Goal: Transaction & Acquisition: Purchase product/service

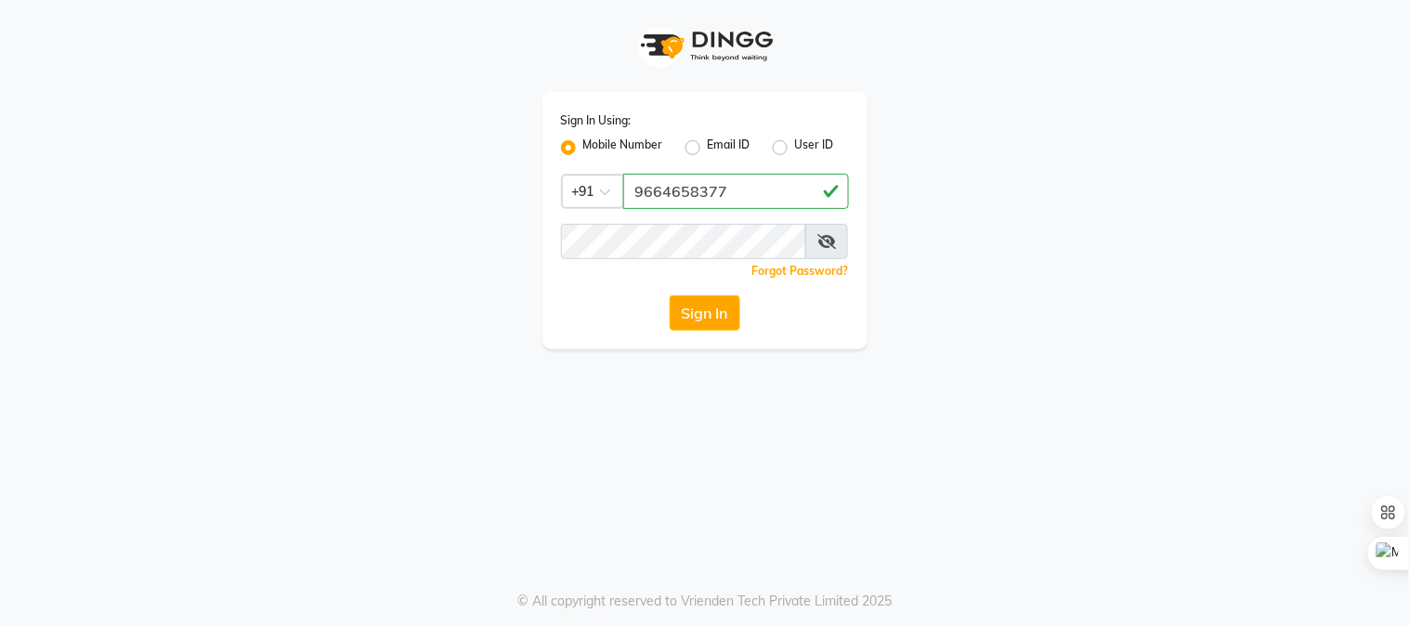
type input "9664658377"
click at [669, 295] on button "Sign In" at bounding box center [704, 312] width 71 height 35
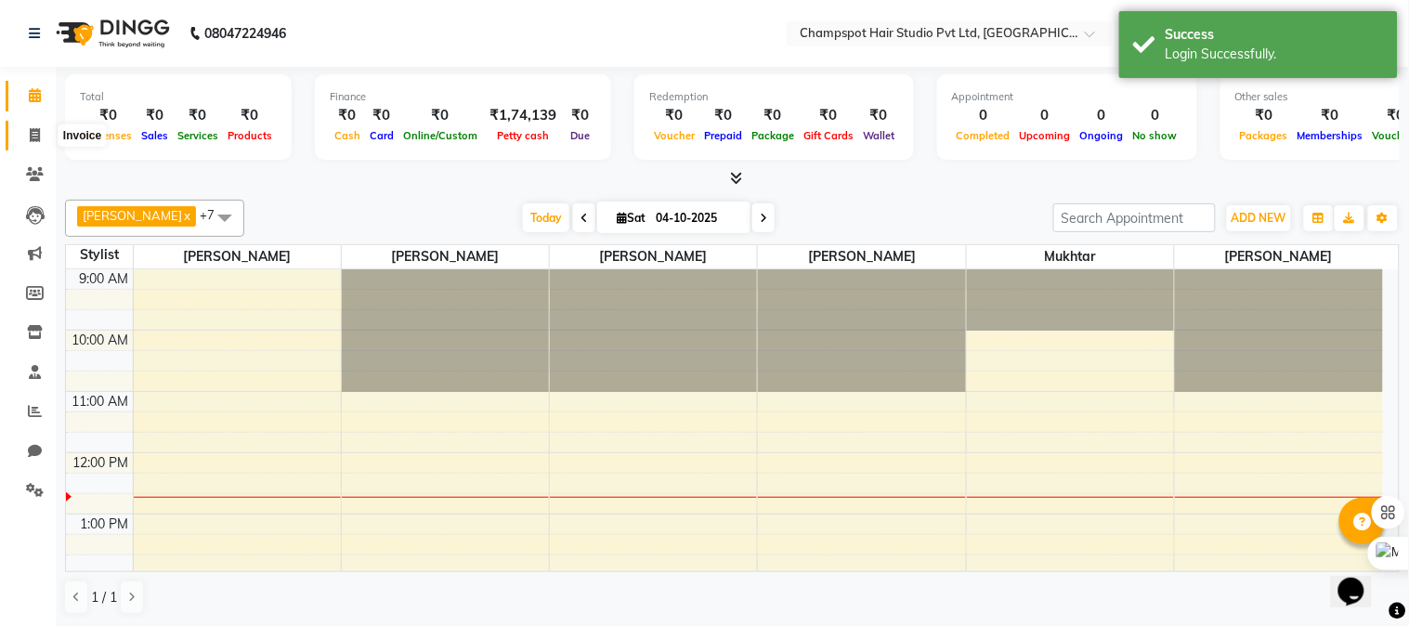
click at [31, 133] on icon at bounding box center [35, 135] width 10 height 14
select select "7690"
select select "service"
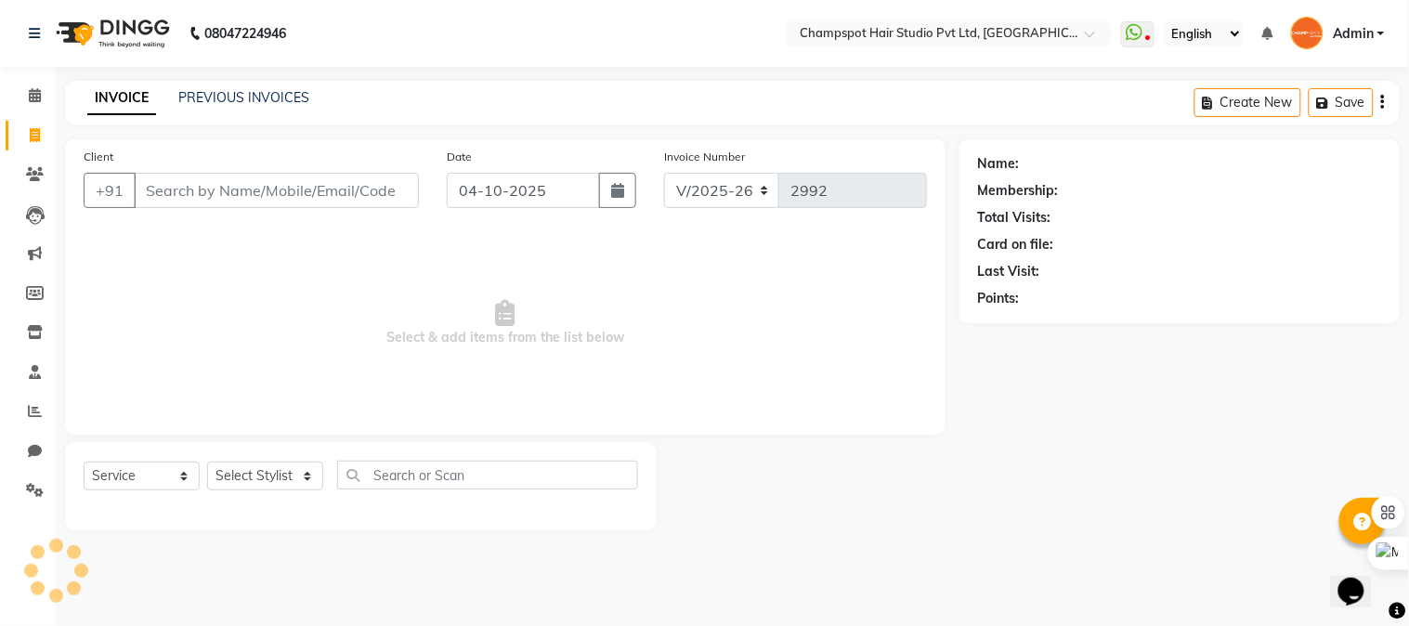
click at [245, 201] on input "Client" at bounding box center [276, 190] width 285 height 35
type input "7021515092"
click at [383, 202] on button "Add Client" at bounding box center [371, 190] width 96 height 35
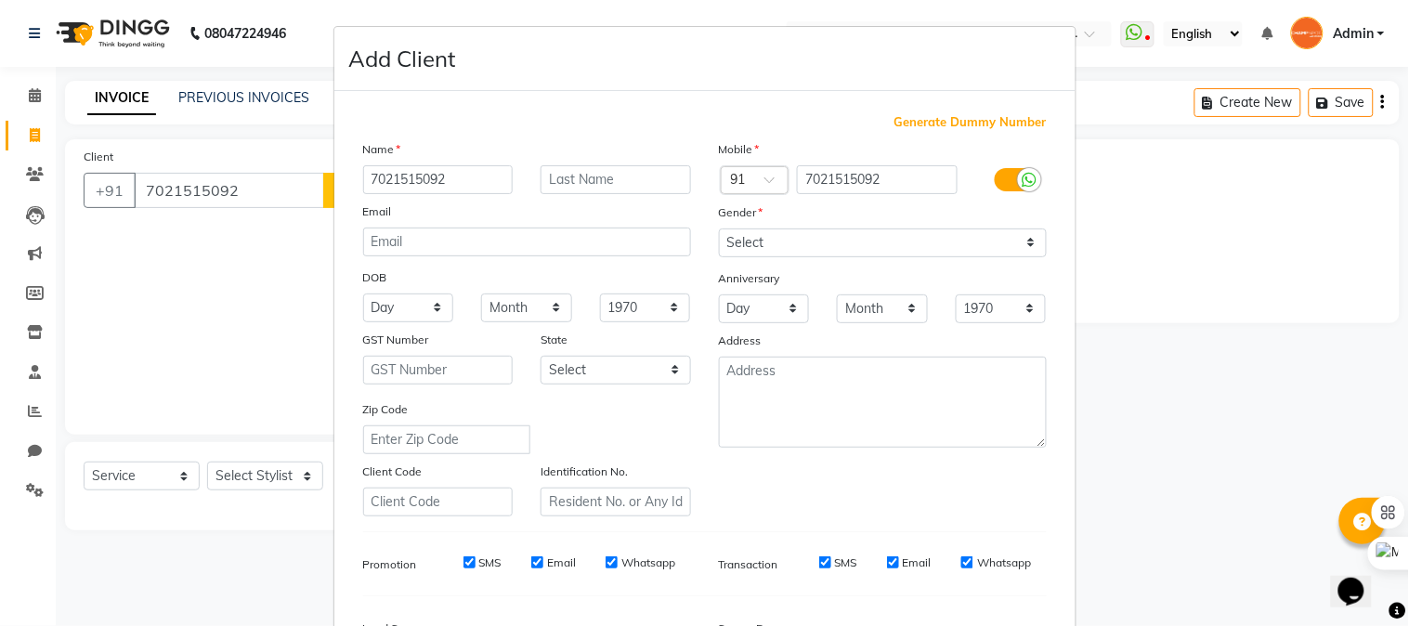
type input "7021515092"
click at [761, 251] on select "Select [DEMOGRAPHIC_DATA] [DEMOGRAPHIC_DATA] Other Prefer Not To Say" at bounding box center [883, 242] width 328 height 29
select select "[DEMOGRAPHIC_DATA]"
click at [719, 228] on select "Select [DEMOGRAPHIC_DATA] [DEMOGRAPHIC_DATA] Other Prefer Not To Say" at bounding box center [883, 242] width 328 height 29
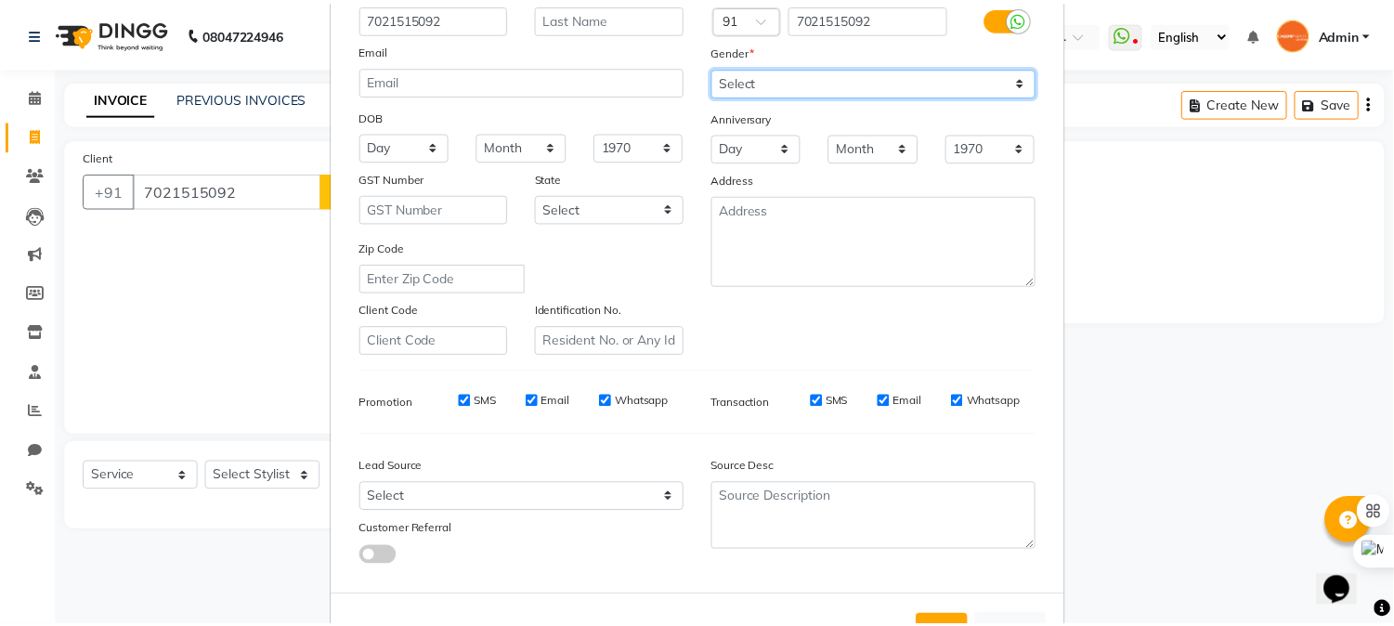
scroll to position [232, 0]
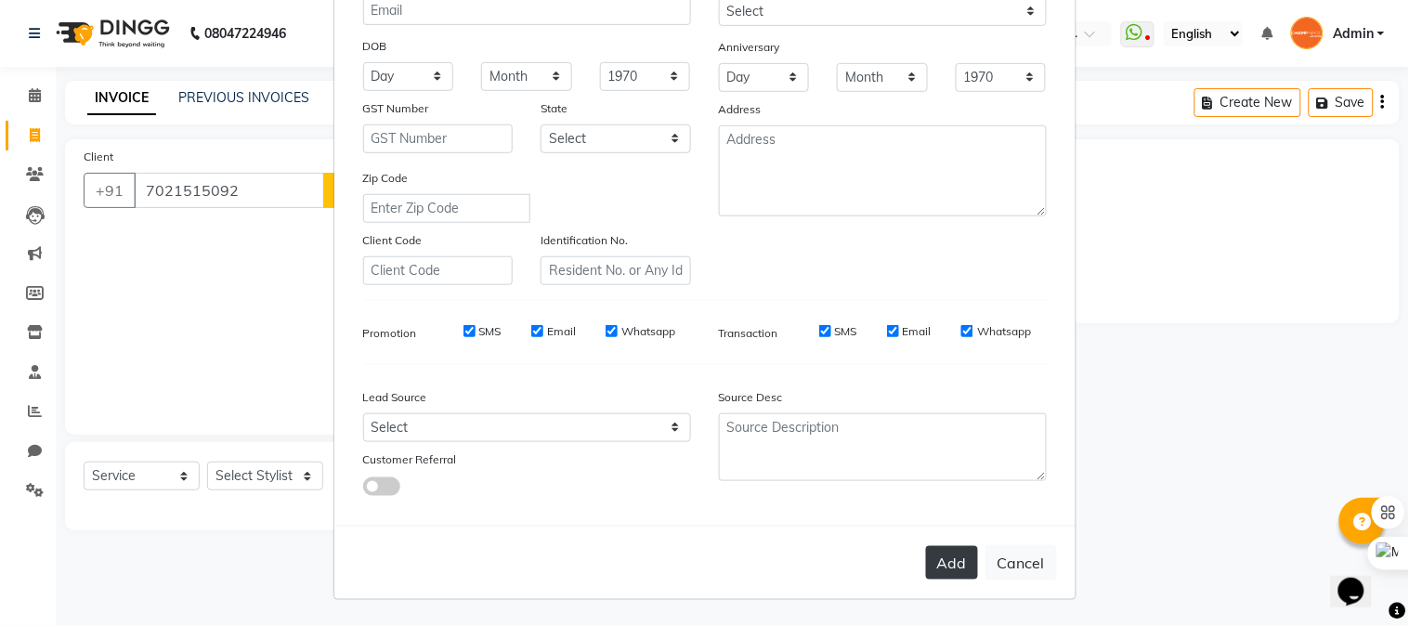
click at [943, 554] on button "Add" at bounding box center [952, 562] width 52 height 33
select select
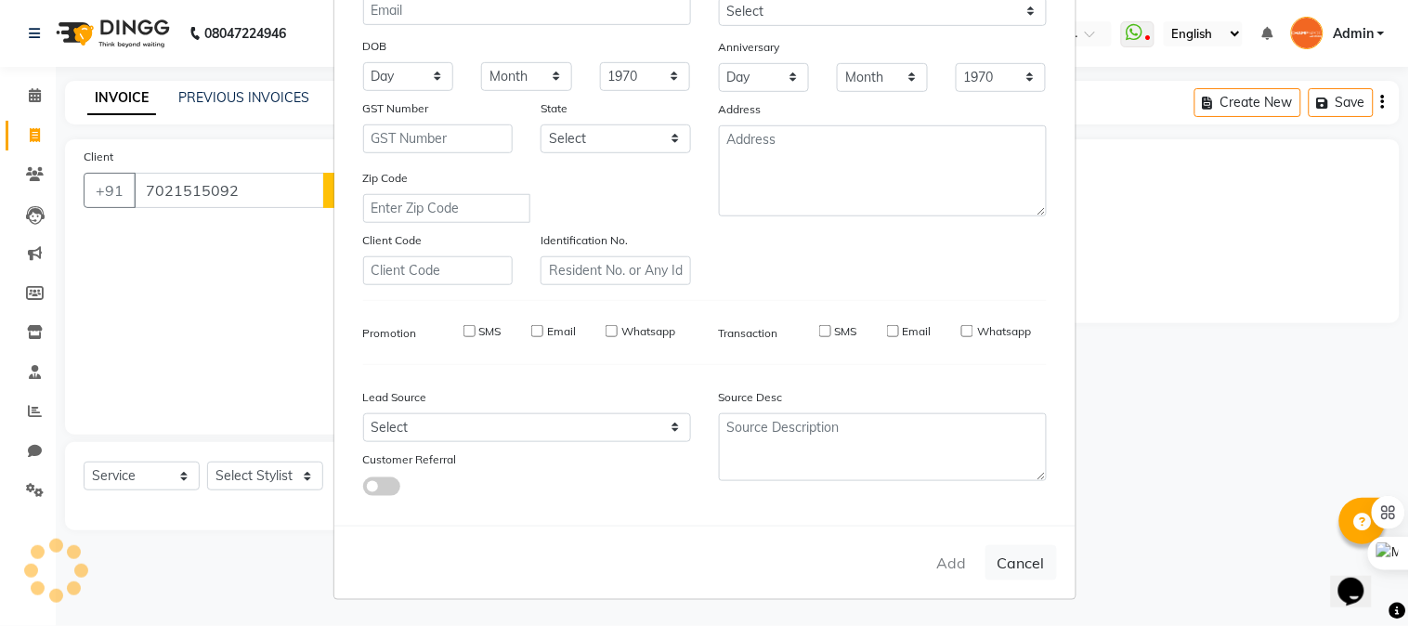
select select
checkbox input "false"
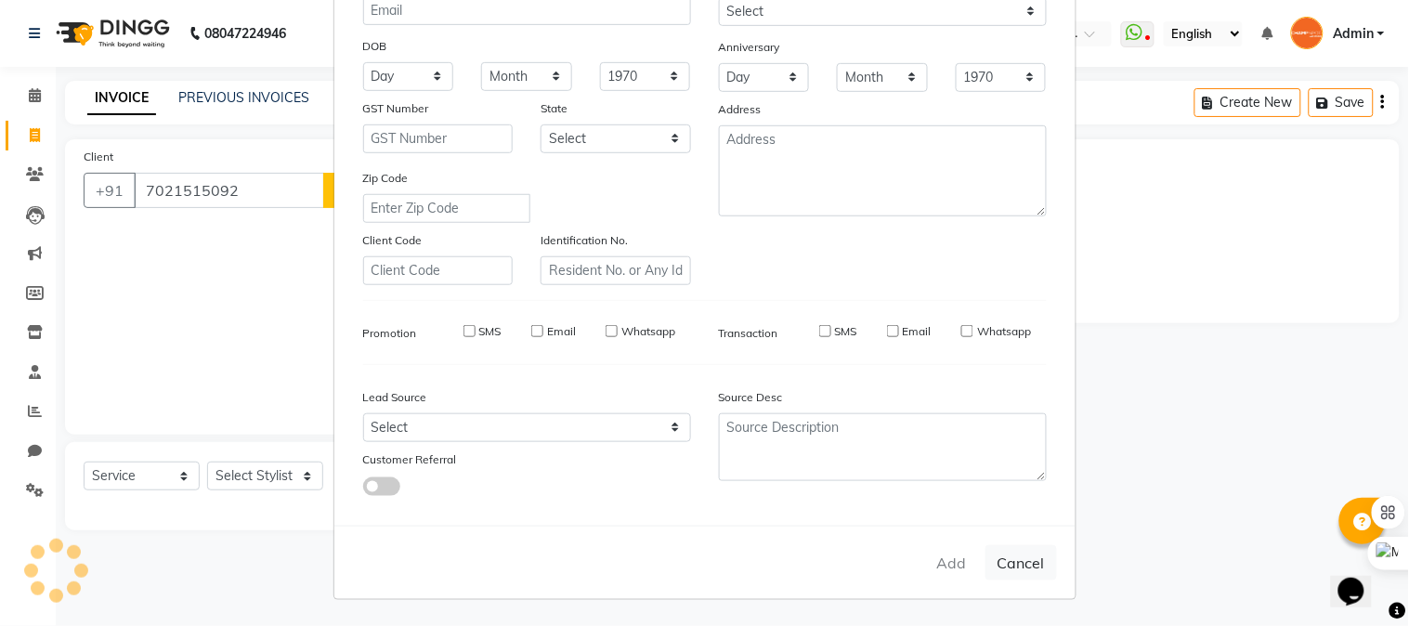
checkbox input "false"
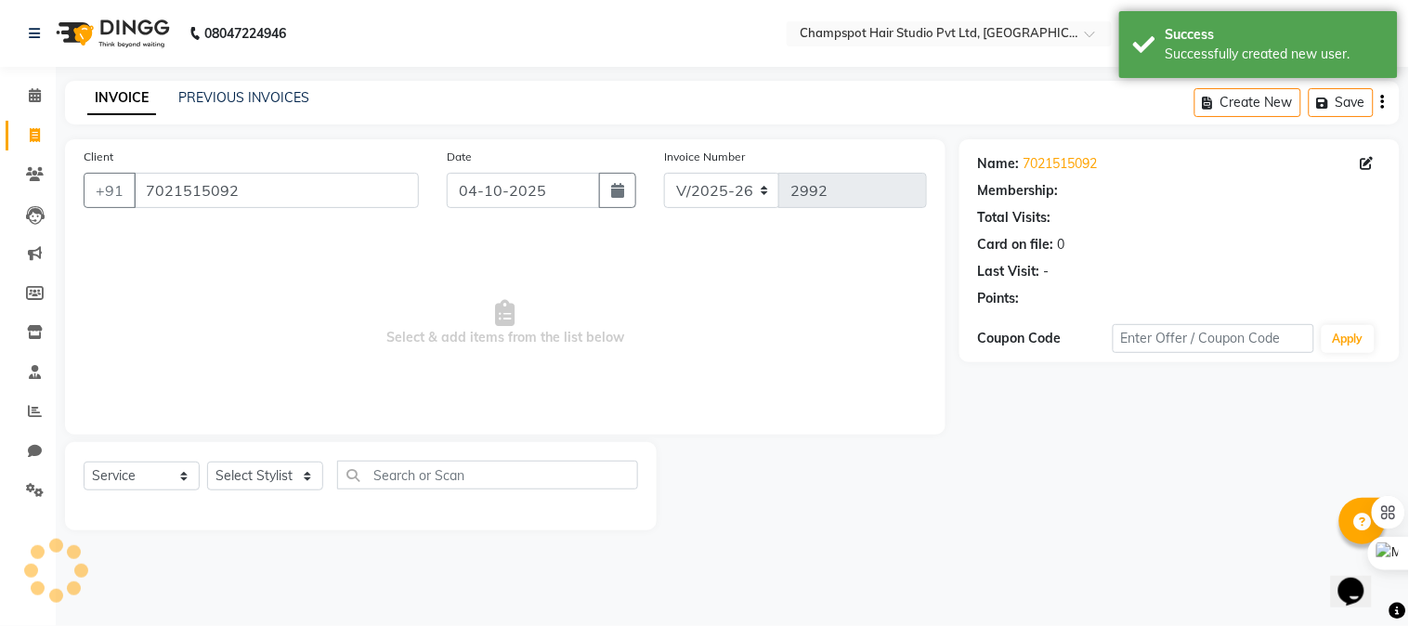
select select "1: Object"
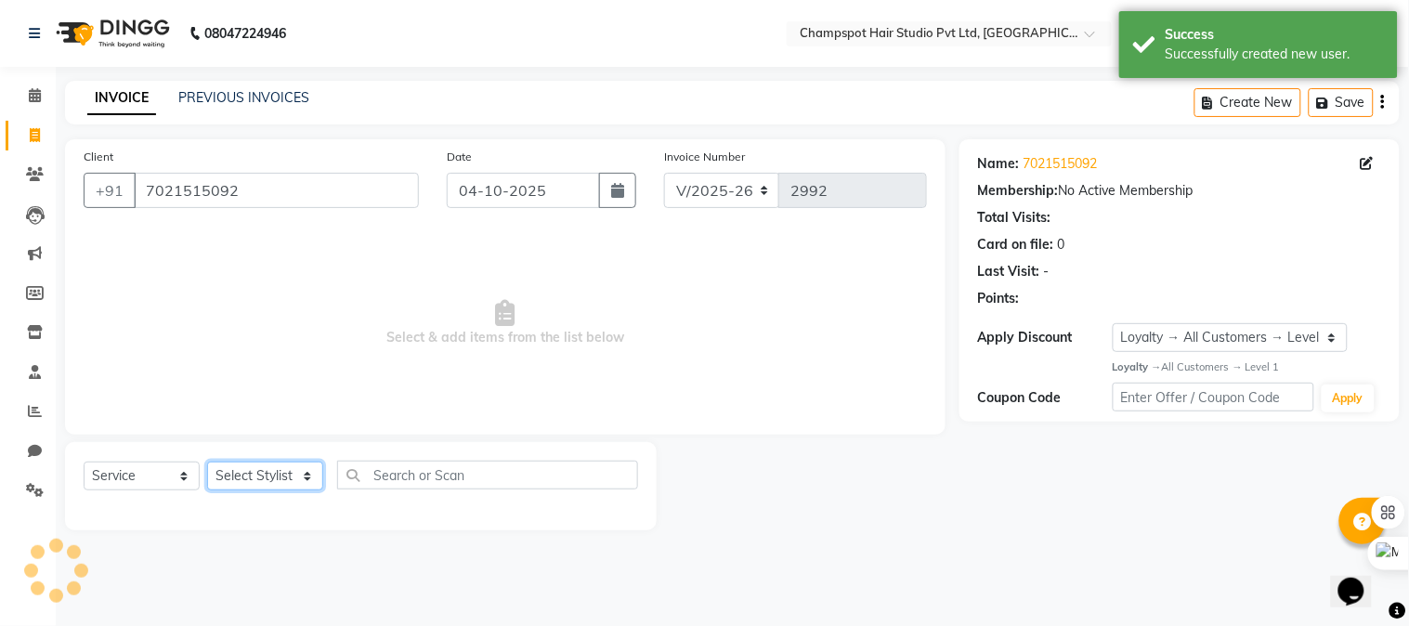
click at [264, 478] on select "Select Stylist Admin [PERSON_NAME] [PERSON_NAME] [PERSON_NAME] [PERSON_NAME] [P…" at bounding box center [265, 475] width 116 height 29
select select "69005"
click at [207, 462] on select "Select Stylist Admin [PERSON_NAME] [PERSON_NAME] [PERSON_NAME] [PERSON_NAME] [P…" at bounding box center [265, 475] width 116 height 29
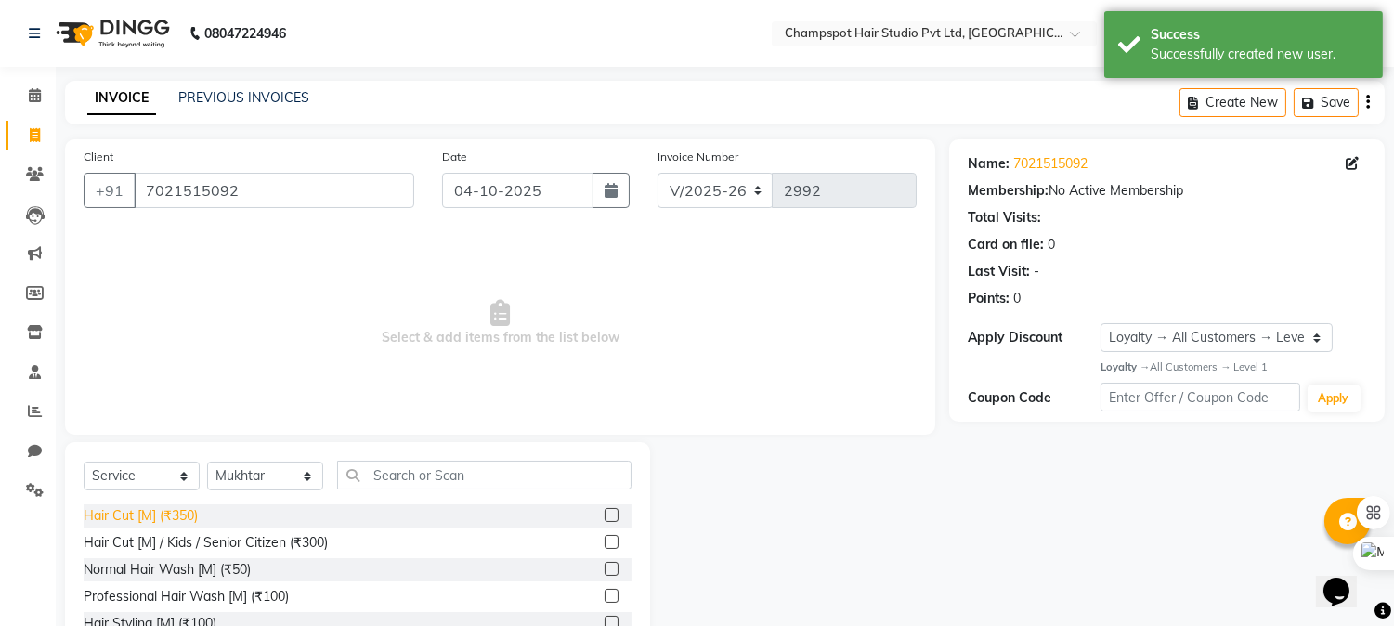
click at [142, 507] on div "Hair Cut [M] (₹350)" at bounding box center [141, 515] width 114 height 19
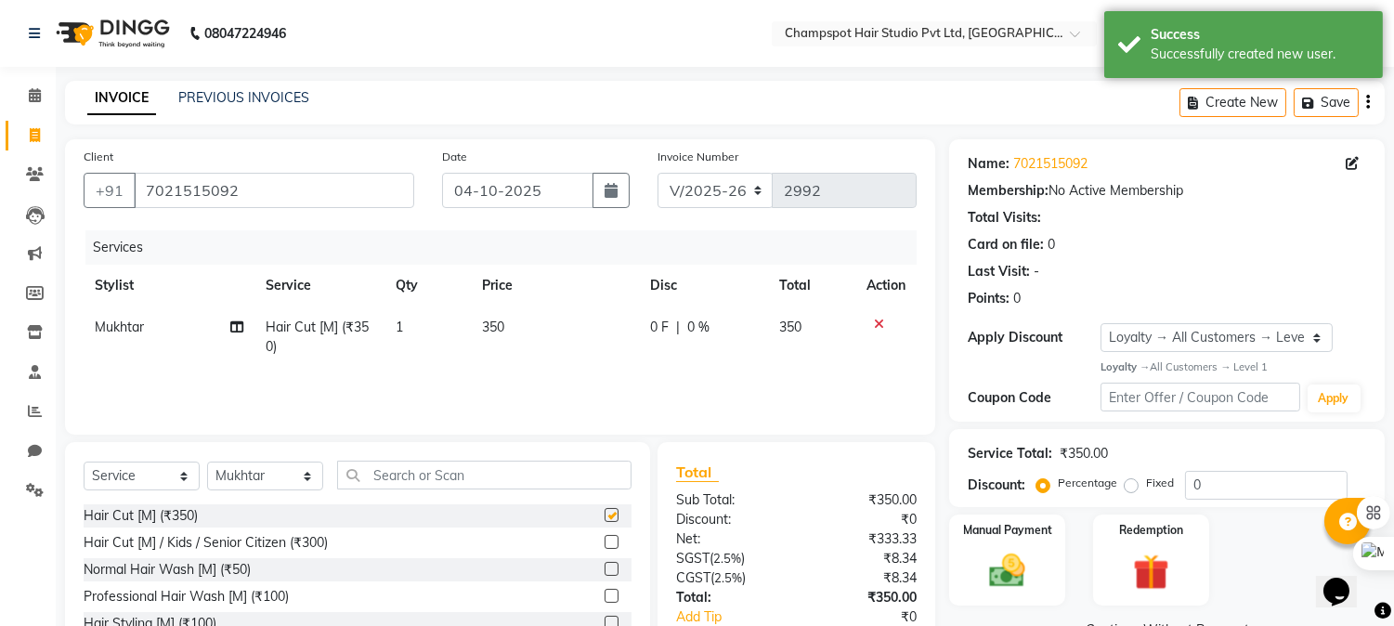
checkbox input "false"
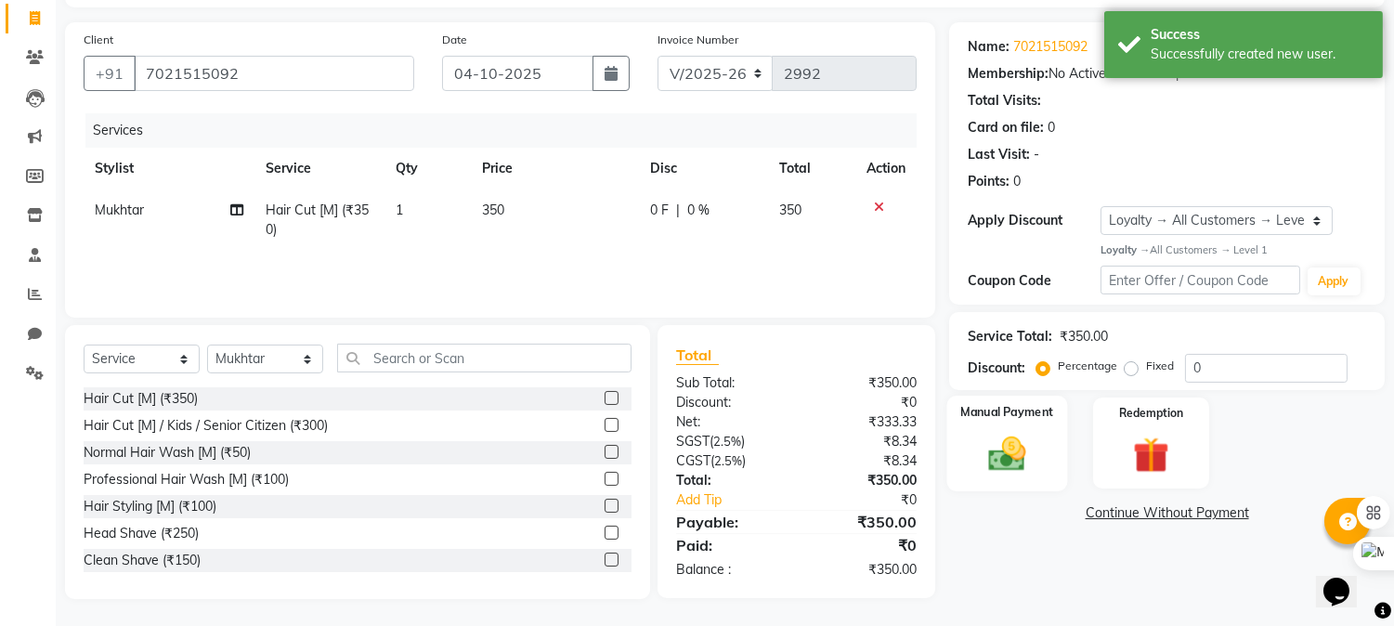
drag, startPoint x: 994, startPoint y: 448, endPoint x: 1007, endPoint y: 458, distance: 16.0
click at [995, 448] on img at bounding box center [1007, 454] width 61 height 44
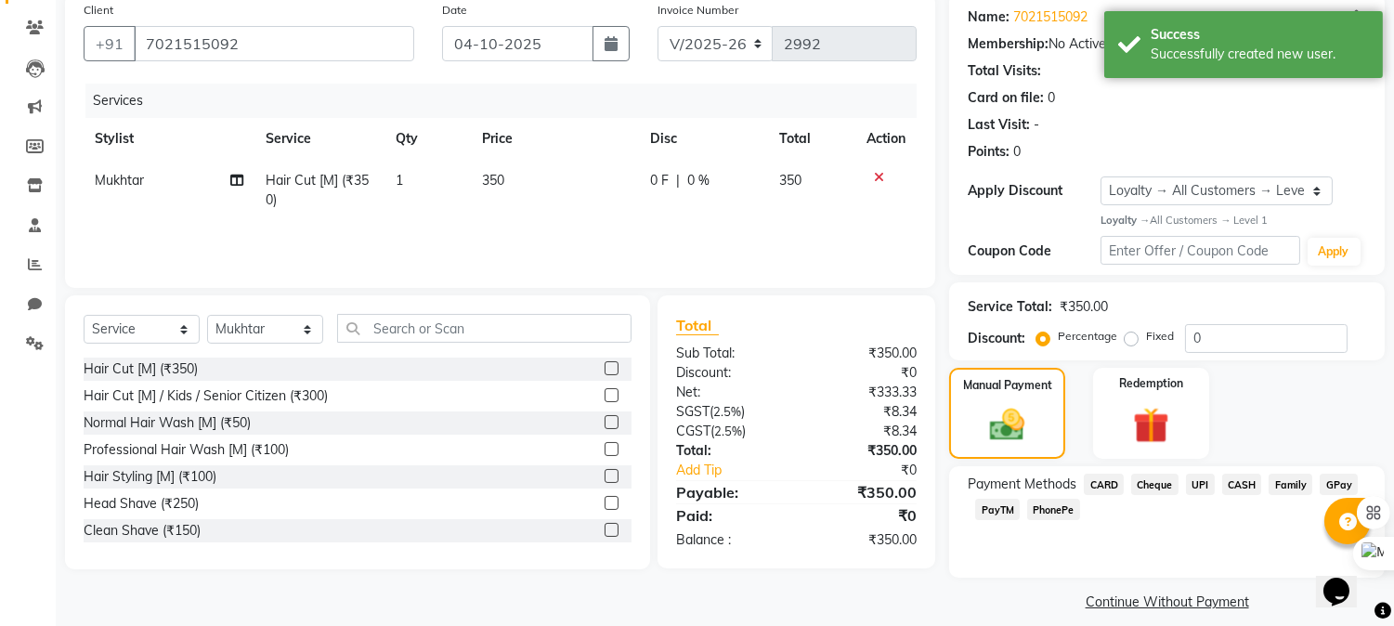
scroll to position [163, 0]
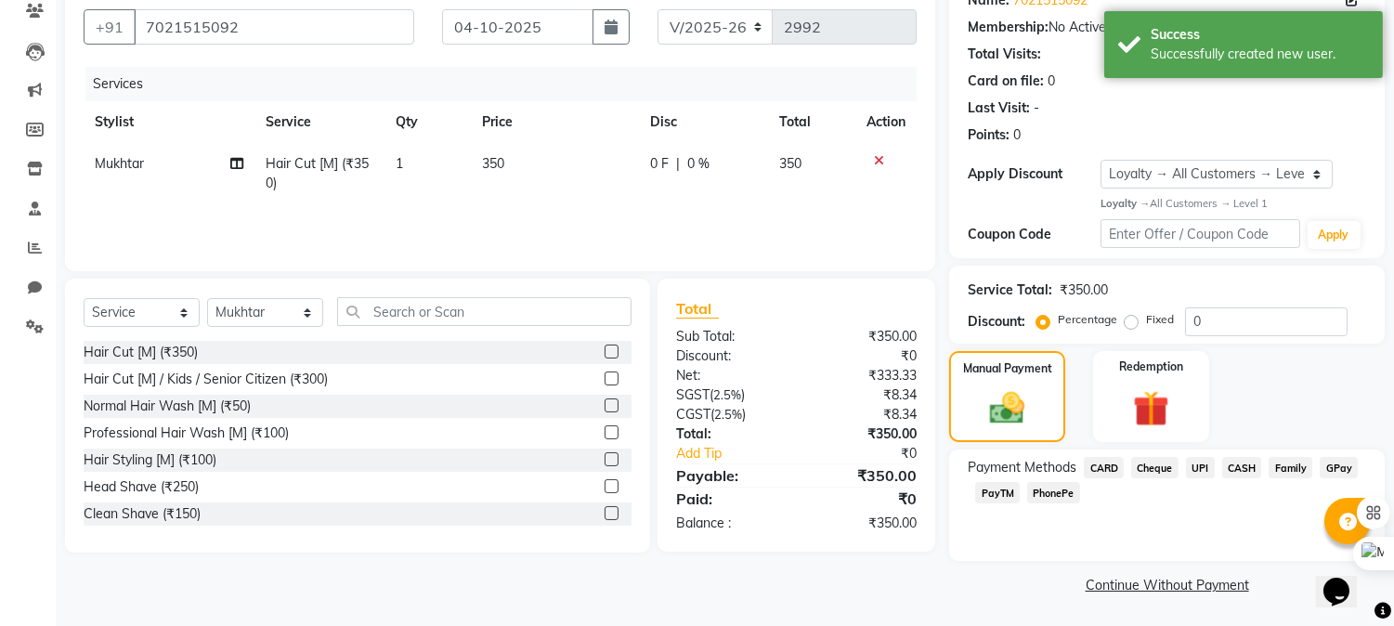
click at [1220, 461] on div "CASH" at bounding box center [1237, 469] width 47 height 25
click at [1201, 468] on span "UPI" at bounding box center [1200, 467] width 29 height 21
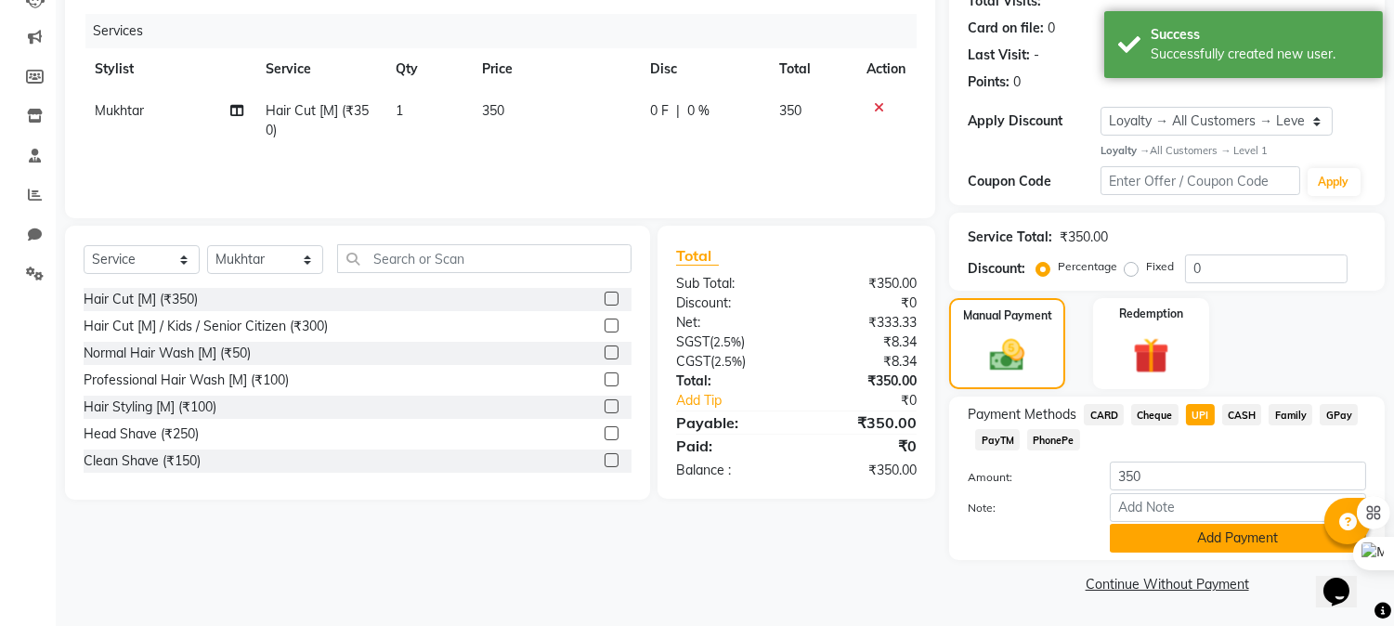
click at [1200, 543] on button "Add Payment" at bounding box center [1238, 538] width 256 height 29
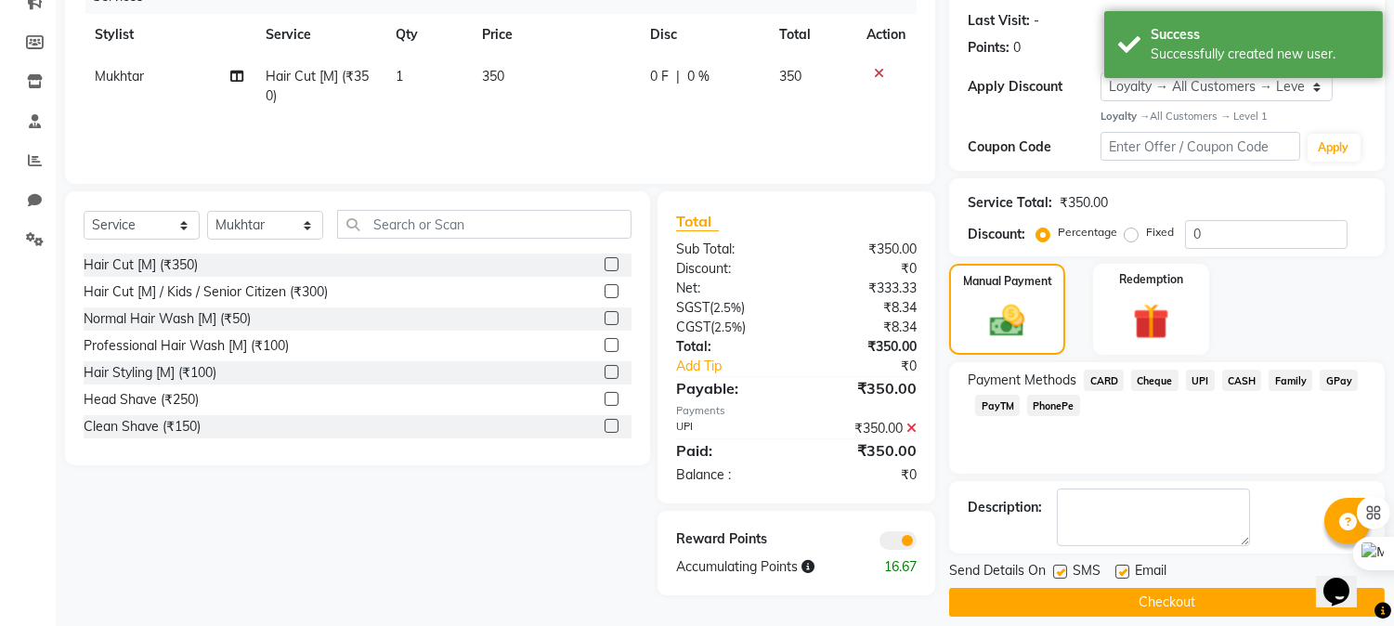
scroll to position [269, 0]
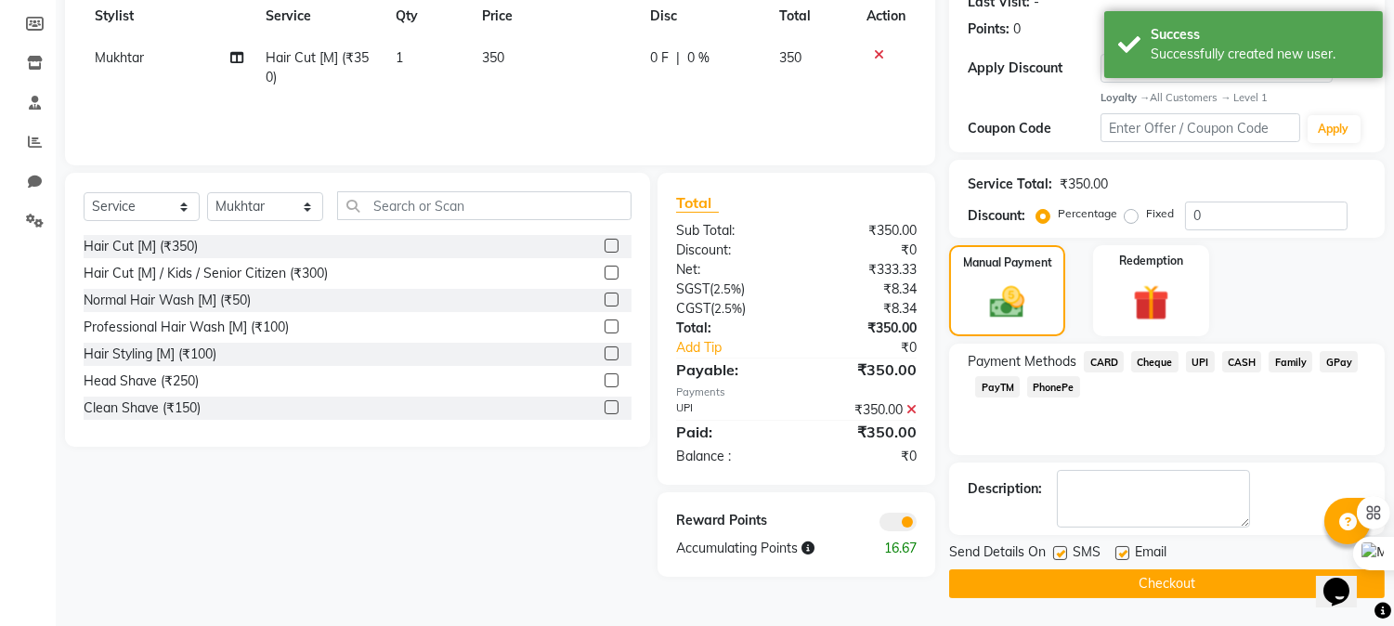
click at [1114, 570] on button "Checkout" at bounding box center [1166, 583] width 435 height 29
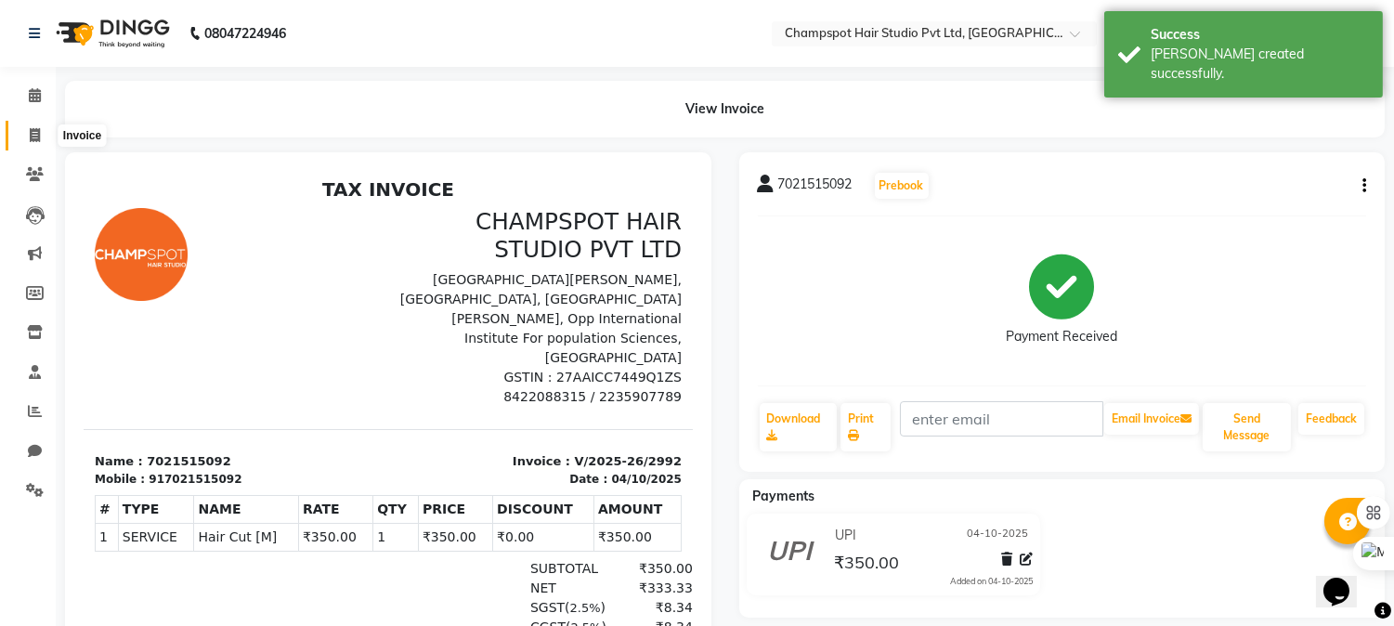
click at [41, 131] on span at bounding box center [35, 135] width 32 height 21
select select "7690"
select select "service"
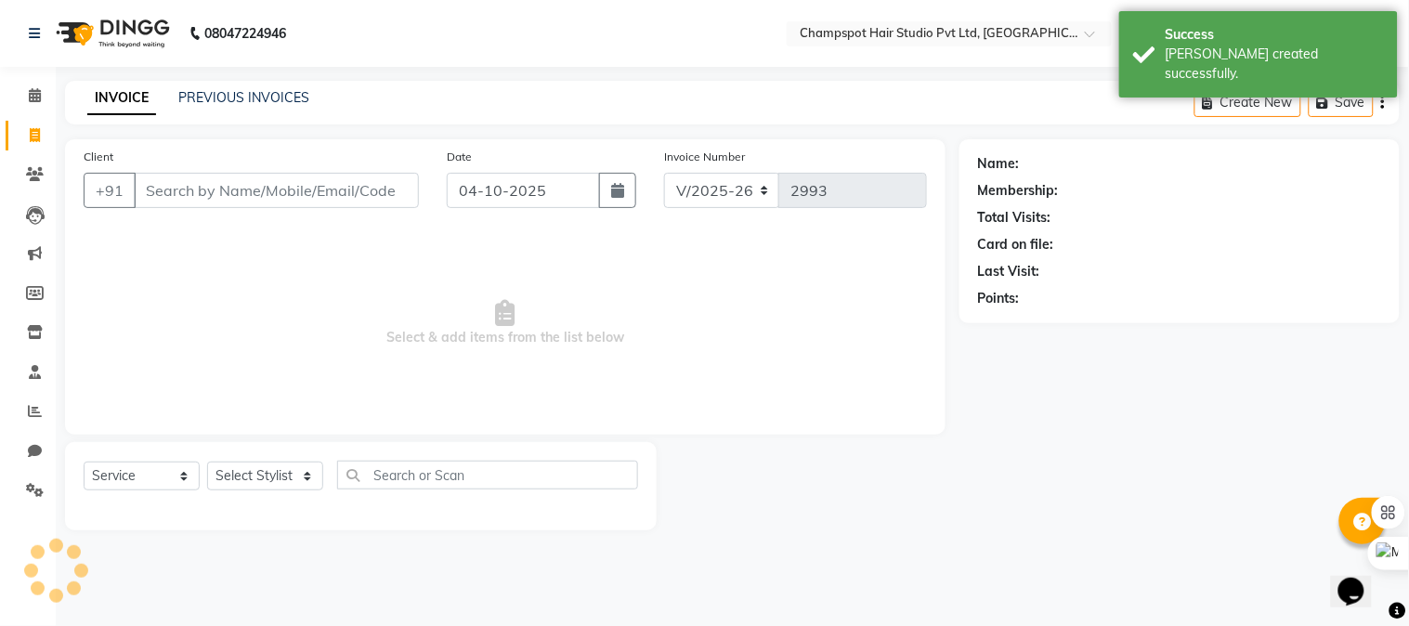
click at [218, 190] on input "Client" at bounding box center [276, 190] width 285 height 35
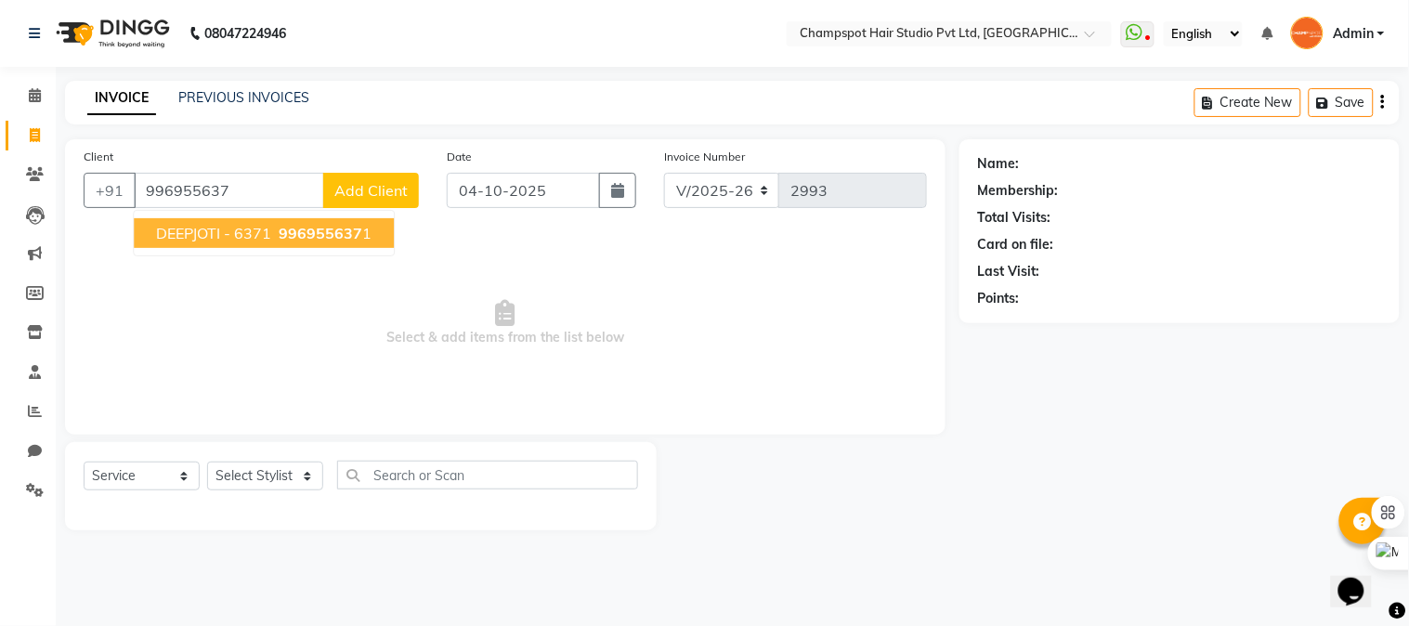
click at [215, 253] on ngb-typeahead-window "DEEPJOTI - 6371 996955637 1" at bounding box center [264, 233] width 262 height 46
click at [229, 238] on span "DEEPJOTI - 6371" at bounding box center [213, 233] width 115 height 19
type input "9969556371"
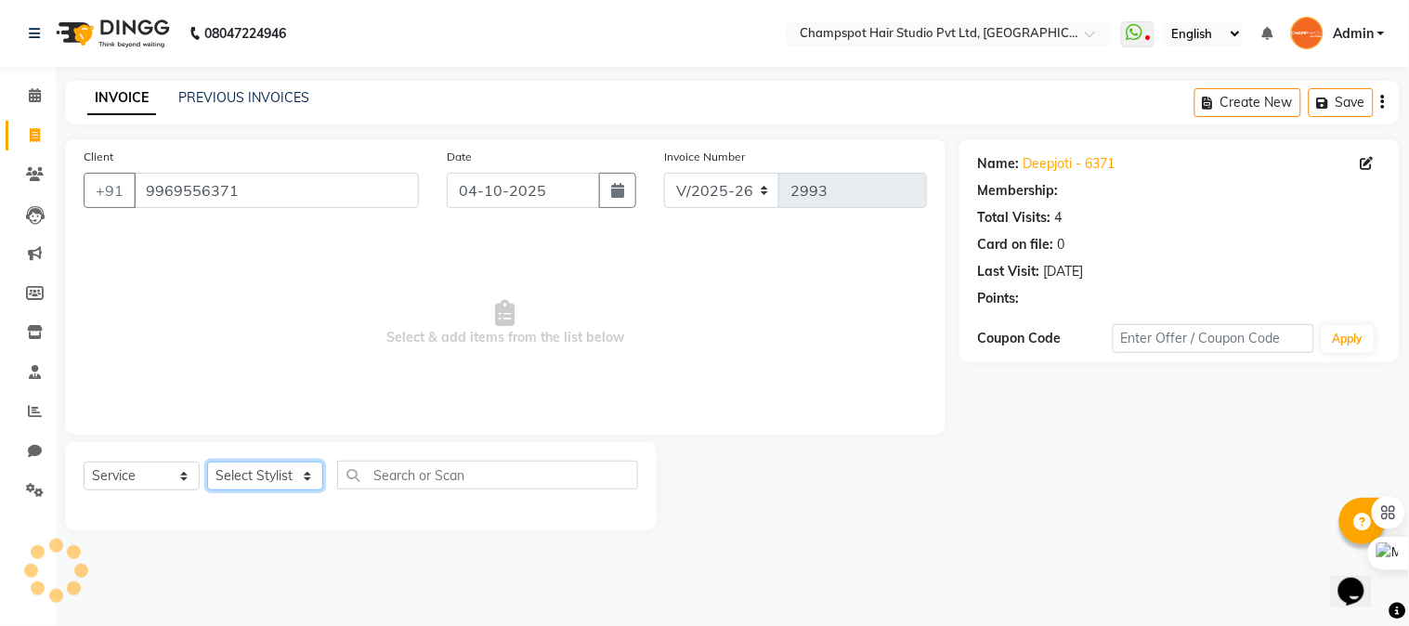
click at [245, 478] on select "Select Stylist Admin [PERSON_NAME] [PERSON_NAME] [PERSON_NAME] [PERSON_NAME] [P…" at bounding box center [265, 475] width 116 height 29
select select "1: Object"
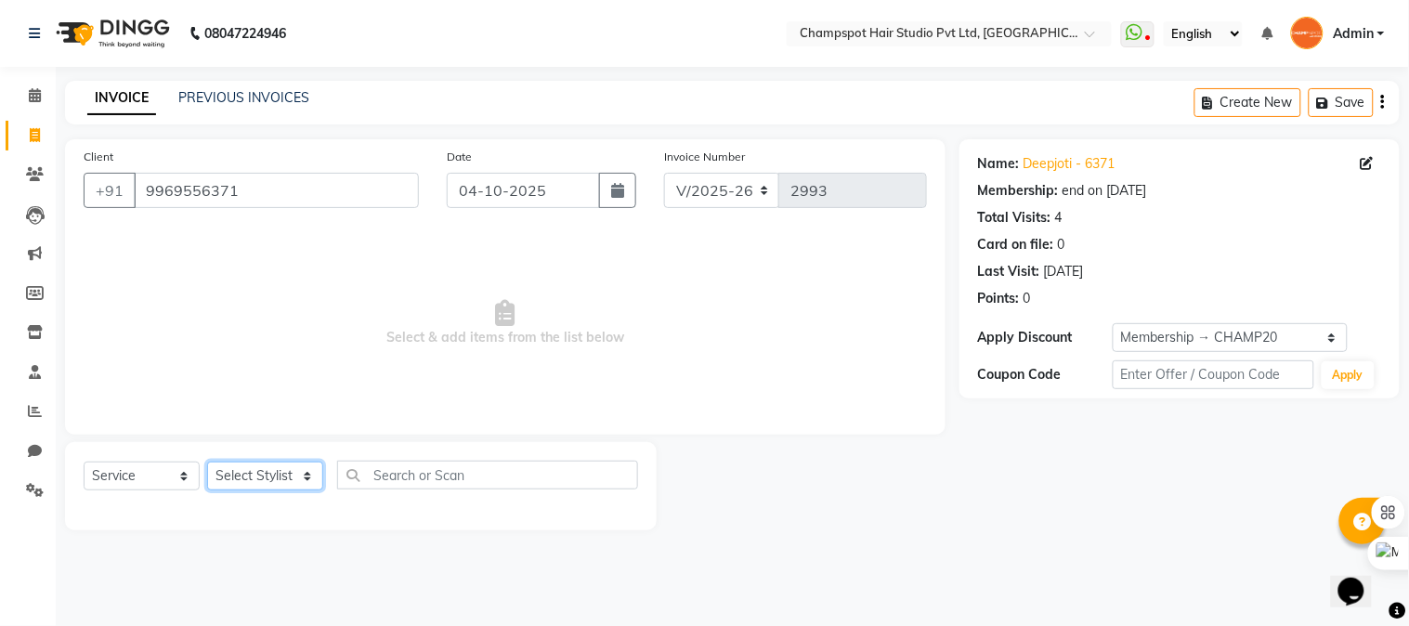
select select "69008"
click at [207, 462] on select "Select Stylist Admin [PERSON_NAME] [PERSON_NAME] [PERSON_NAME] [PERSON_NAME] [P…" at bounding box center [265, 475] width 116 height 29
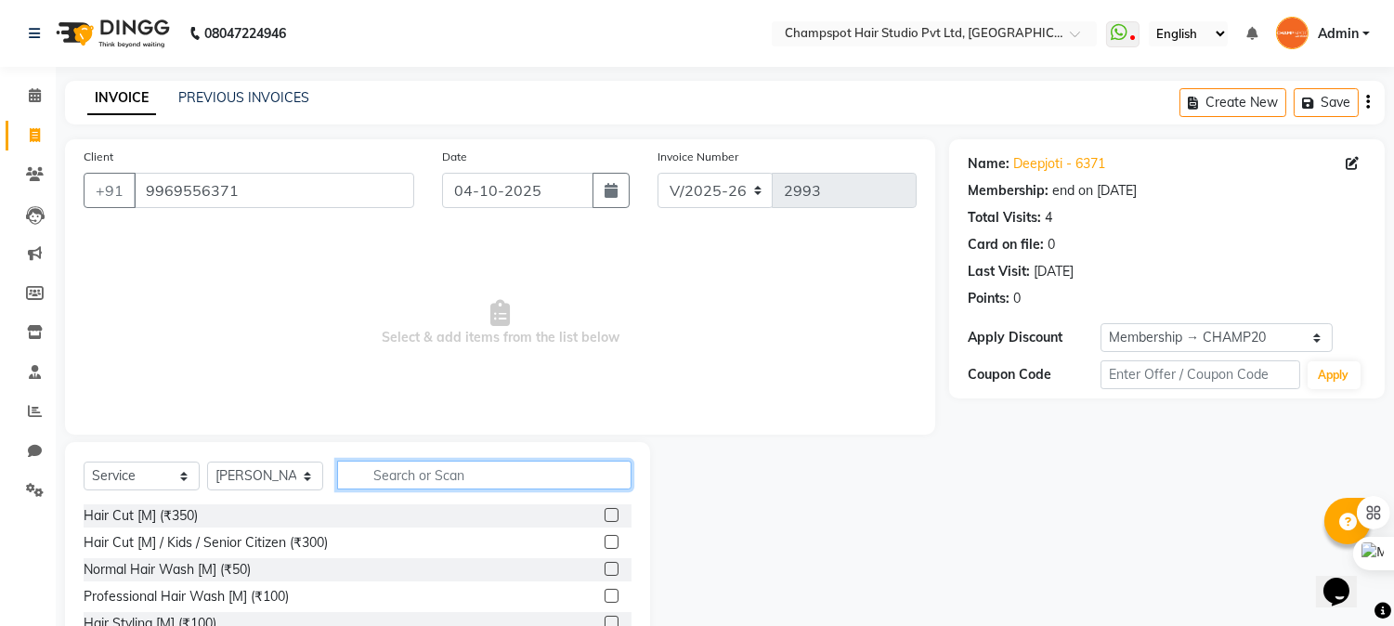
click at [390, 464] on input "text" at bounding box center [484, 475] width 294 height 29
click at [171, 509] on div "Hair Cut [M] (₹350)" at bounding box center [141, 515] width 114 height 19
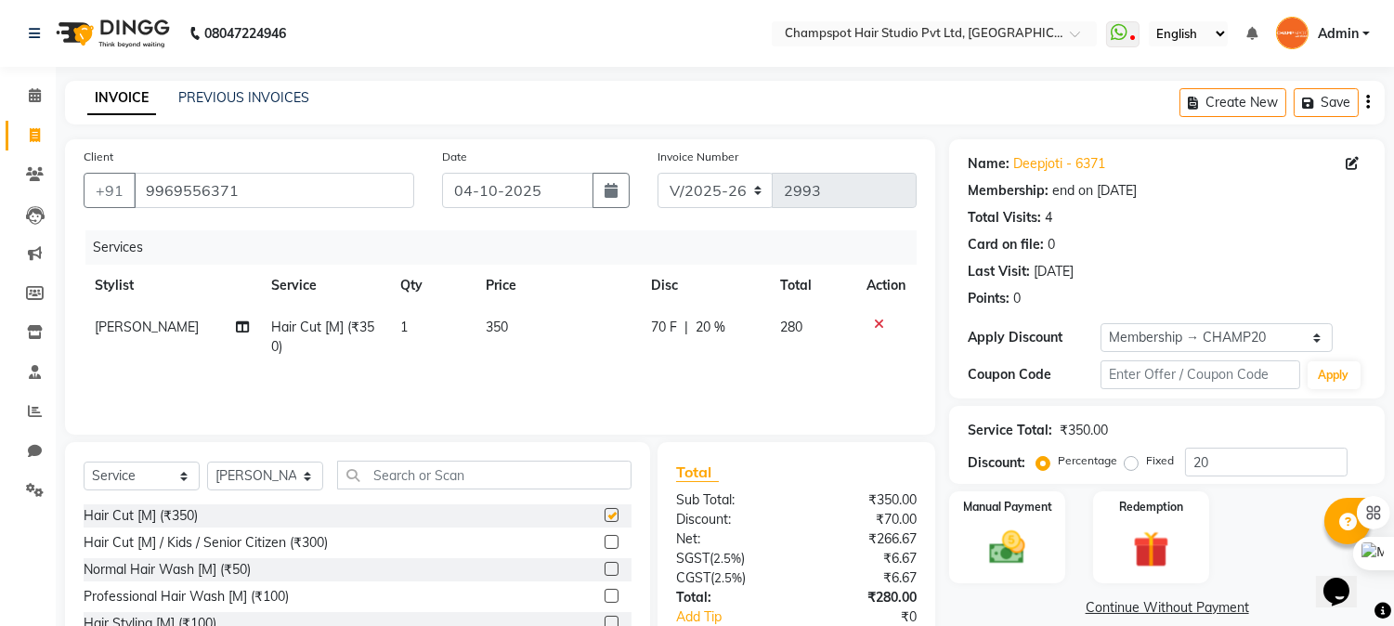
checkbox input "false"
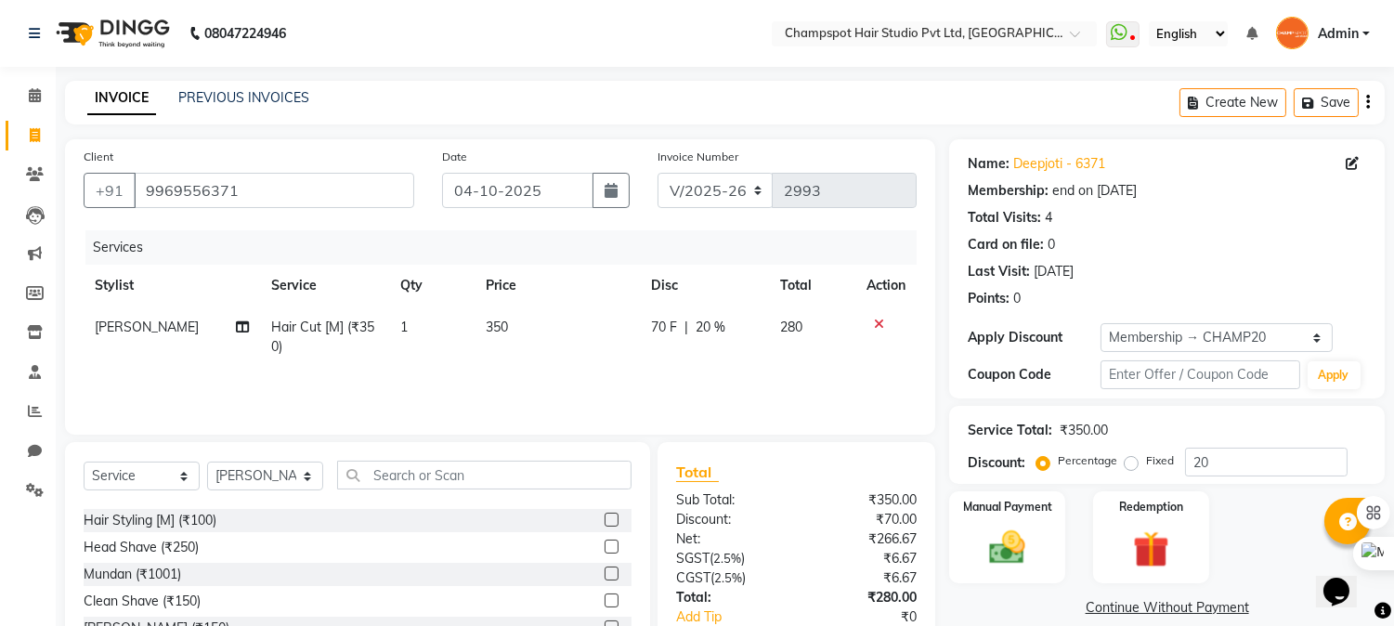
scroll to position [206, 0]
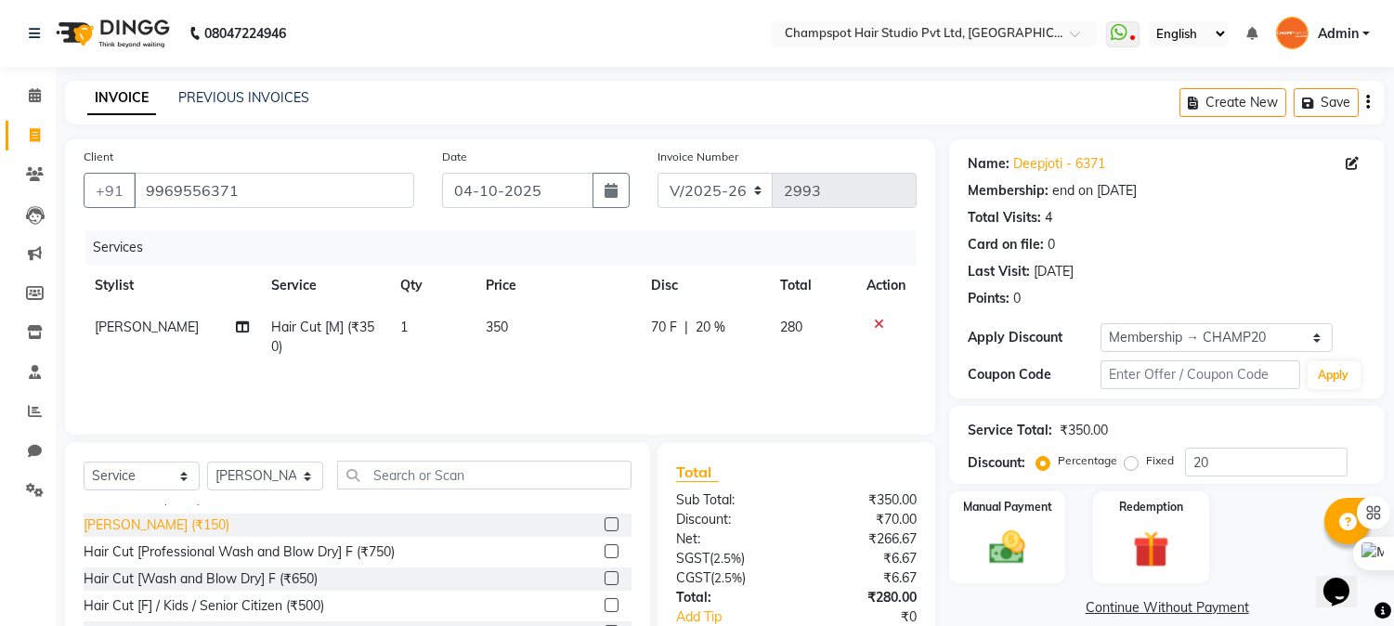
click at [146, 525] on div "[PERSON_NAME] (₹150)" at bounding box center [157, 524] width 146 height 19
checkbox input "false"
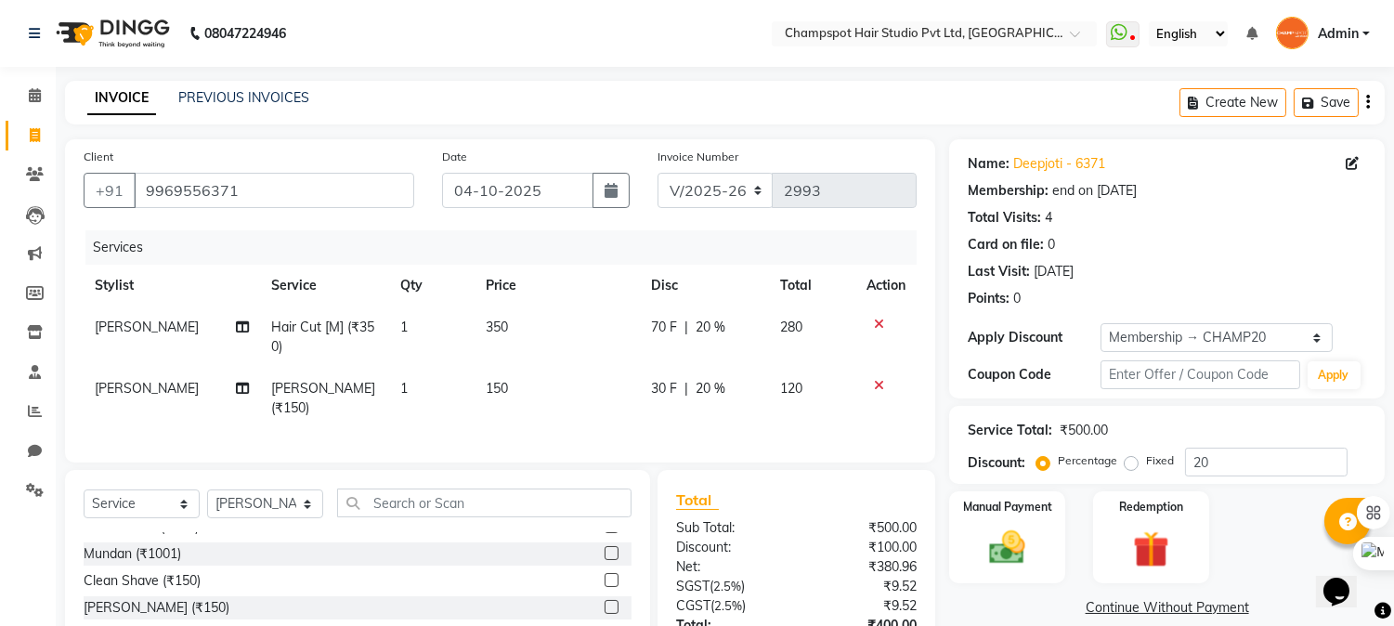
scroll to position [0, 0]
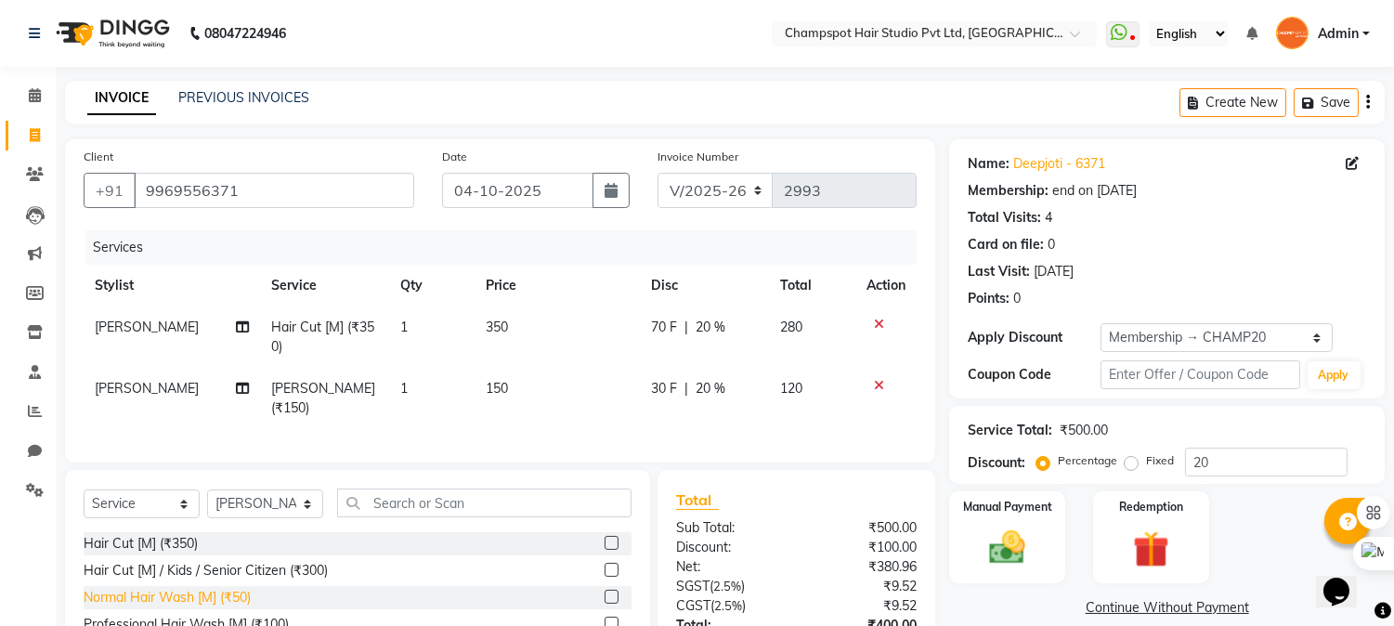
click at [196, 592] on div "Normal Hair Wash [M] (₹50)" at bounding box center [167, 597] width 167 height 19
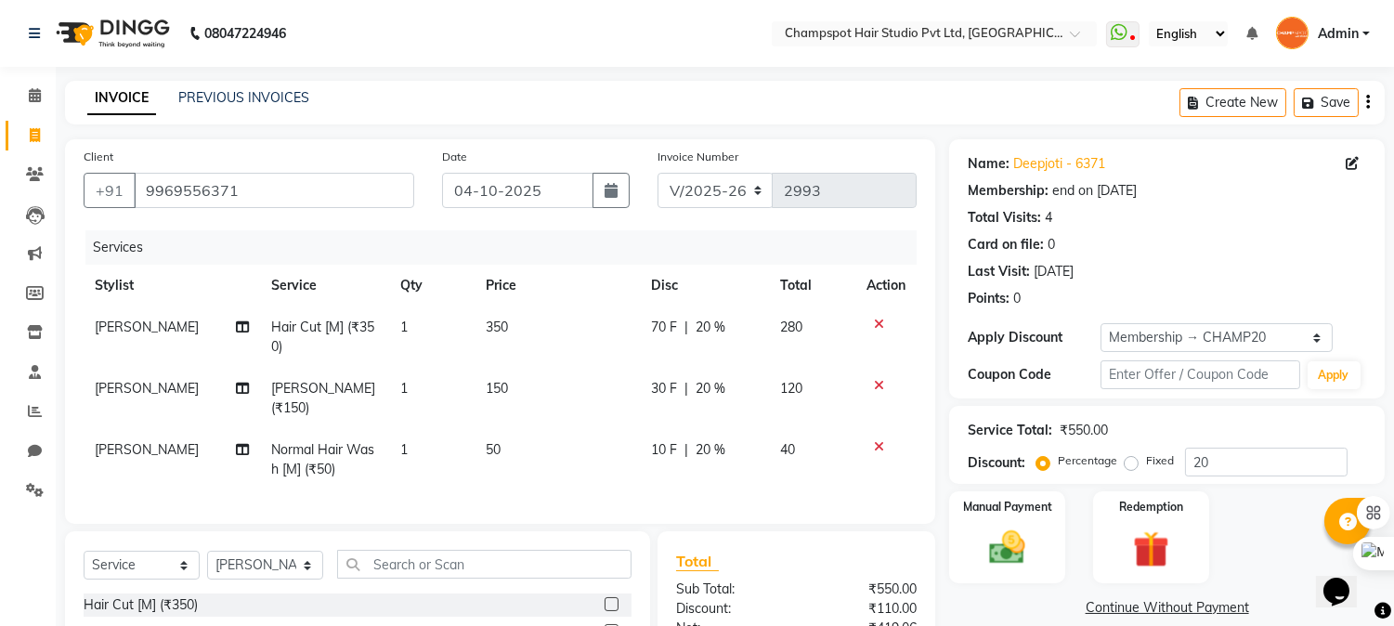
checkbox input "false"
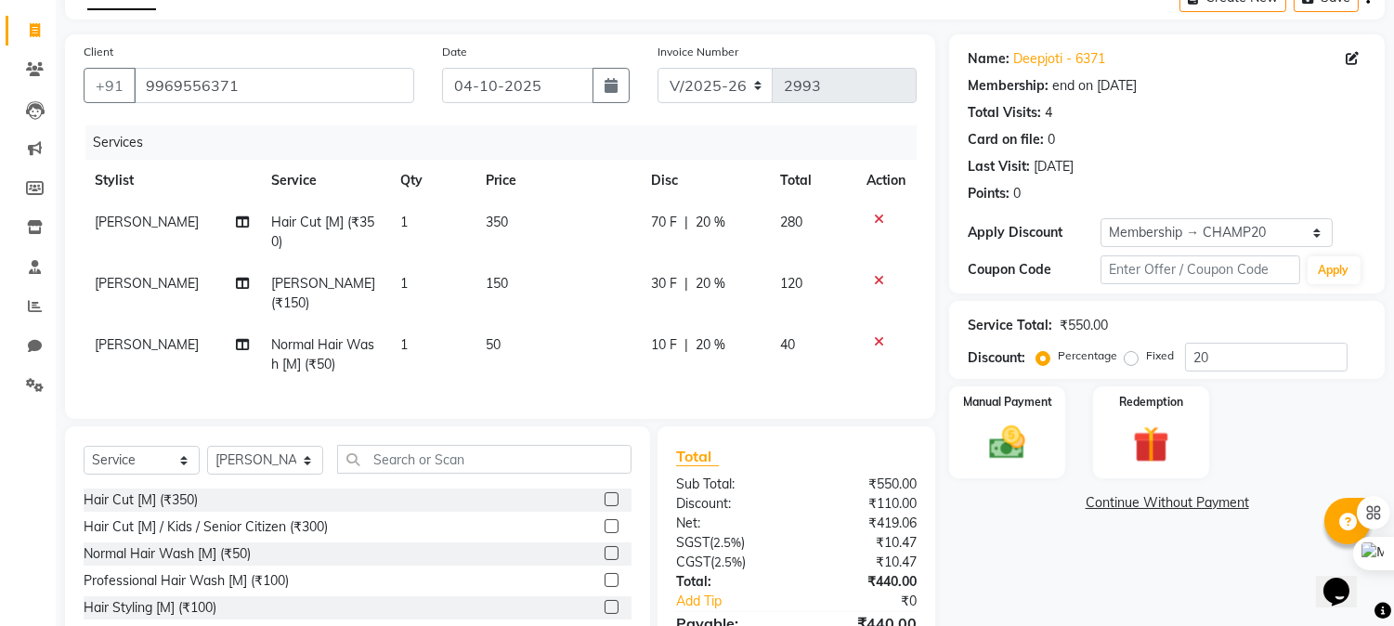
scroll to position [201, 0]
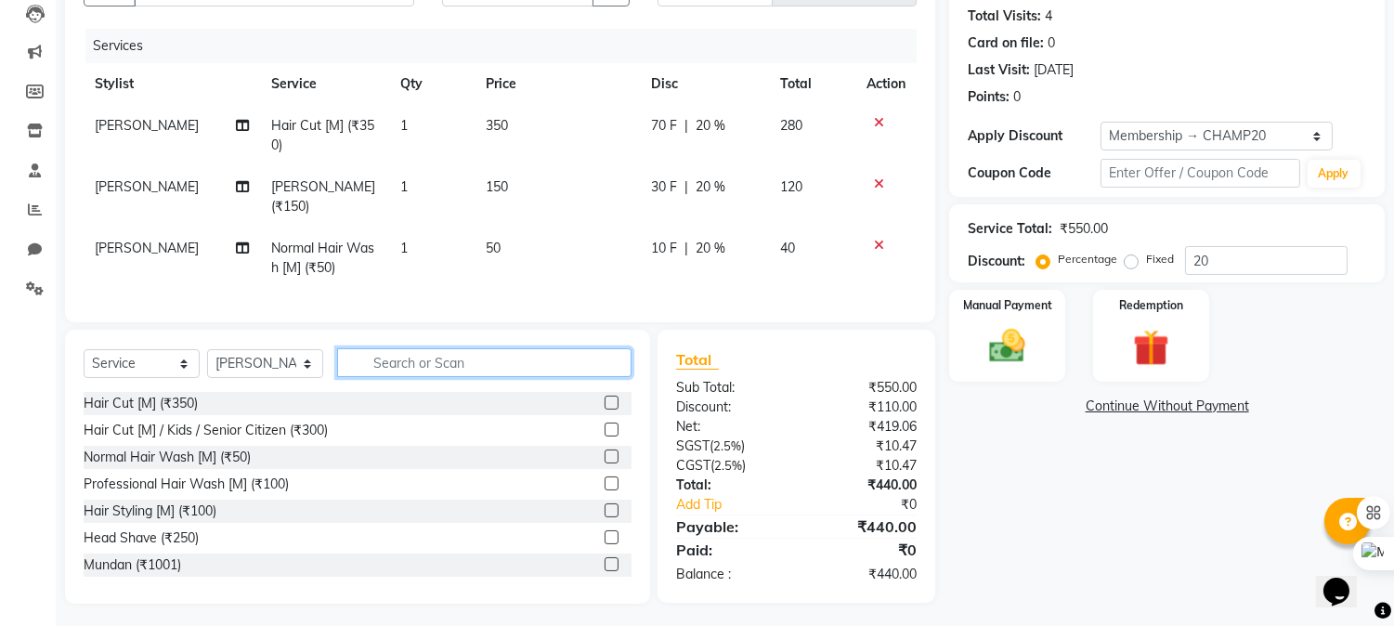
click at [425, 350] on input "text" at bounding box center [484, 362] width 294 height 29
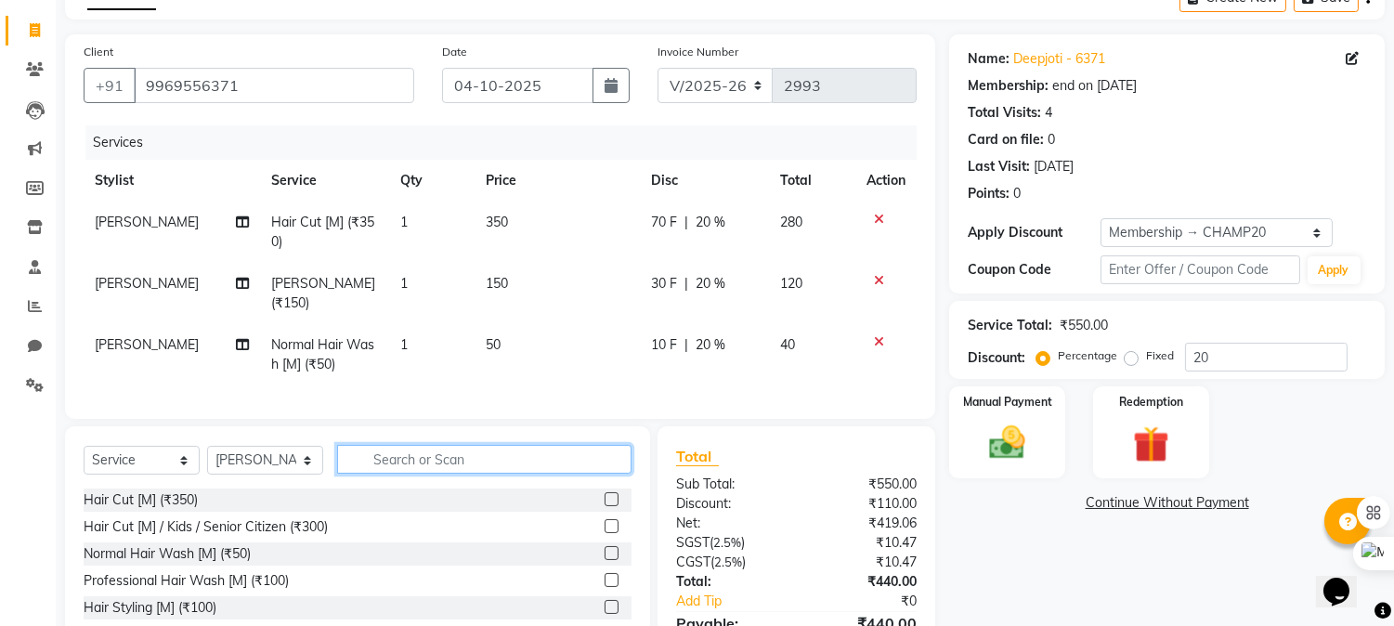
scroll to position [0, 0]
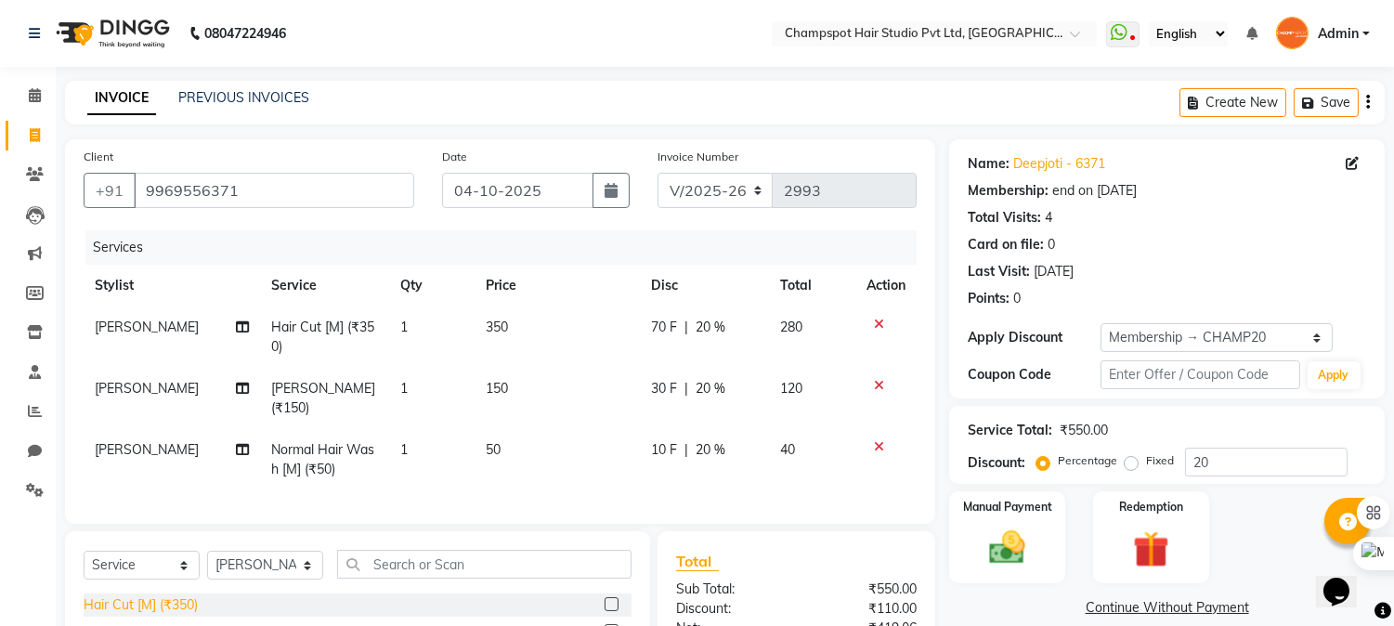
click at [155, 602] on div "Hair Cut [M] (₹350)" at bounding box center [141, 604] width 114 height 19
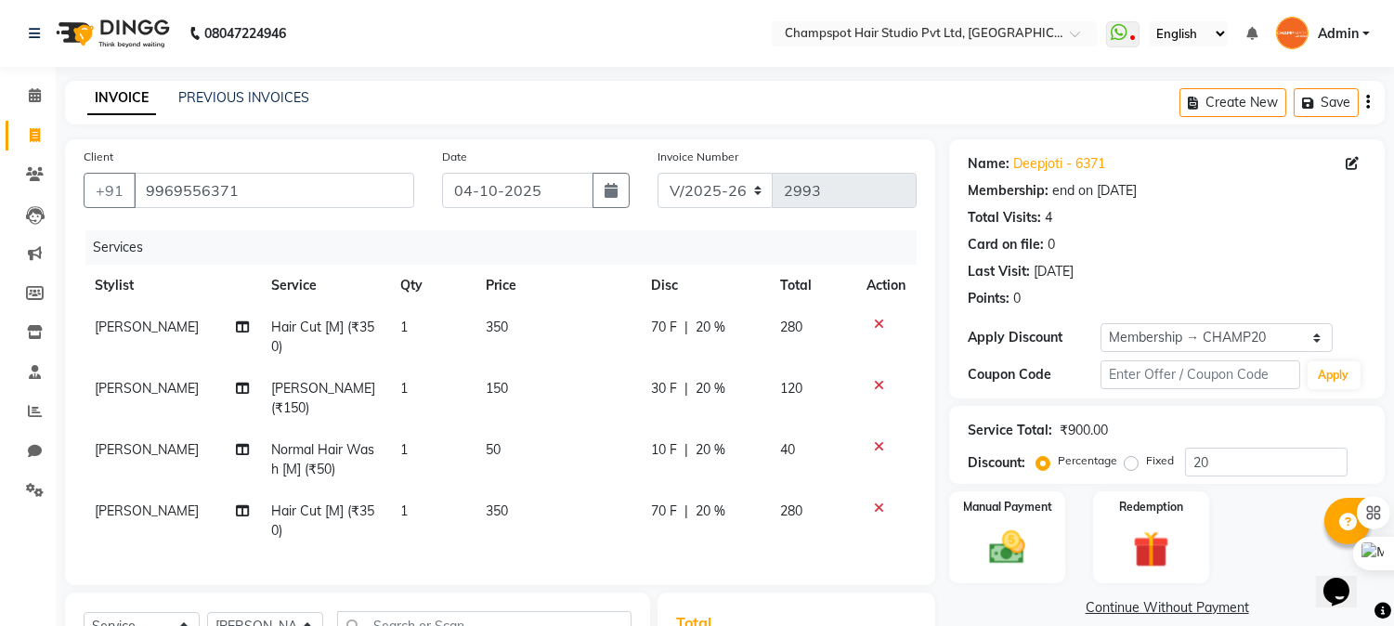
checkbox input "false"
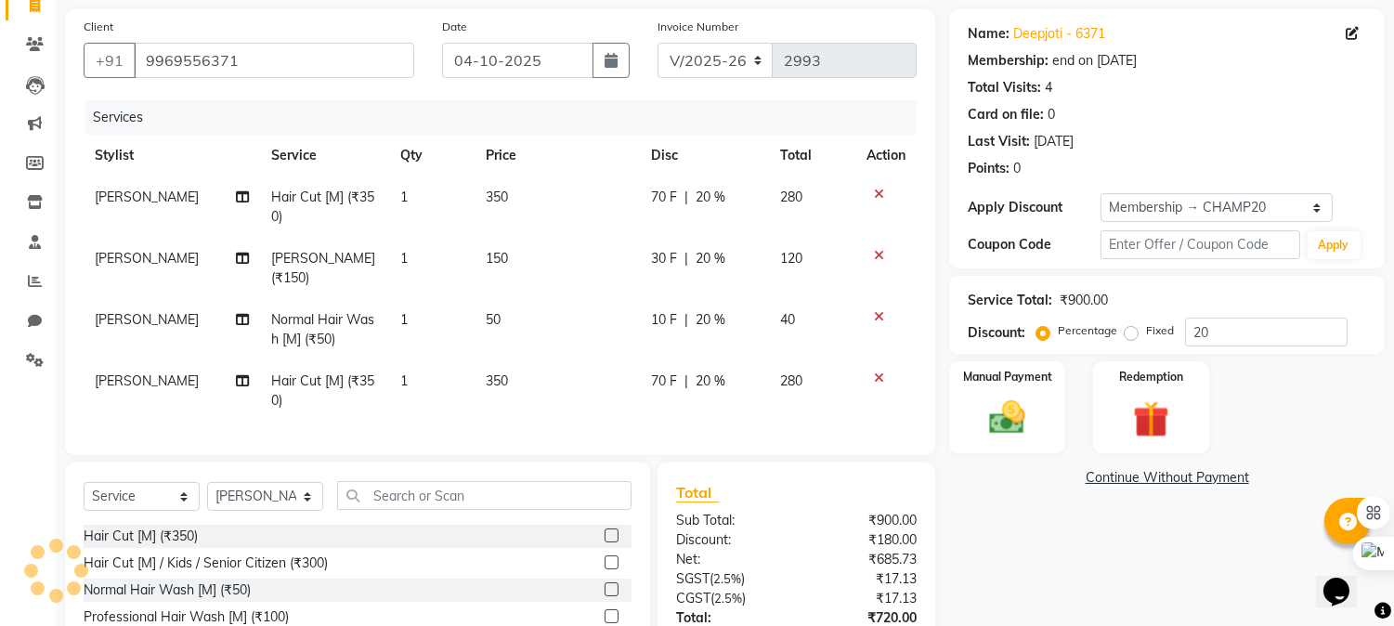
scroll to position [264, 0]
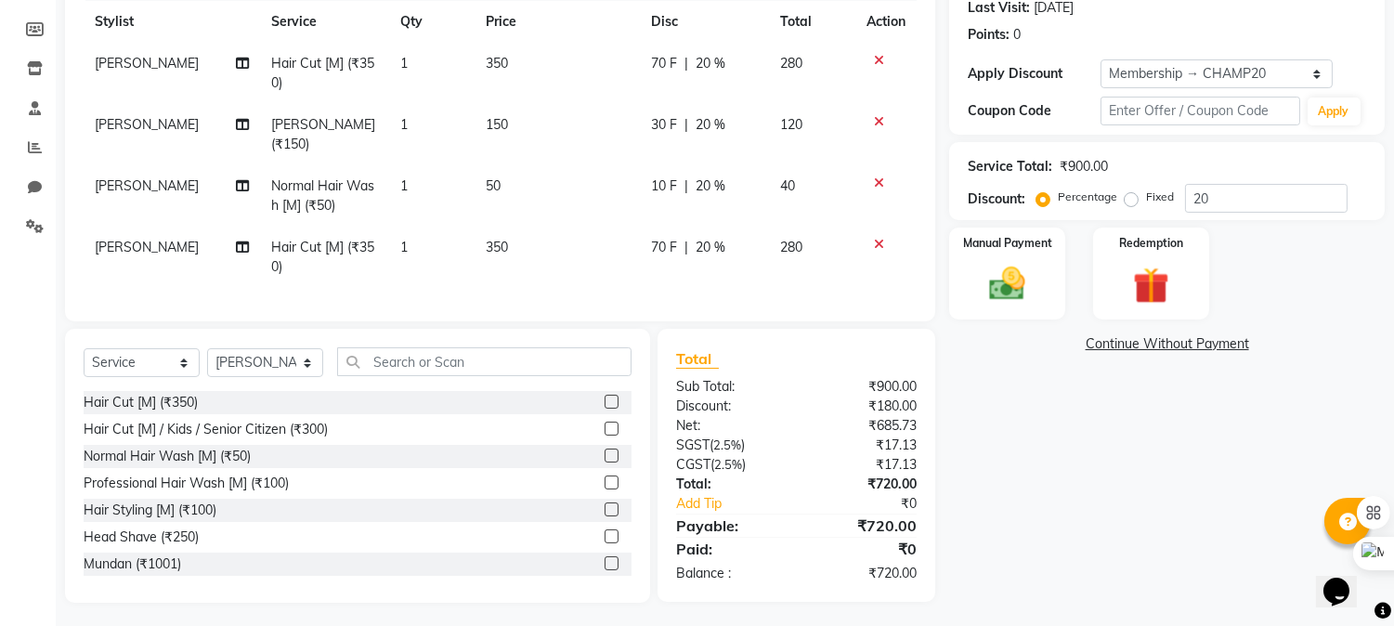
click at [117, 239] on span "[PERSON_NAME]" at bounding box center [147, 247] width 104 height 17
select select "69008"
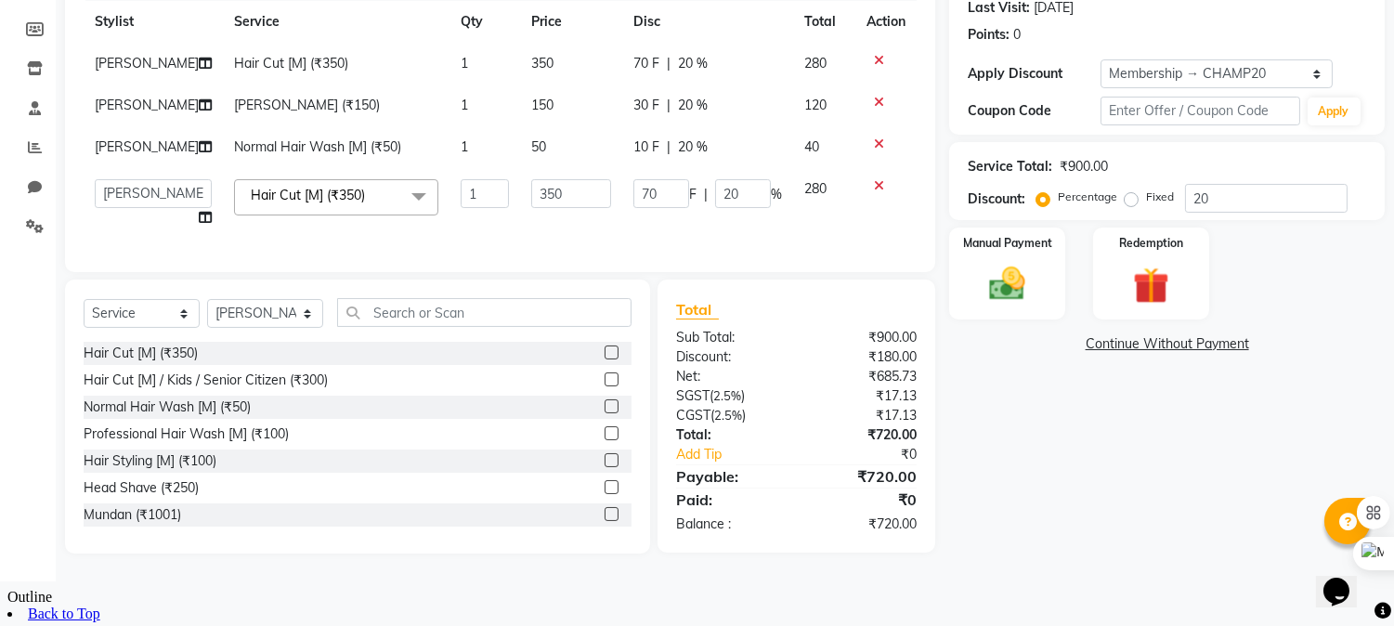
scroll to position [234, 0]
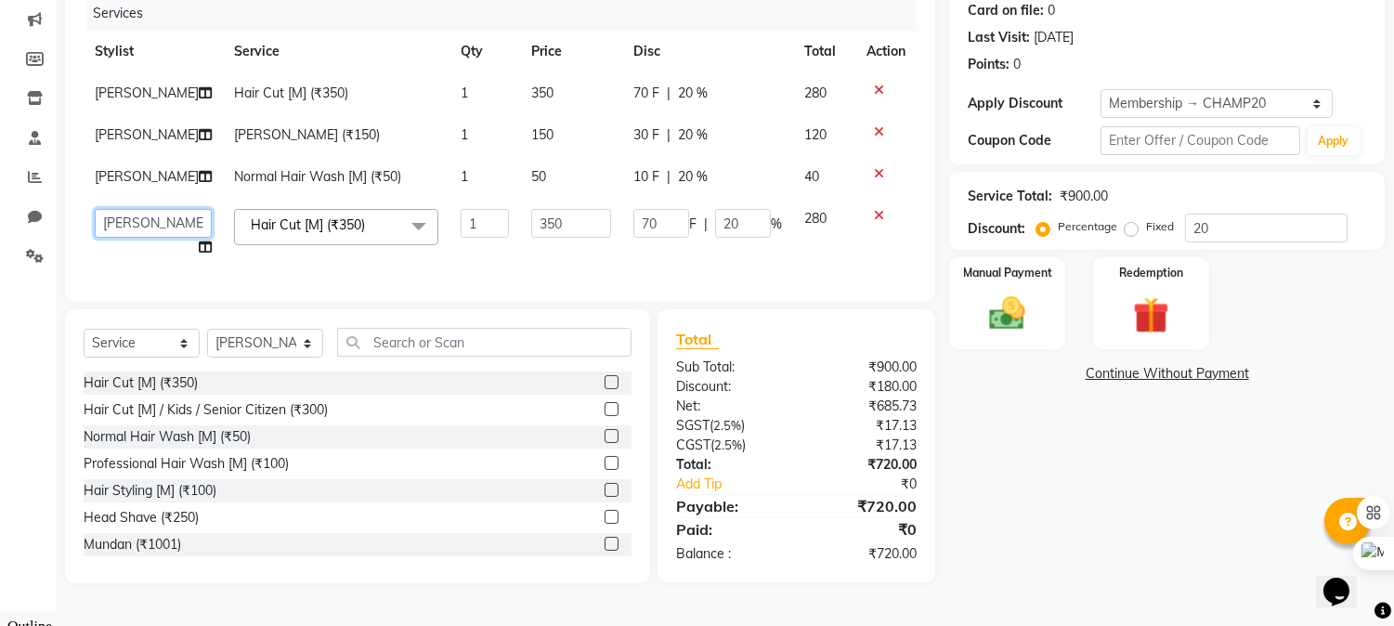
drag, startPoint x: 135, startPoint y: 219, endPoint x: 137, endPoint y: 230, distance: 11.5
click at [135, 219] on select "[PERSON_NAME] [PERSON_NAME] [PERSON_NAME] [PERSON_NAME] [PERSON_NAME]" at bounding box center [153, 223] width 117 height 29
select select "69005"
click at [280, 350] on select "Select Stylist Admin [PERSON_NAME] [PERSON_NAME] [PERSON_NAME] [PERSON_NAME] [P…" at bounding box center [265, 343] width 116 height 29
select select "69009"
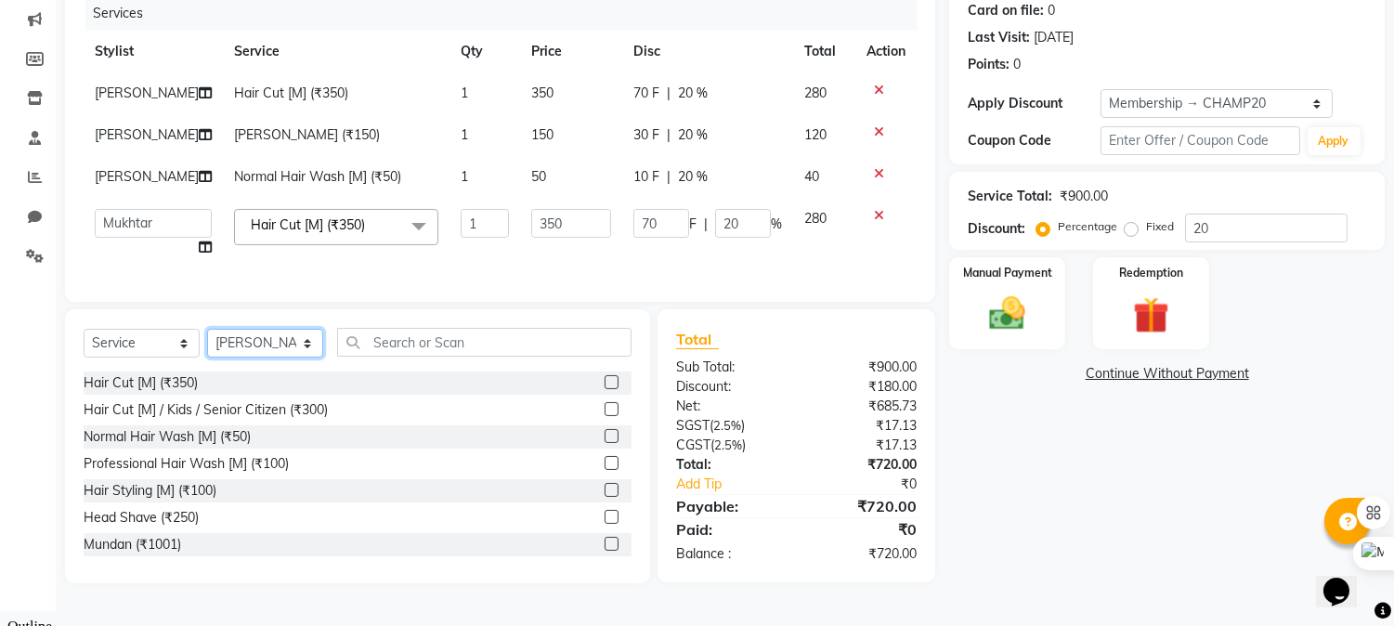
click at [207, 344] on select "Select Stylist Admin [PERSON_NAME] [PERSON_NAME] [PERSON_NAME] [PERSON_NAME] [P…" at bounding box center [265, 343] width 116 height 29
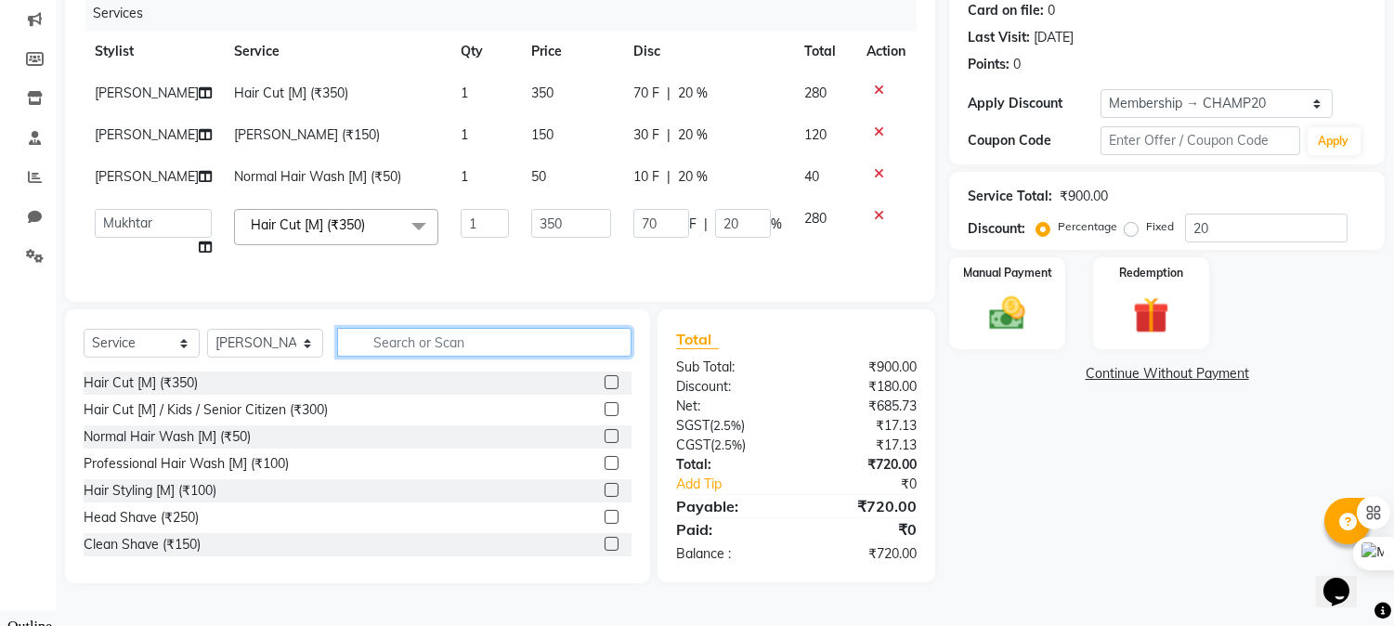
click at [392, 357] on input "text" at bounding box center [484, 342] width 294 height 29
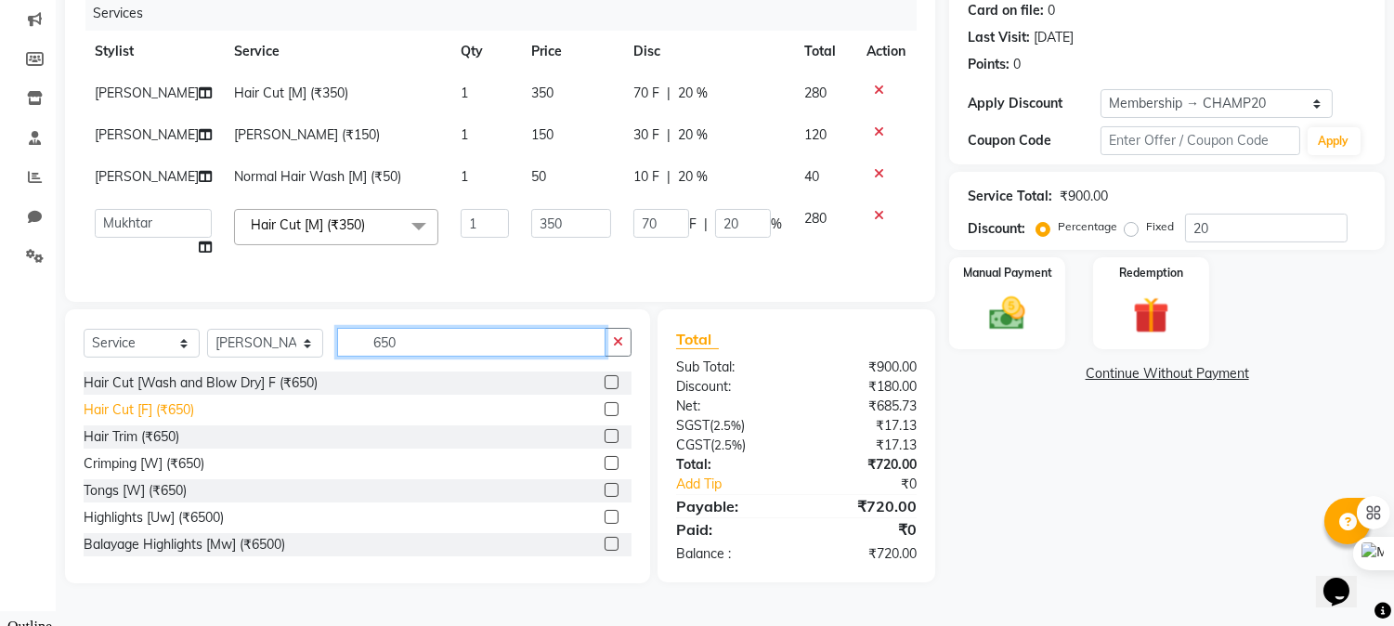
type input "650"
click at [99, 420] on div "Hair Cut [F] (₹650)" at bounding box center [139, 409] width 110 height 19
checkbox input "false"
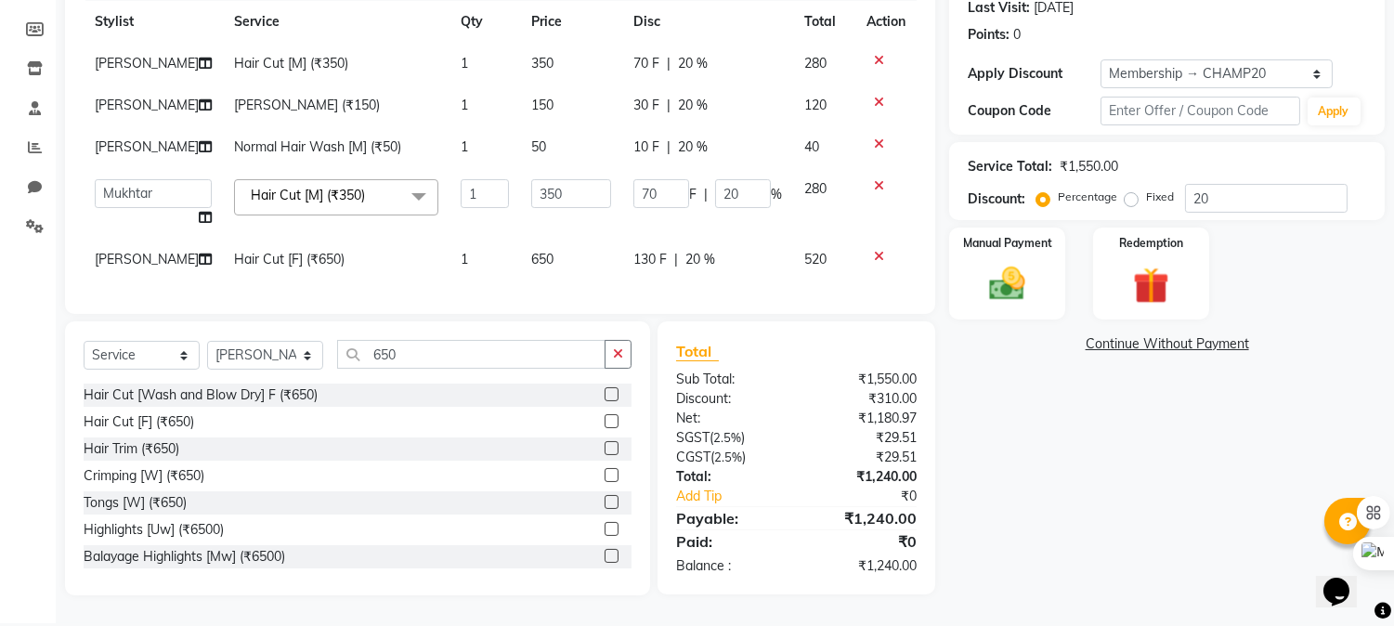
scroll to position [276, 0]
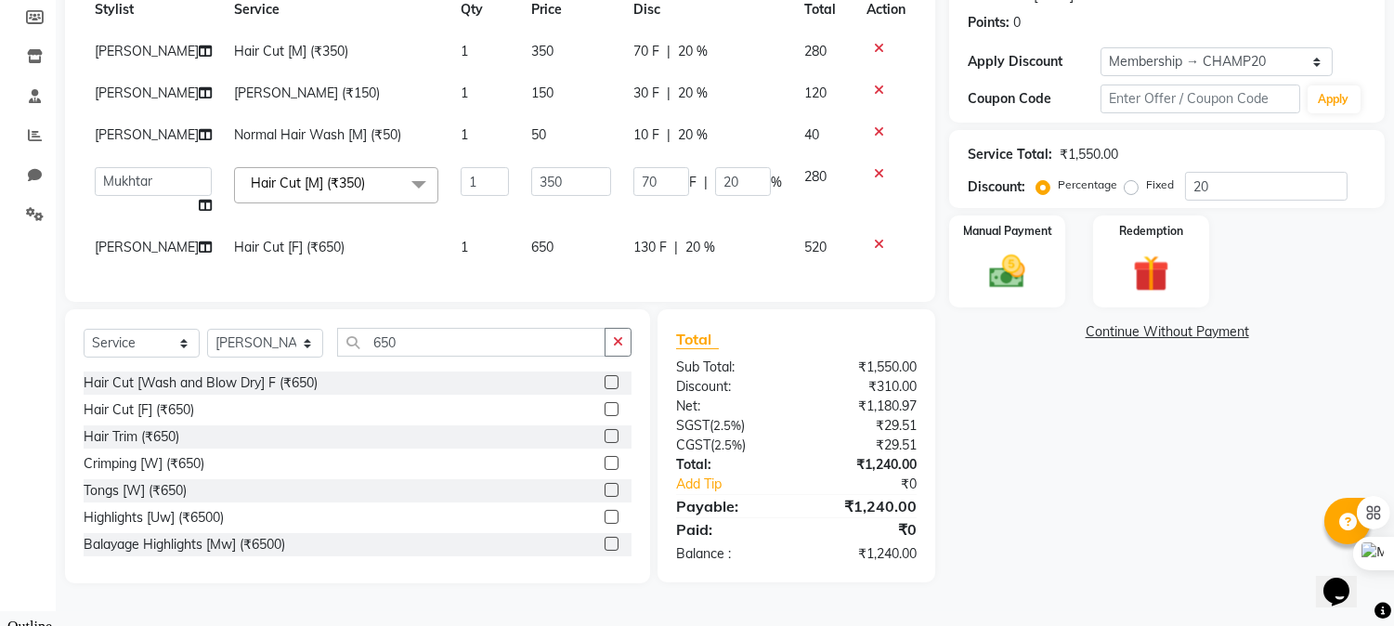
click at [877, 564] on div "₹1,240.00" at bounding box center [864, 553] width 135 height 19
click at [885, 564] on div "₹1,240.00" at bounding box center [864, 553] width 135 height 19
click at [1034, 425] on div "Name: Deepjoti - 6371 Membership: end on [DATE] Total Visits: 4 Card on file: 0…" at bounding box center [1173, 224] width 449 height 720
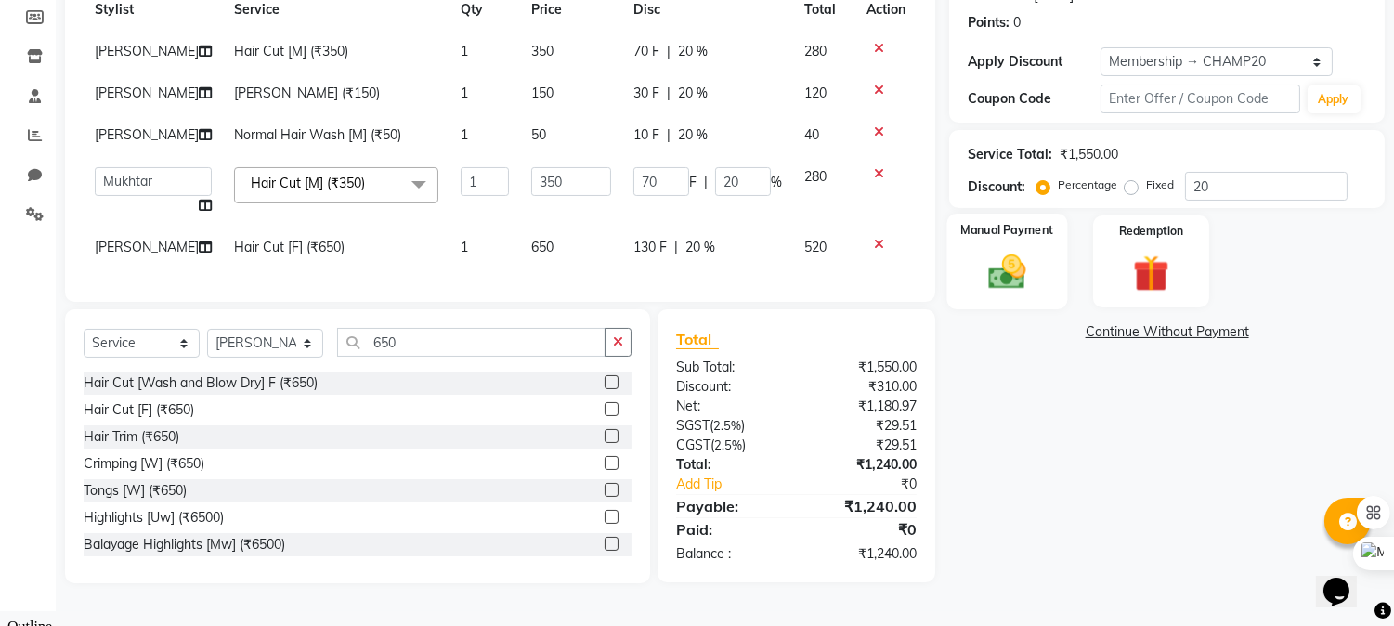
click at [1014, 269] on img at bounding box center [1007, 273] width 61 height 44
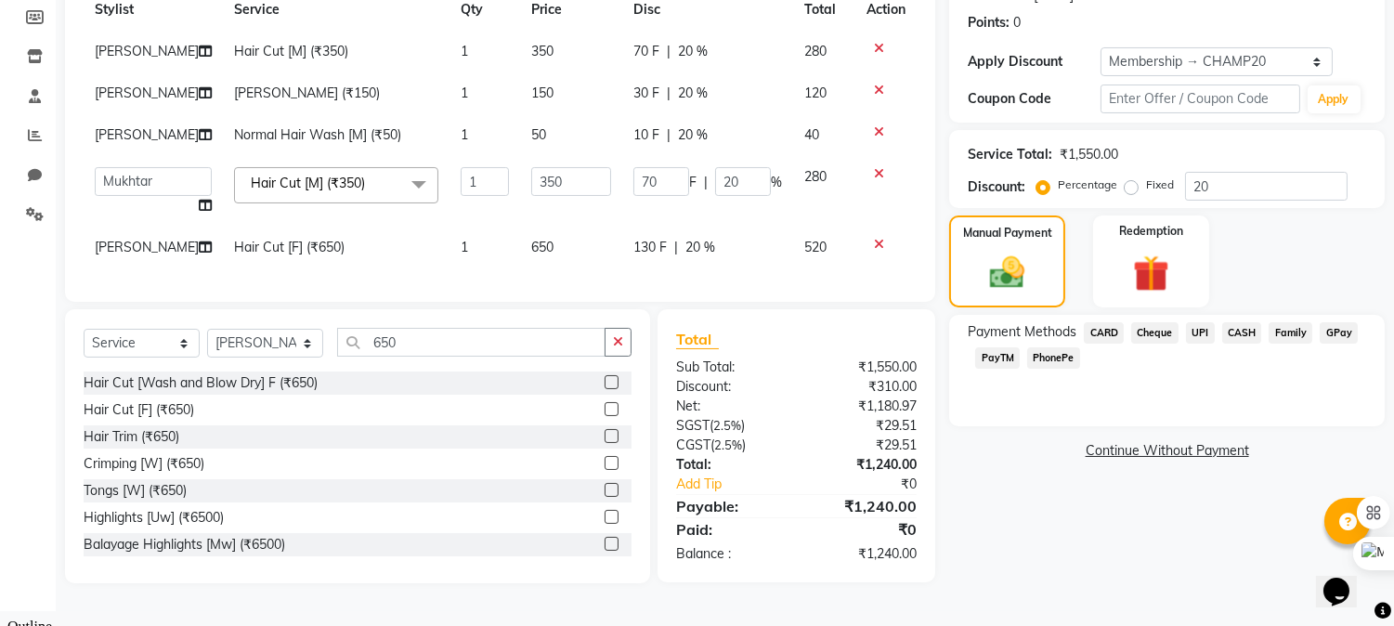
click at [1199, 331] on span "UPI" at bounding box center [1200, 332] width 29 height 21
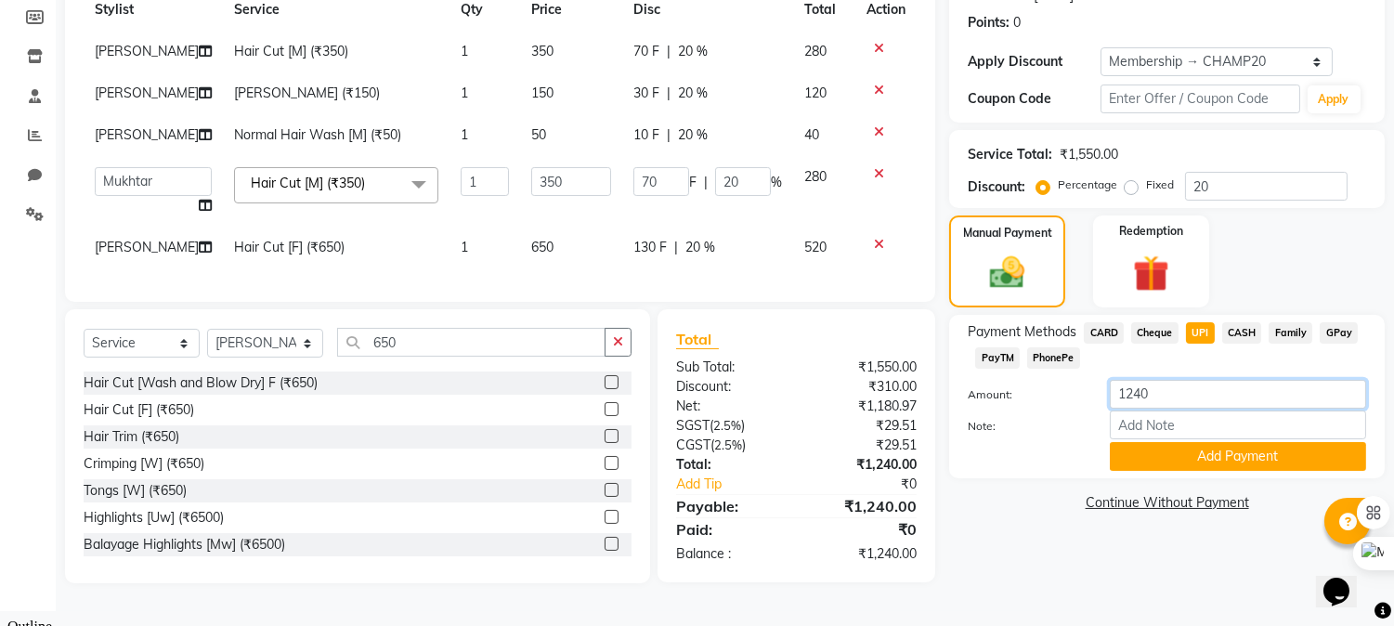
drag, startPoint x: 1180, startPoint y: 403, endPoint x: 901, endPoint y: 409, distance: 279.5
click at [901, 409] on div "Client [PHONE_NUMBER] Date [DATE] Invoice Number V/2025 V/[PHONE_NUMBER] Servic…" at bounding box center [724, 224] width 1347 height 720
type input "1500"
click at [1183, 450] on button "Add Payment" at bounding box center [1238, 456] width 256 height 29
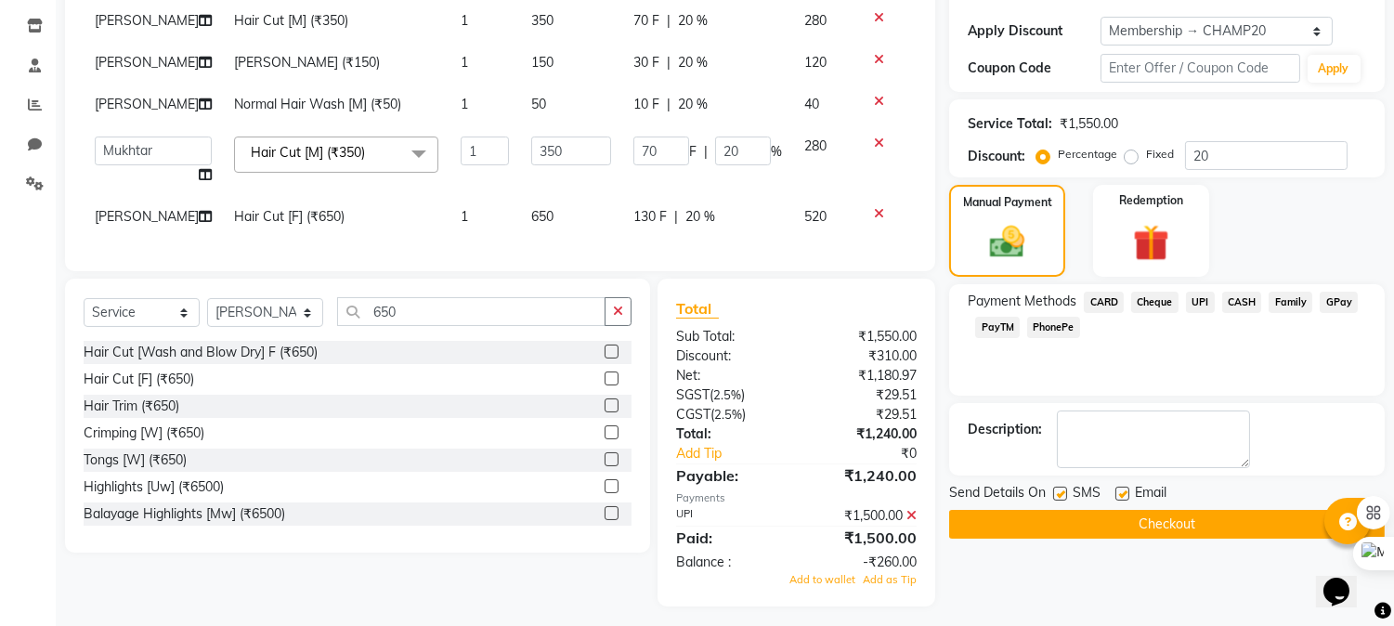
scroll to position [330, 0]
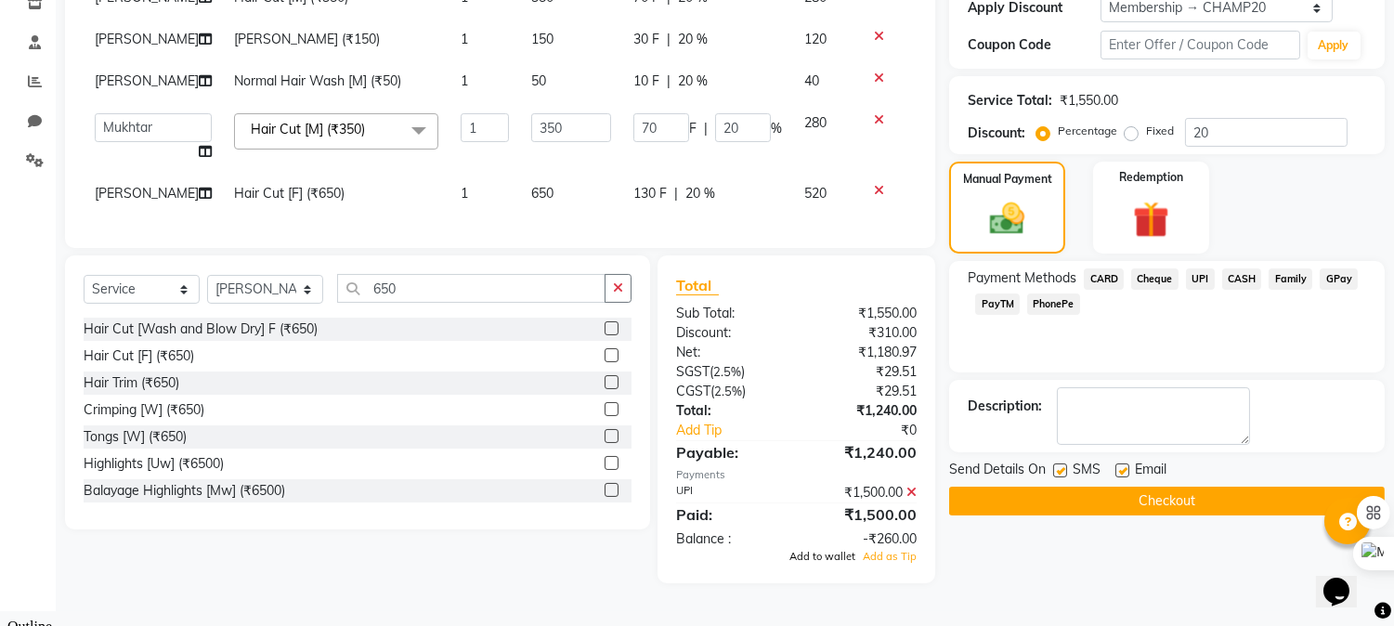
click at [833, 563] on span "Add to wallet" at bounding box center [822, 556] width 66 height 13
click at [1149, 498] on button "Checkout" at bounding box center [1166, 501] width 435 height 29
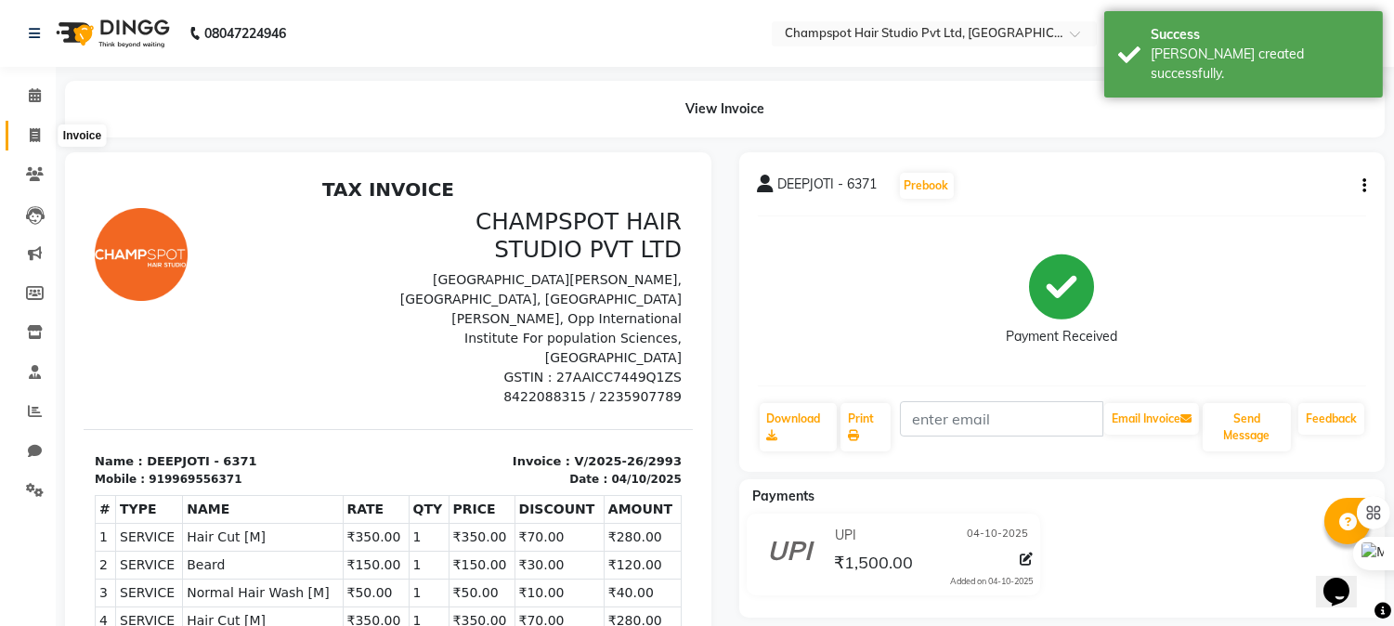
click at [20, 127] on span at bounding box center [35, 135] width 32 height 21
select select "7690"
select select "service"
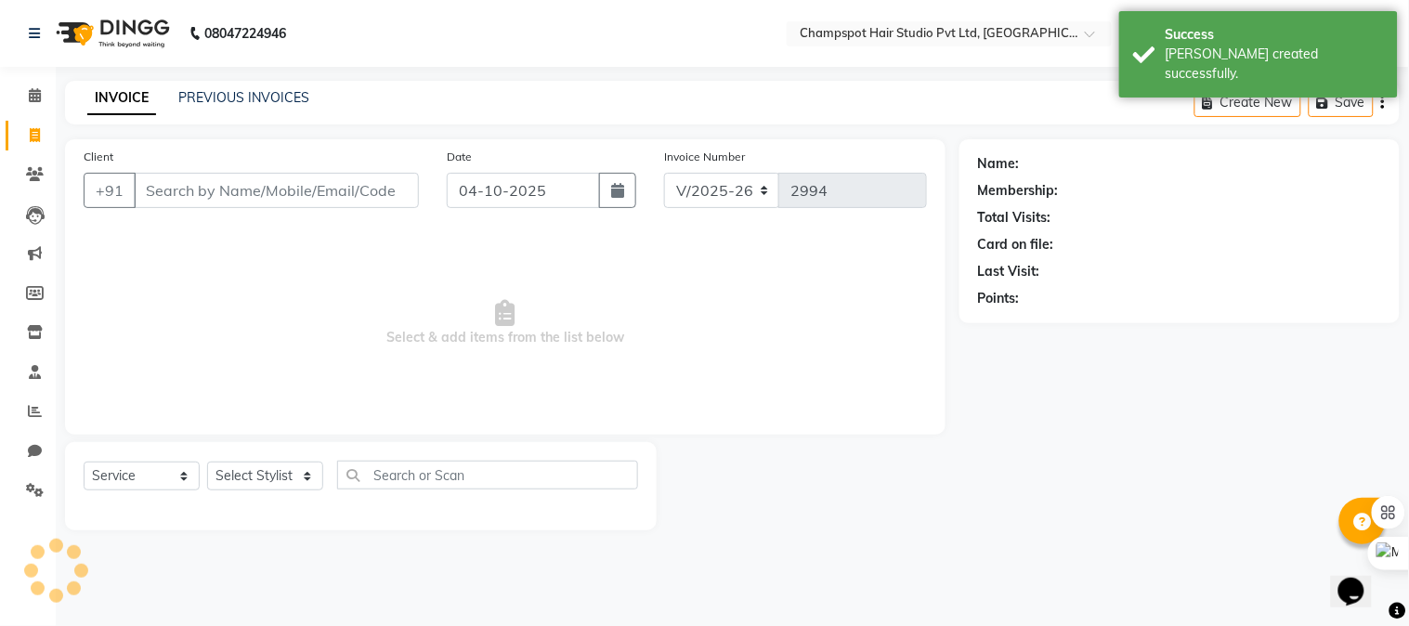
click at [169, 186] on input "Client" at bounding box center [276, 190] width 285 height 35
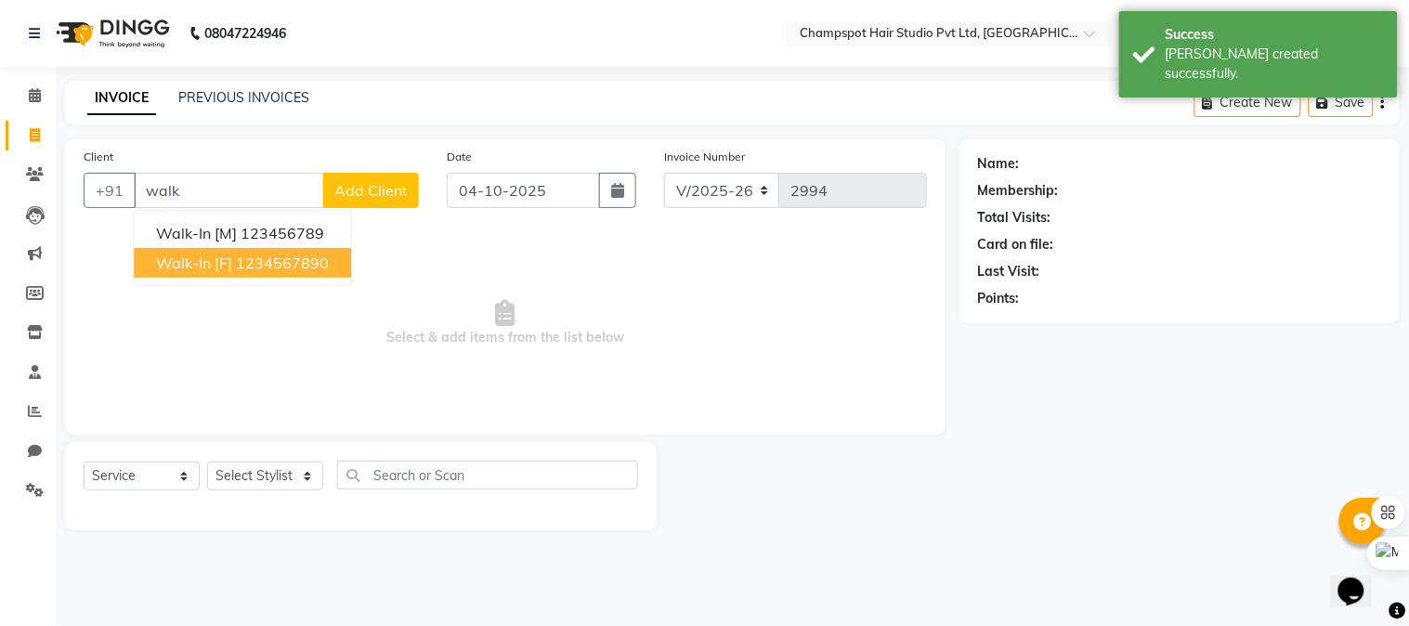
click at [292, 263] on ngb-highlight "1234567890" at bounding box center [282, 262] width 93 height 19
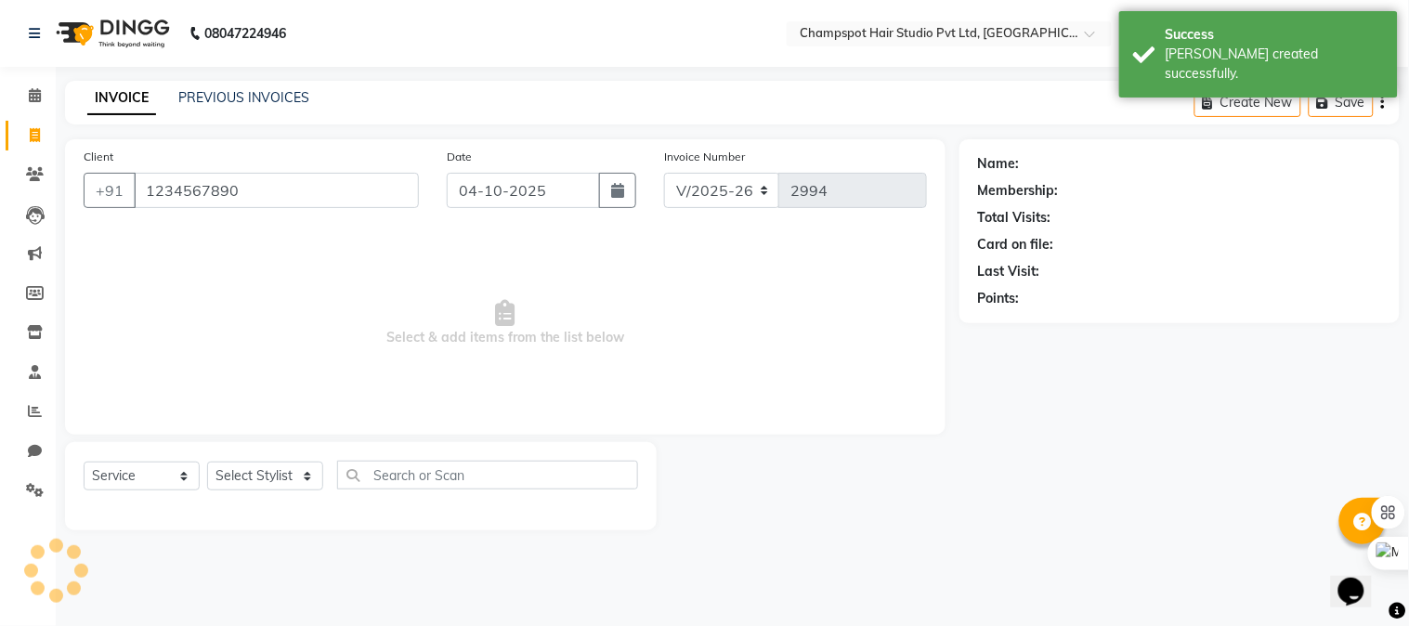
type input "1234567890"
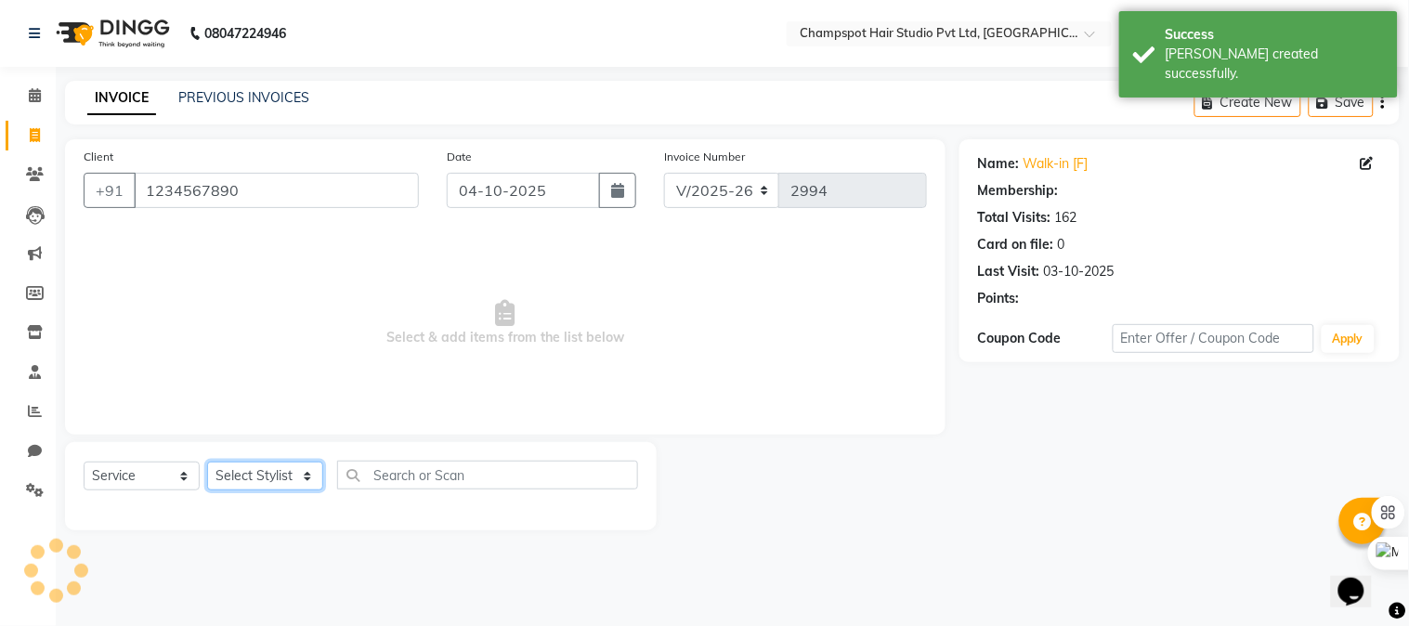
click at [293, 479] on select "Select Stylist Admin [PERSON_NAME] [PERSON_NAME] [PERSON_NAME] [PERSON_NAME] [P…" at bounding box center [265, 475] width 116 height 29
select select "1: Object"
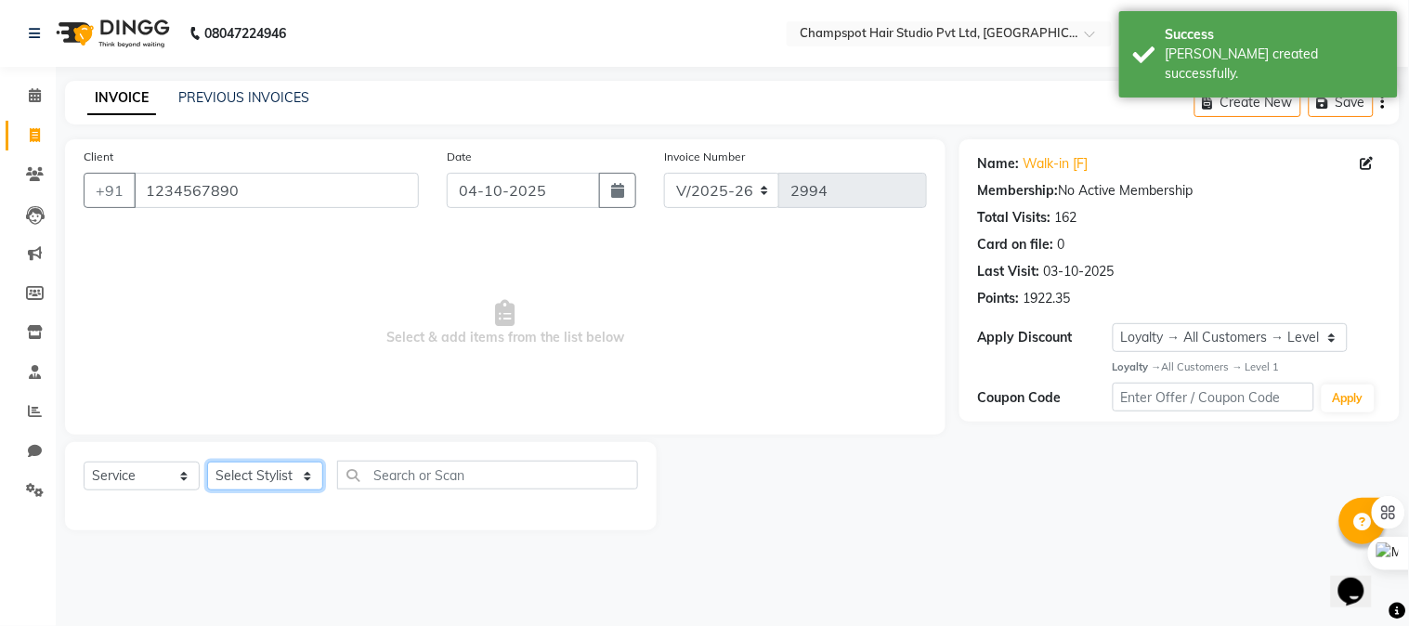
select select "70454"
click at [207, 462] on select "Select Stylist Admin [PERSON_NAME] [PERSON_NAME] [PERSON_NAME] [PERSON_NAME] [P…" at bounding box center [265, 475] width 116 height 29
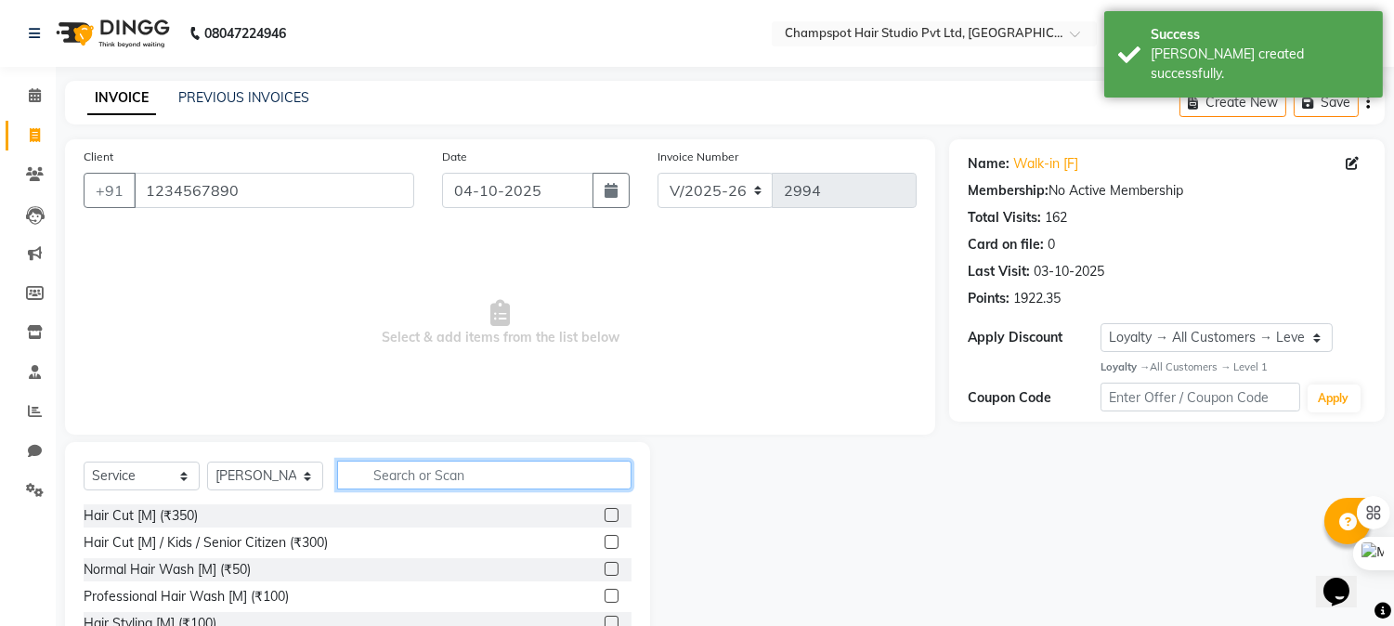
click at [450, 472] on input "text" at bounding box center [484, 475] width 294 height 29
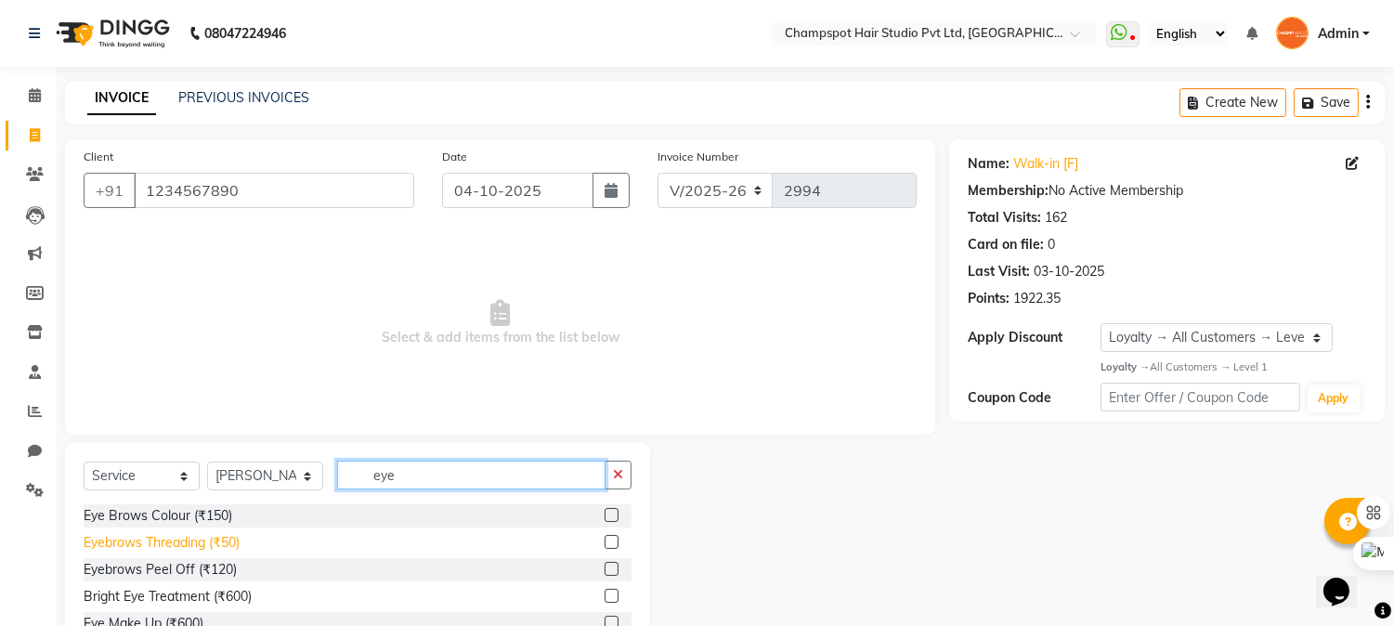
type input "eye"
click at [228, 539] on div "Eyebrows Threading (₹50)" at bounding box center [162, 542] width 156 height 19
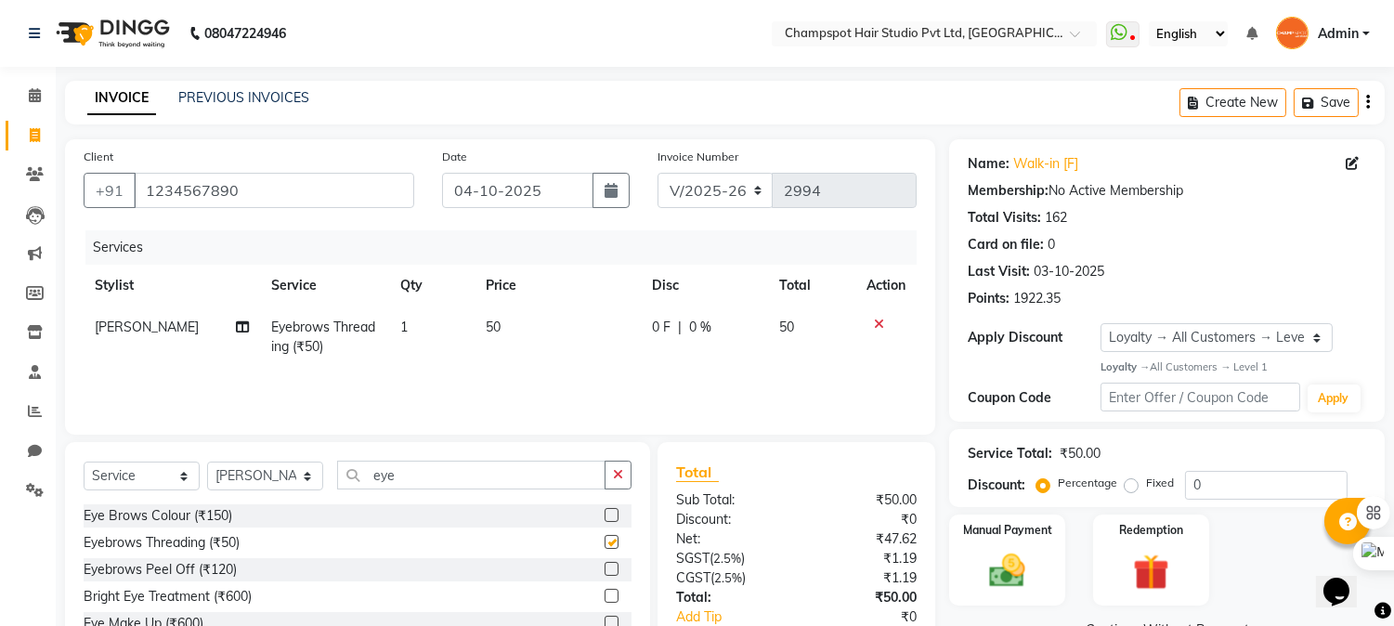
checkbox input "false"
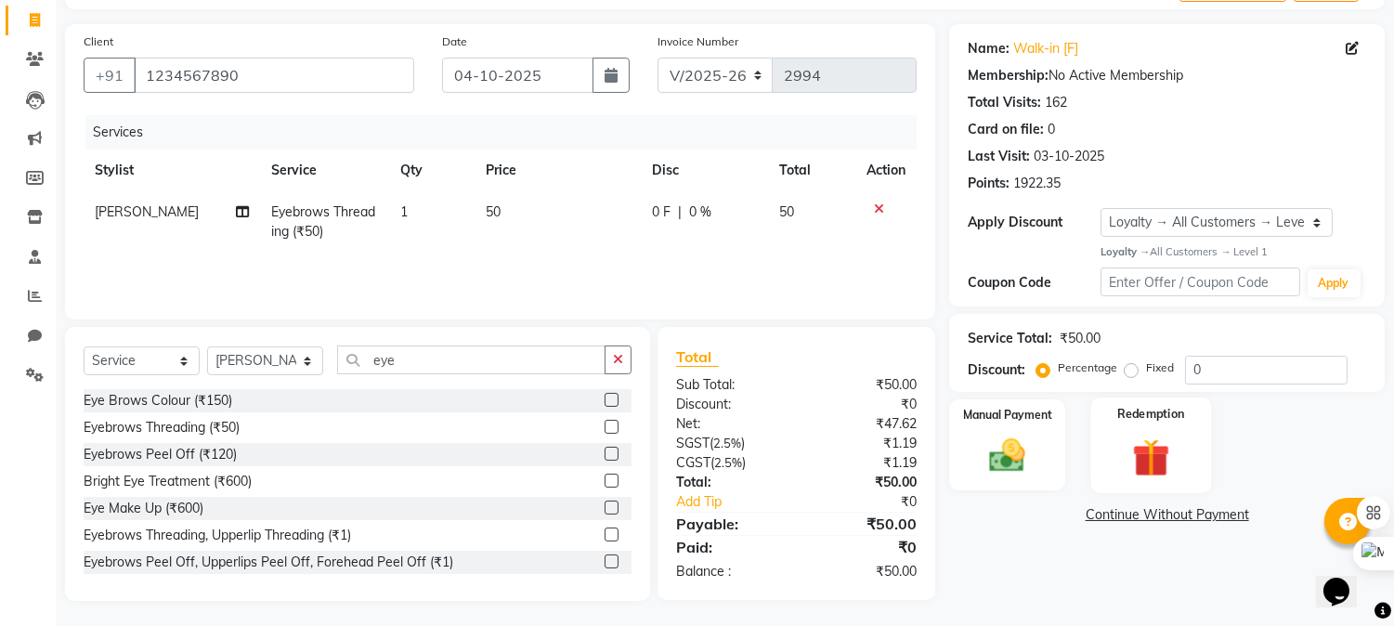
scroll to position [117, 0]
click at [1025, 471] on img at bounding box center [1007, 454] width 61 height 44
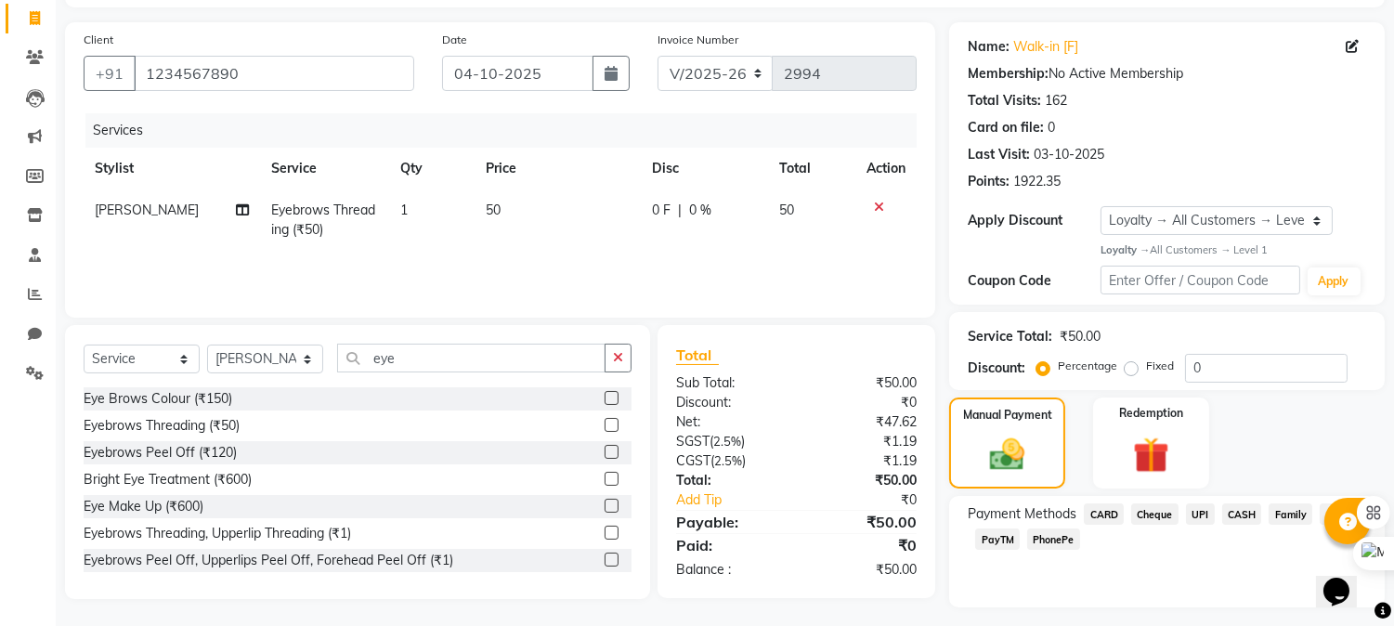
click at [1226, 513] on span "CASH" at bounding box center [1242, 513] width 40 height 21
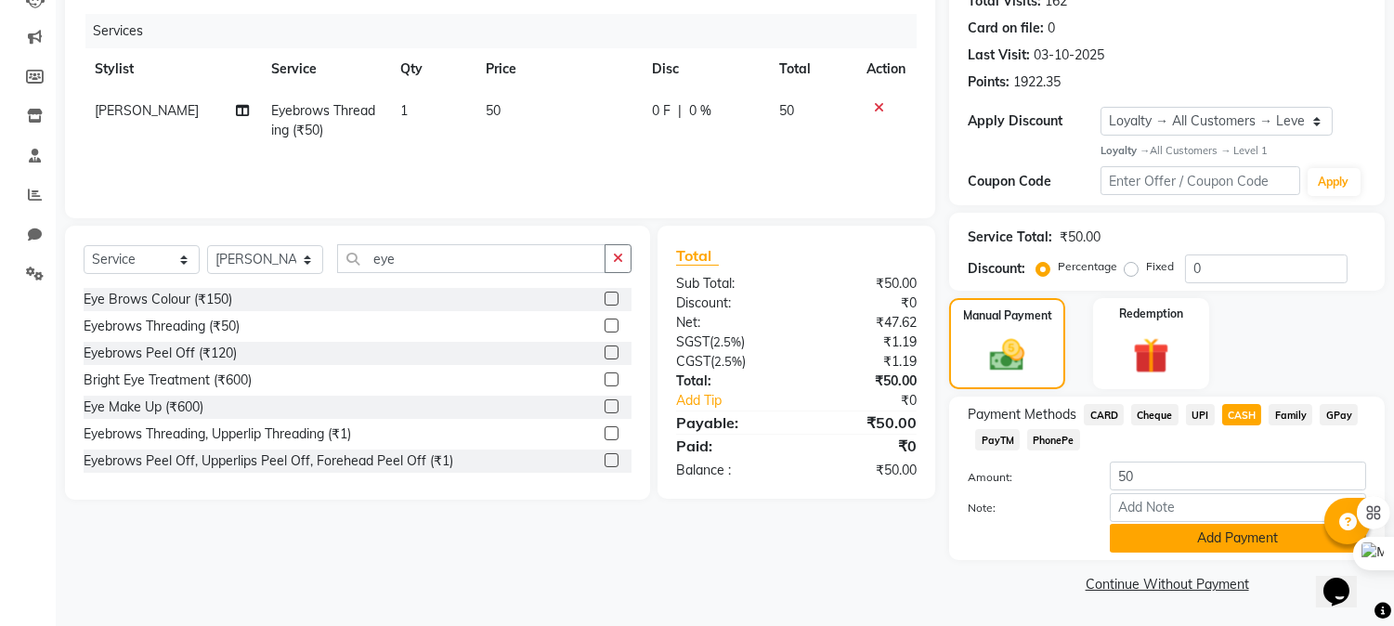
click at [1196, 539] on button "Add Payment" at bounding box center [1238, 538] width 256 height 29
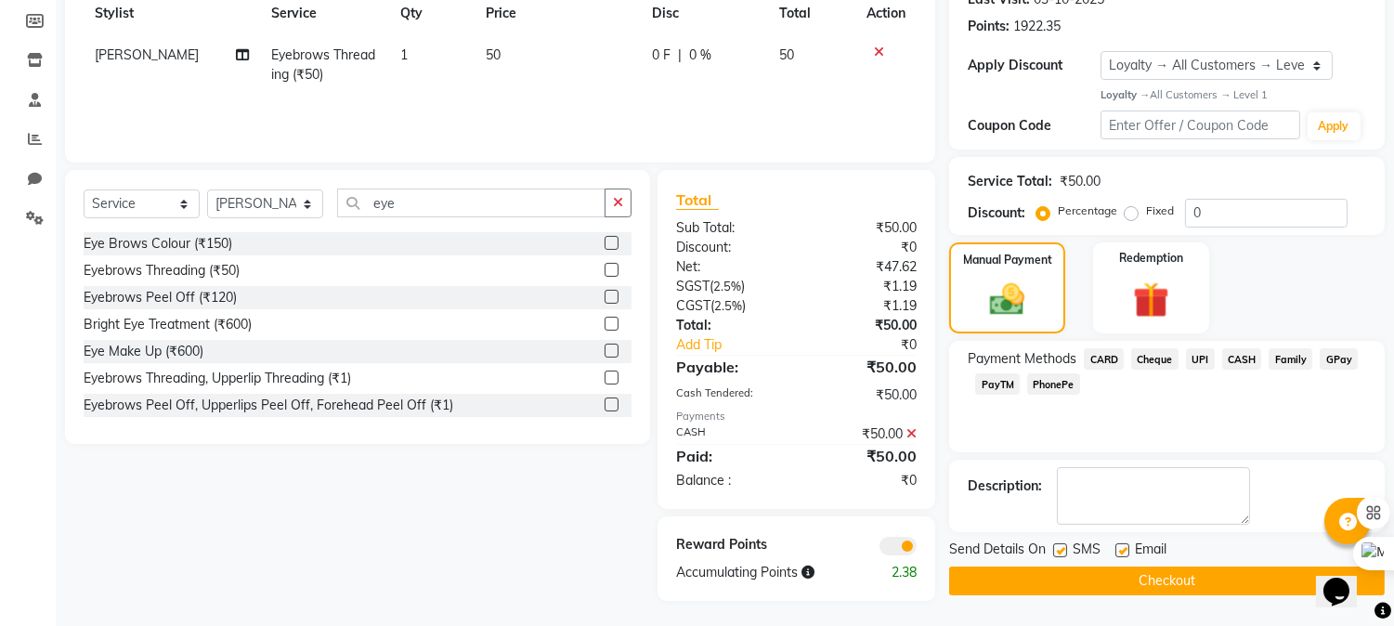
scroll to position [274, 0]
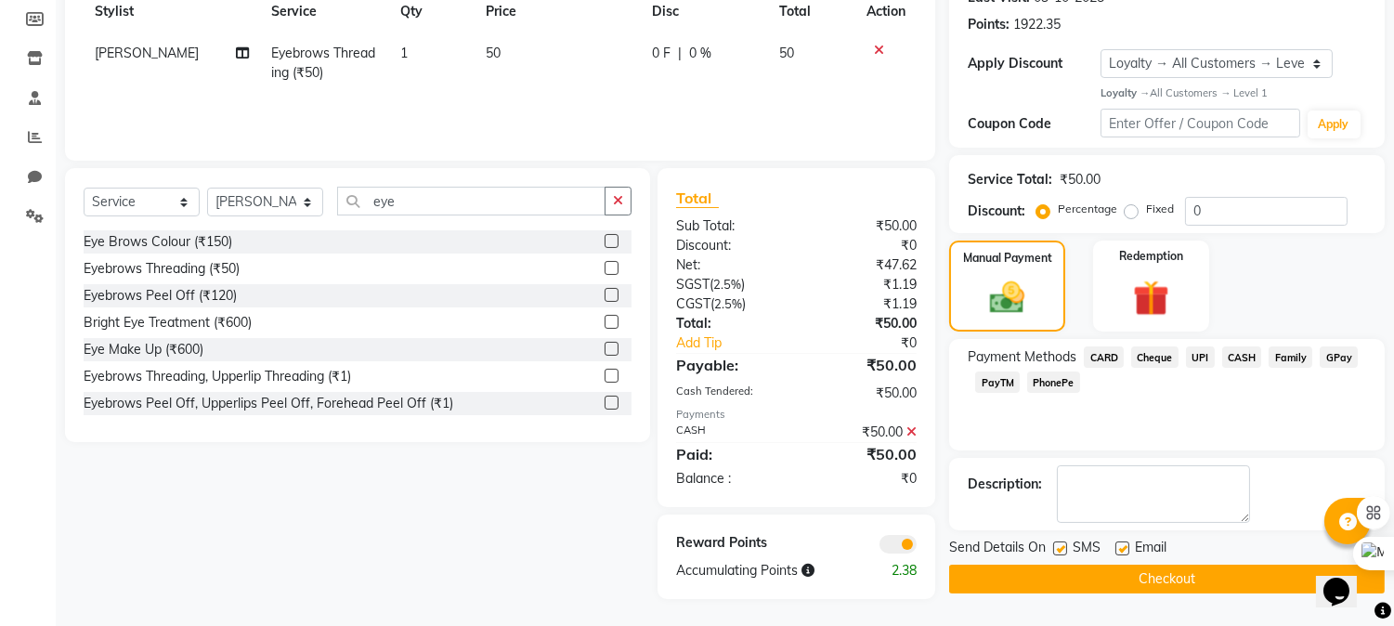
drag, startPoint x: 1100, startPoint y: 583, endPoint x: 648, endPoint y: 502, distance: 459.3
click at [1097, 583] on button "Checkout" at bounding box center [1166, 579] width 435 height 29
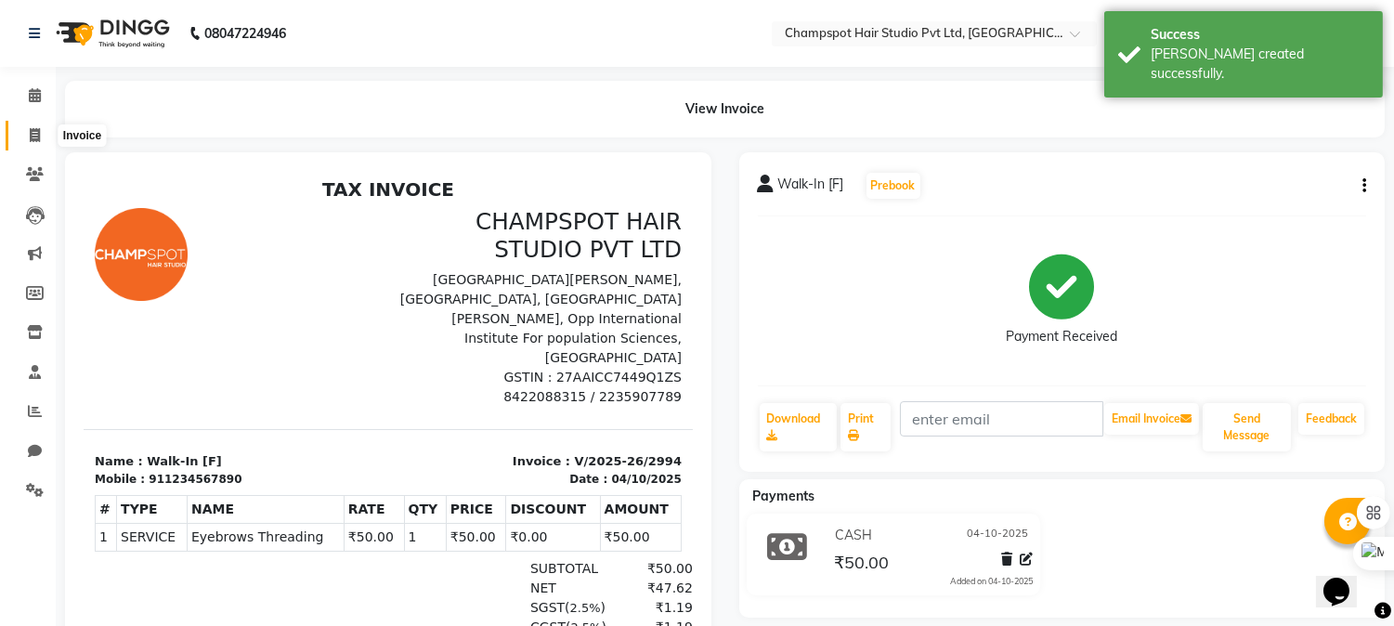
click at [30, 140] on icon at bounding box center [35, 135] width 10 height 14
select select "service"
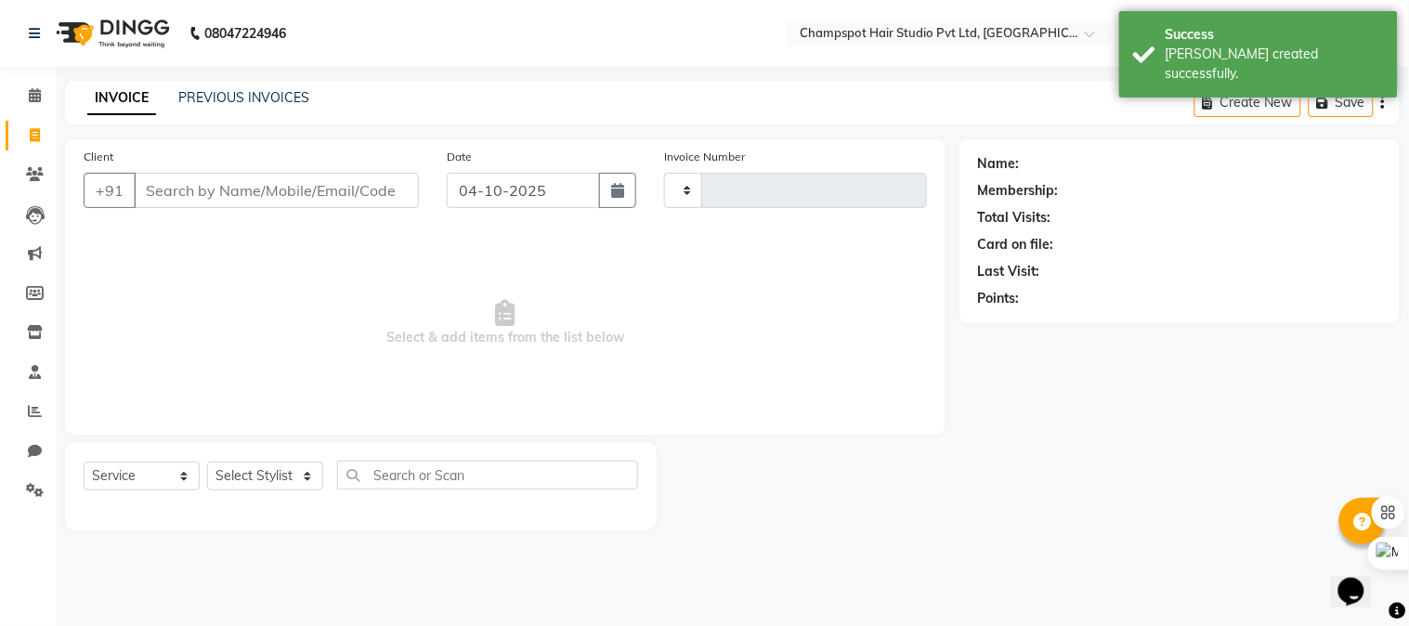
type input "2995"
select select "7690"
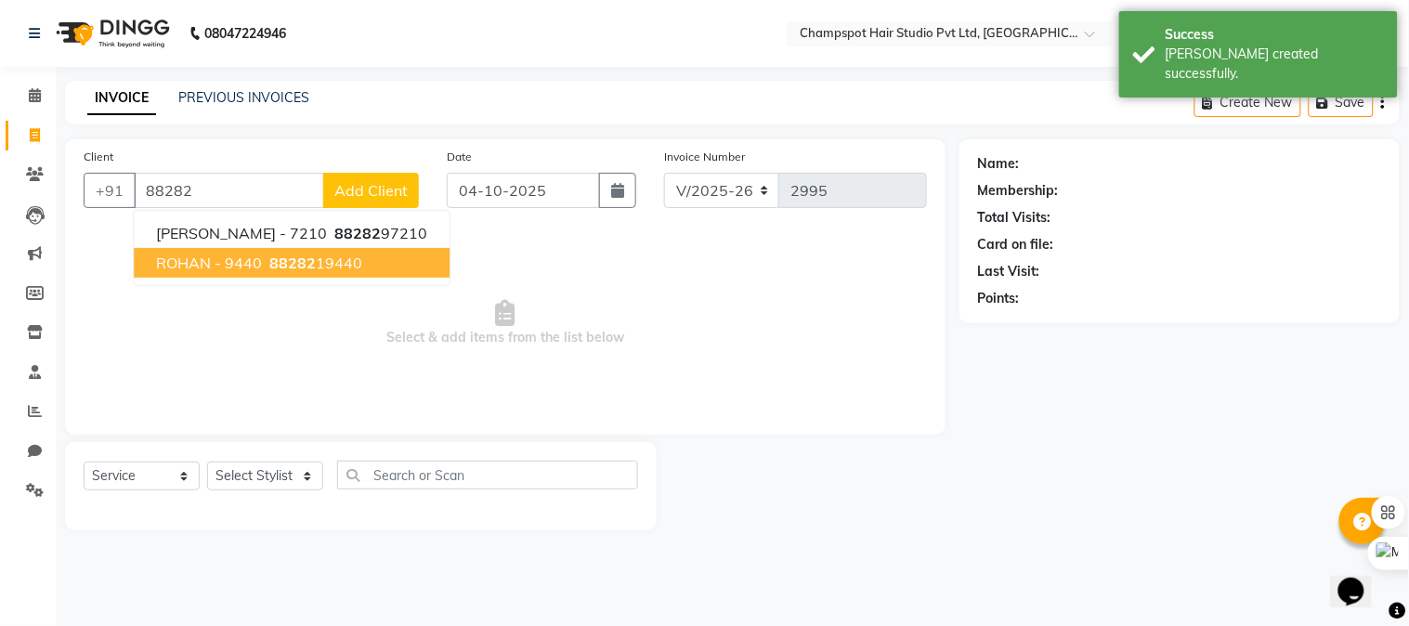
click at [282, 254] on span "88282" at bounding box center [292, 262] width 46 height 19
type input "8828219440"
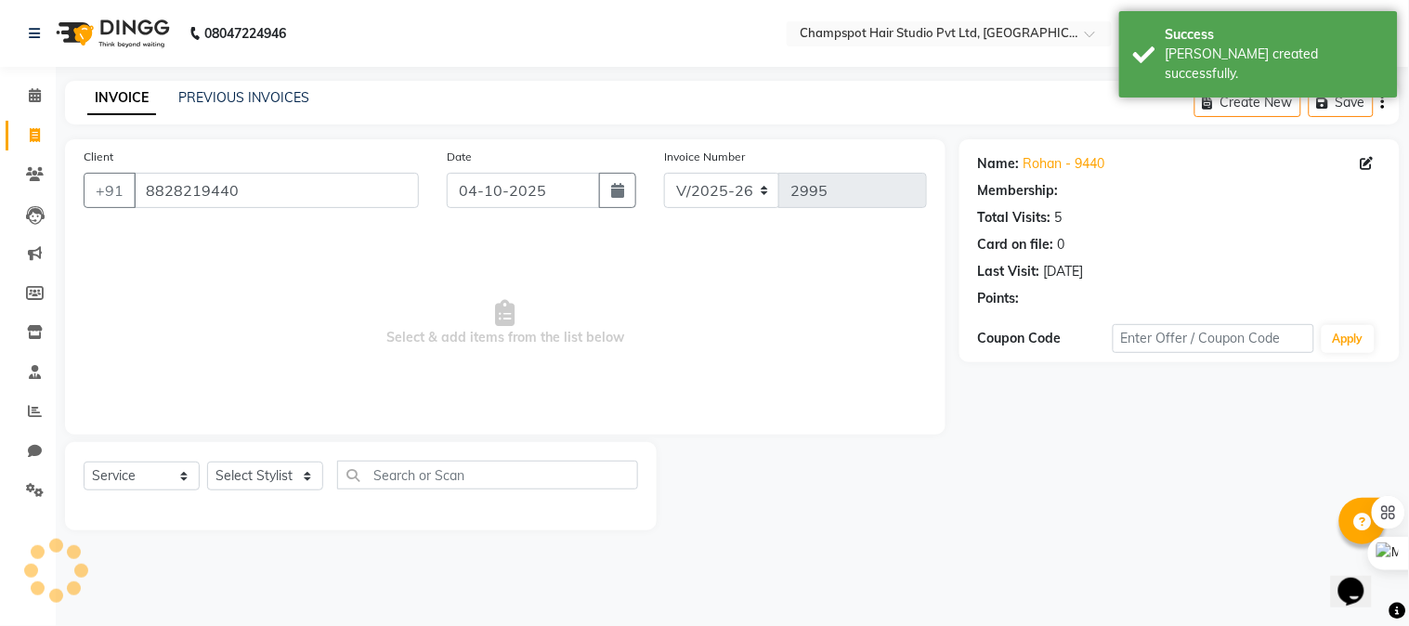
select select "1: Object"
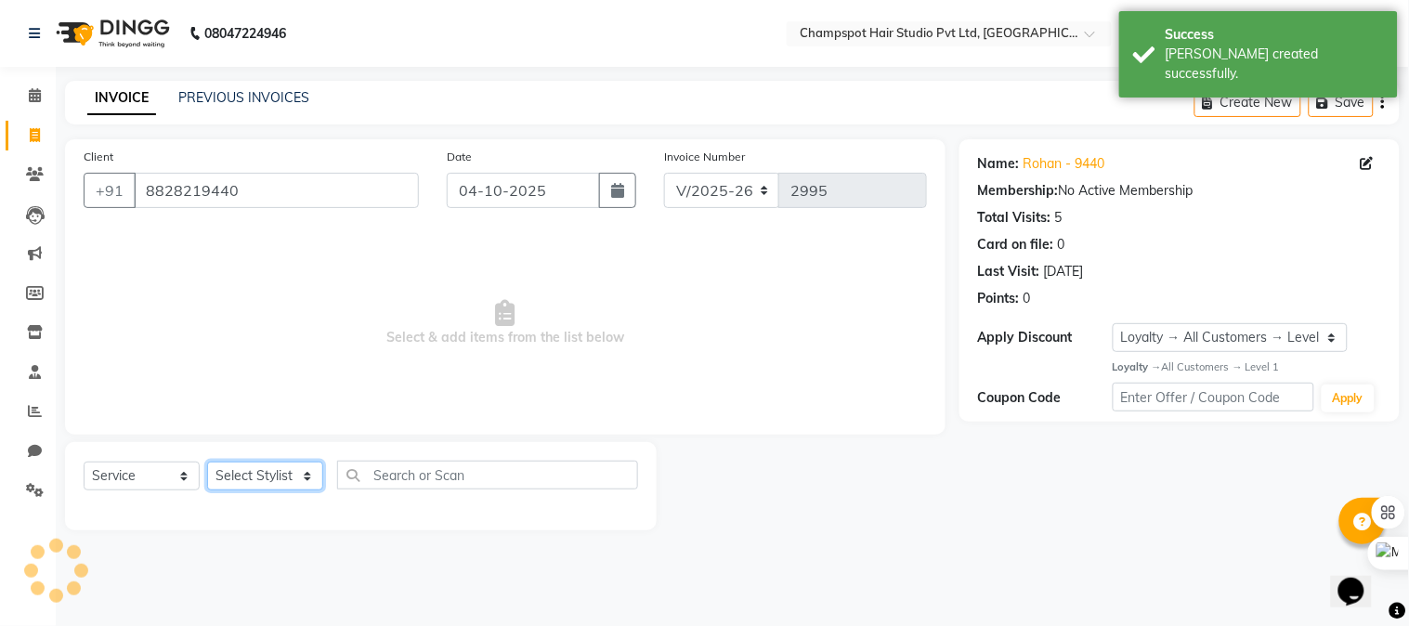
click at [253, 468] on select "Select Stylist Admin [PERSON_NAME] [PERSON_NAME] [PERSON_NAME] [PERSON_NAME] [P…" at bounding box center [265, 475] width 116 height 29
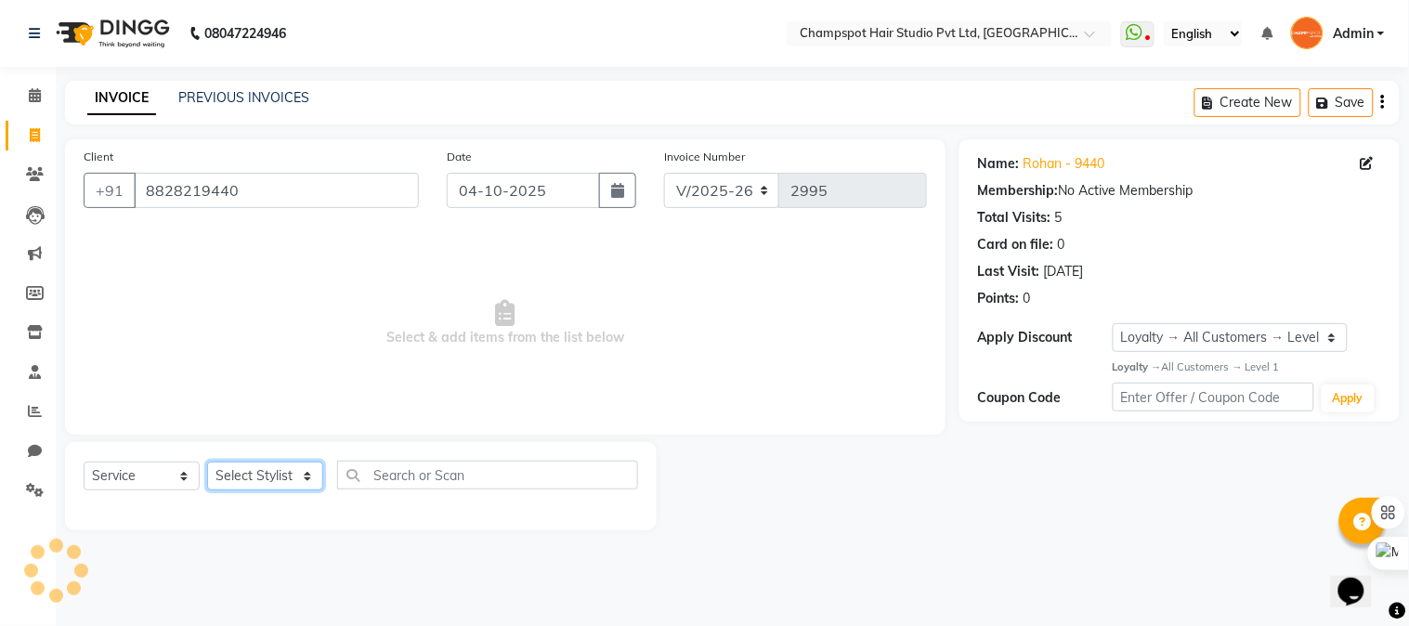
select select "69008"
click at [207, 462] on select "Select Stylist Admin [PERSON_NAME] [PERSON_NAME] [PERSON_NAME] [PERSON_NAME] [P…" at bounding box center [265, 475] width 116 height 29
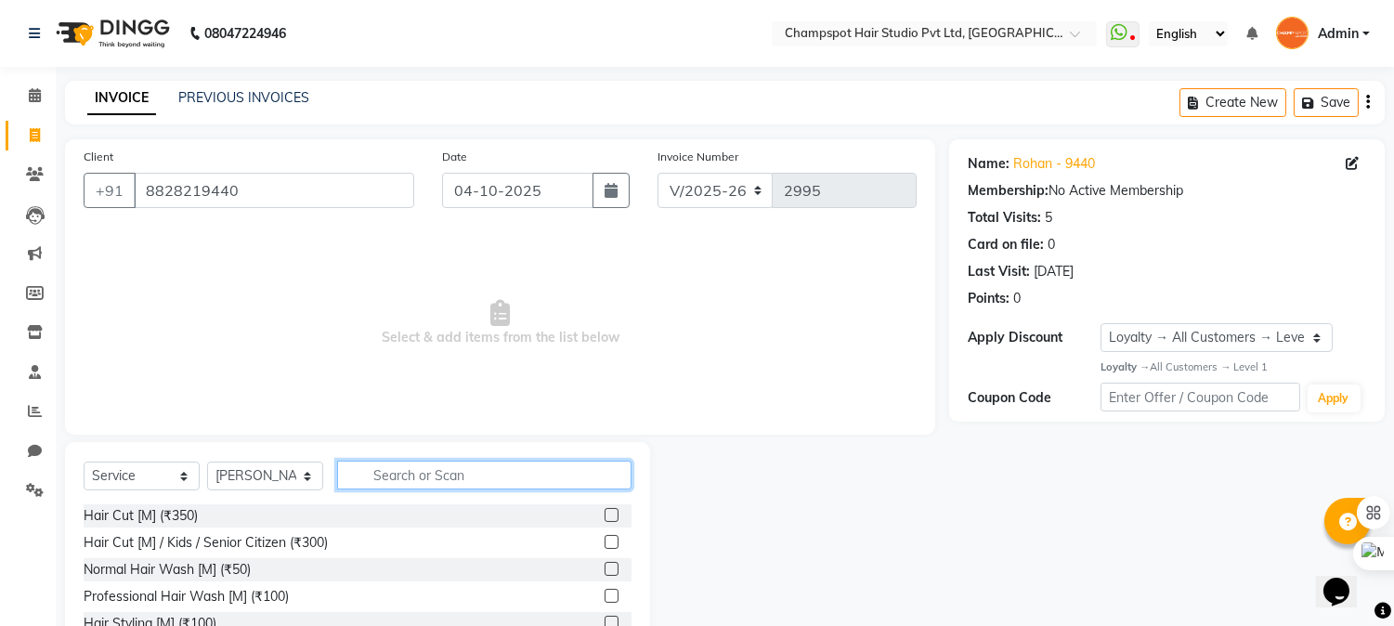
click at [427, 474] on input "text" at bounding box center [484, 475] width 294 height 29
click at [158, 513] on div "Hair Cut [M] (₹350)" at bounding box center [141, 515] width 114 height 19
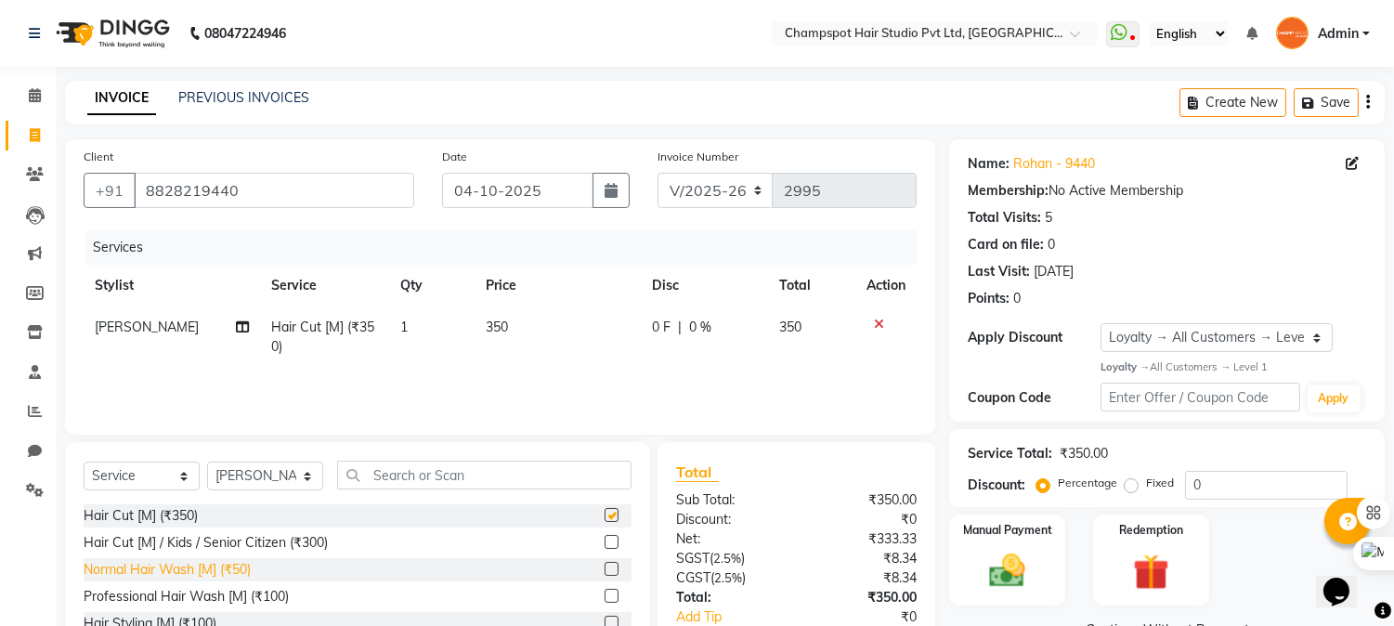
checkbox input "false"
click at [156, 570] on div "Normal Hair Wash [M] (₹50)" at bounding box center [167, 569] width 167 height 19
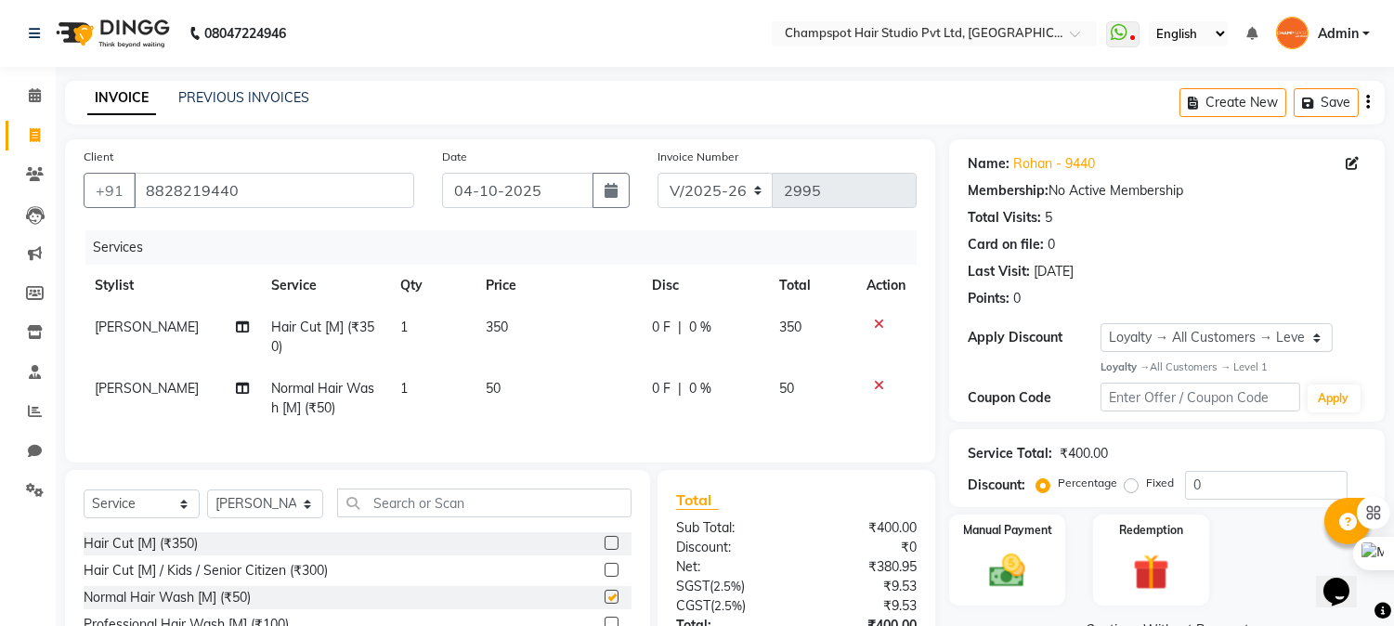
checkbox input "false"
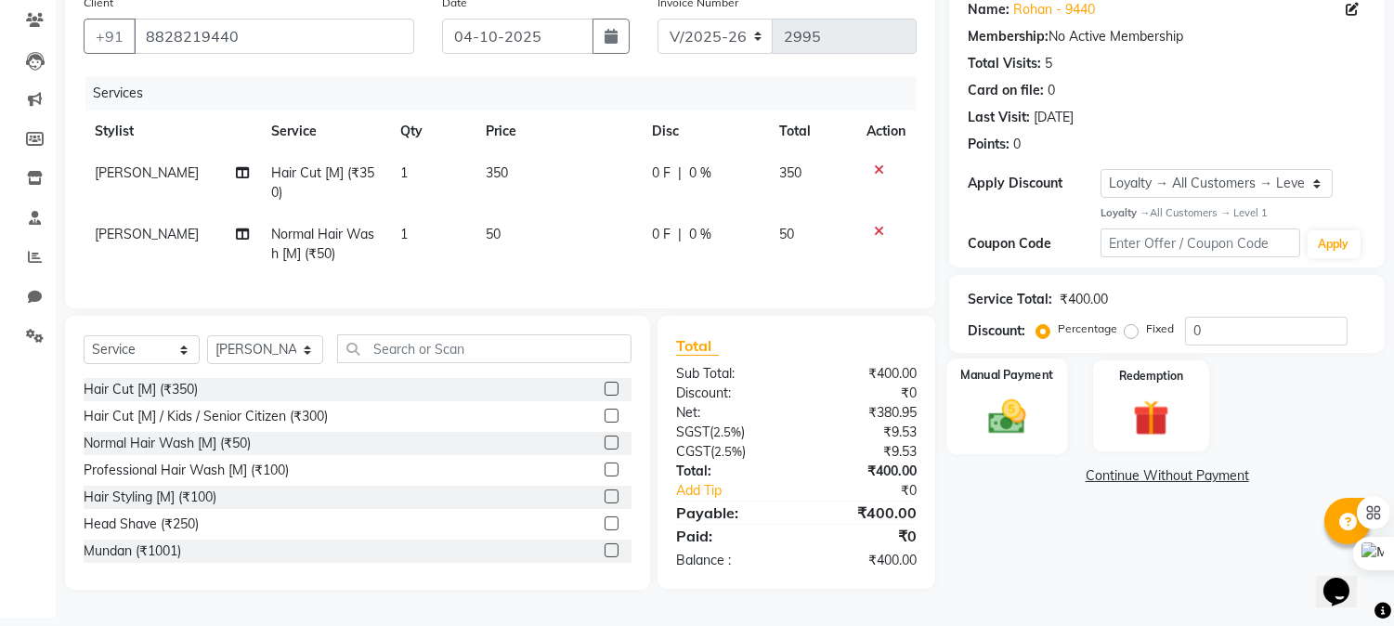
scroll to position [161, 0]
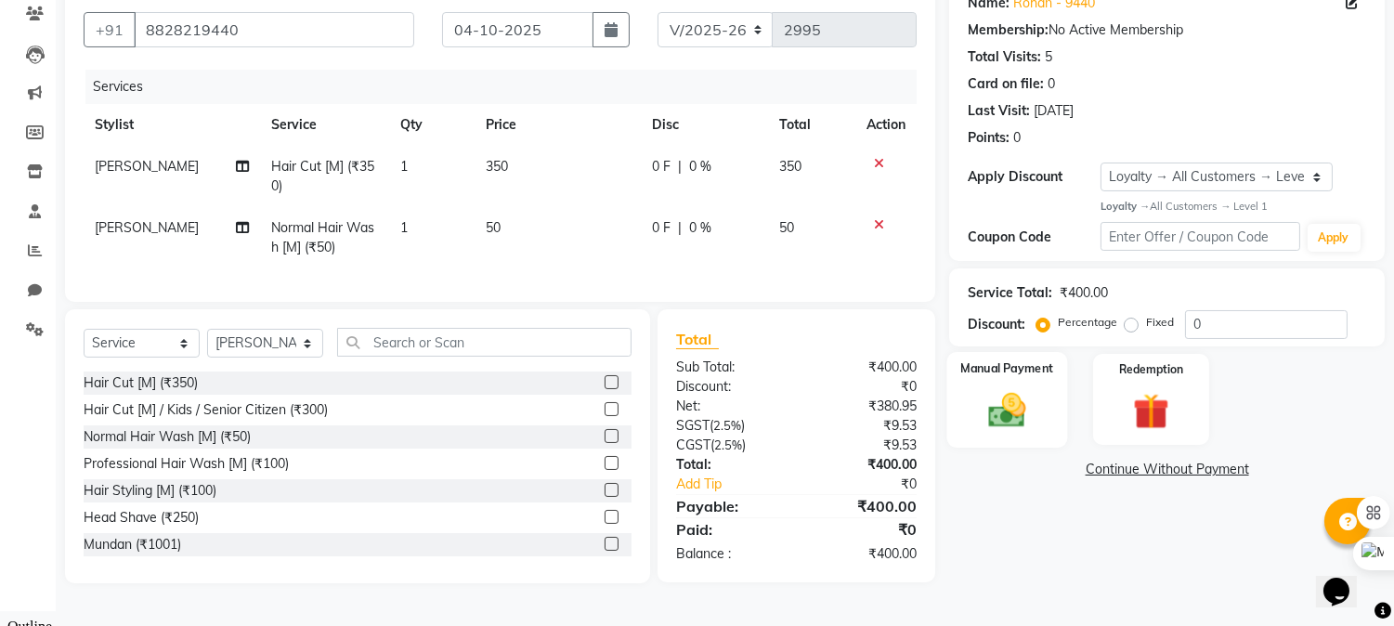
click at [1015, 400] on img at bounding box center [1007, 410] width 61 height 44
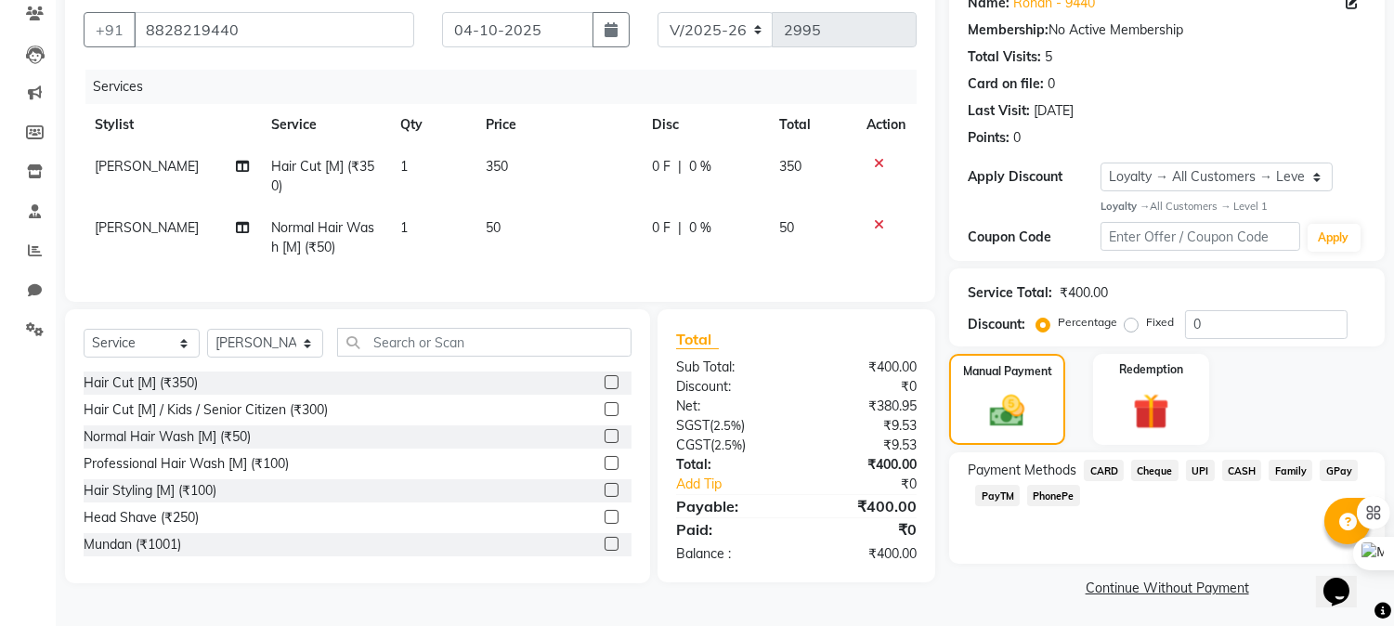
click at [1228, 471] on span "CASH" at bounding box center [1242, 470] width 40 height 21
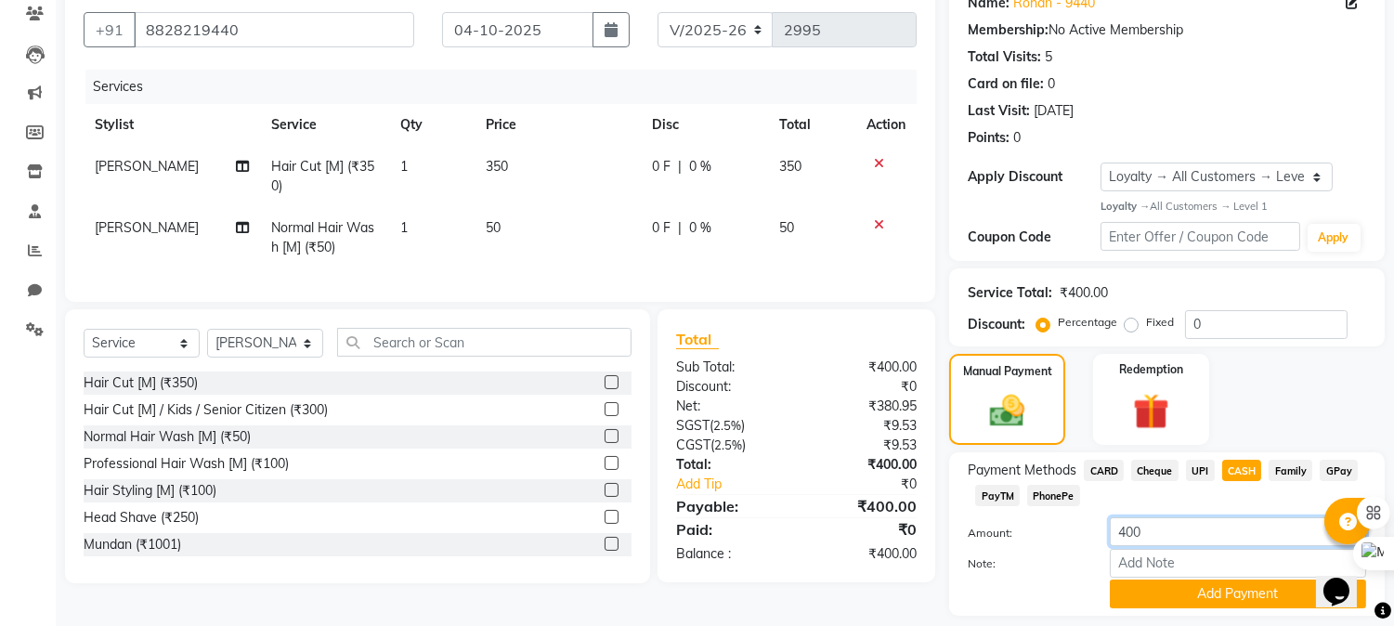
drag, startPoint x: 1159, startPoint y: 521, endPoint x: 1064, endPoint y: 520, distance: 94.7
click at [1065, 521] on div "Amount: 400" at bounding box center [1167, 533] width 426 height 32
type input "100"
click at [1214, 598] on button "Add Payment" at bounding box center [1238, 593] width 256 height 29
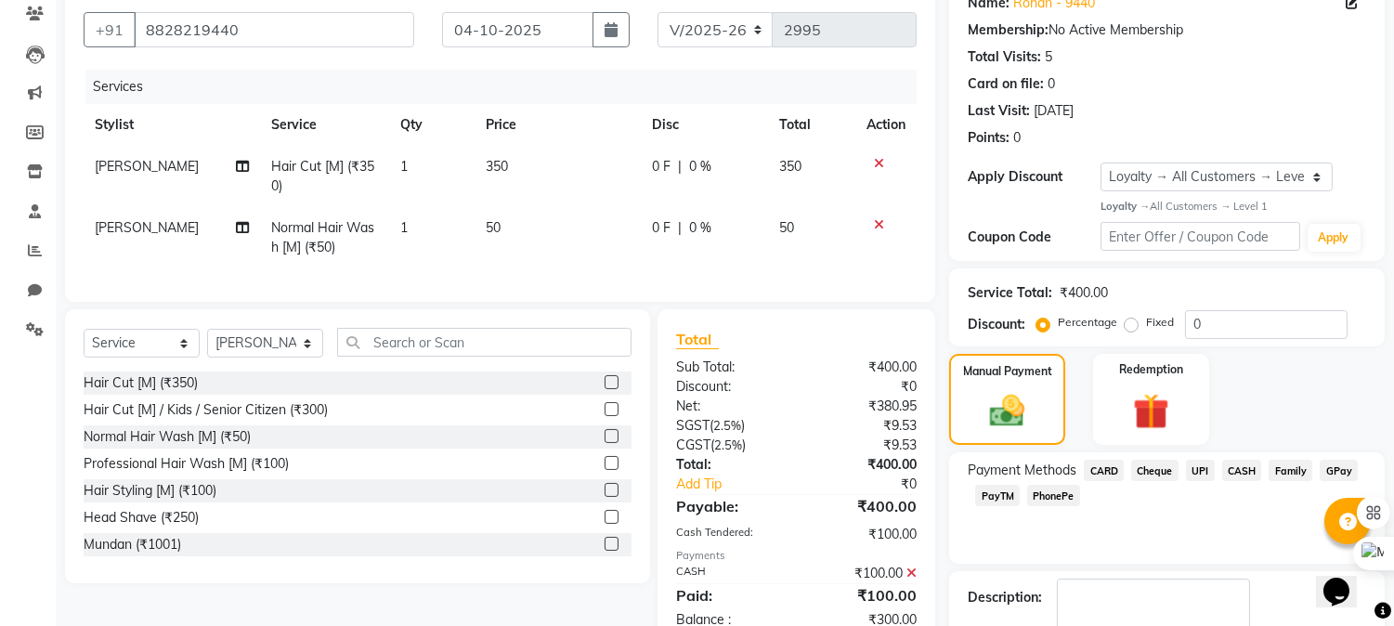
click at [1195, 458] on div "Payment Methods CARD Cheque UPI CASH Family GPay PayTM PhonePe" at bounding box center [1166, 507] width 435 height 111
click at [1199, 469] on span "UPI" at bounding box center [1200, 470] width 29 height 21
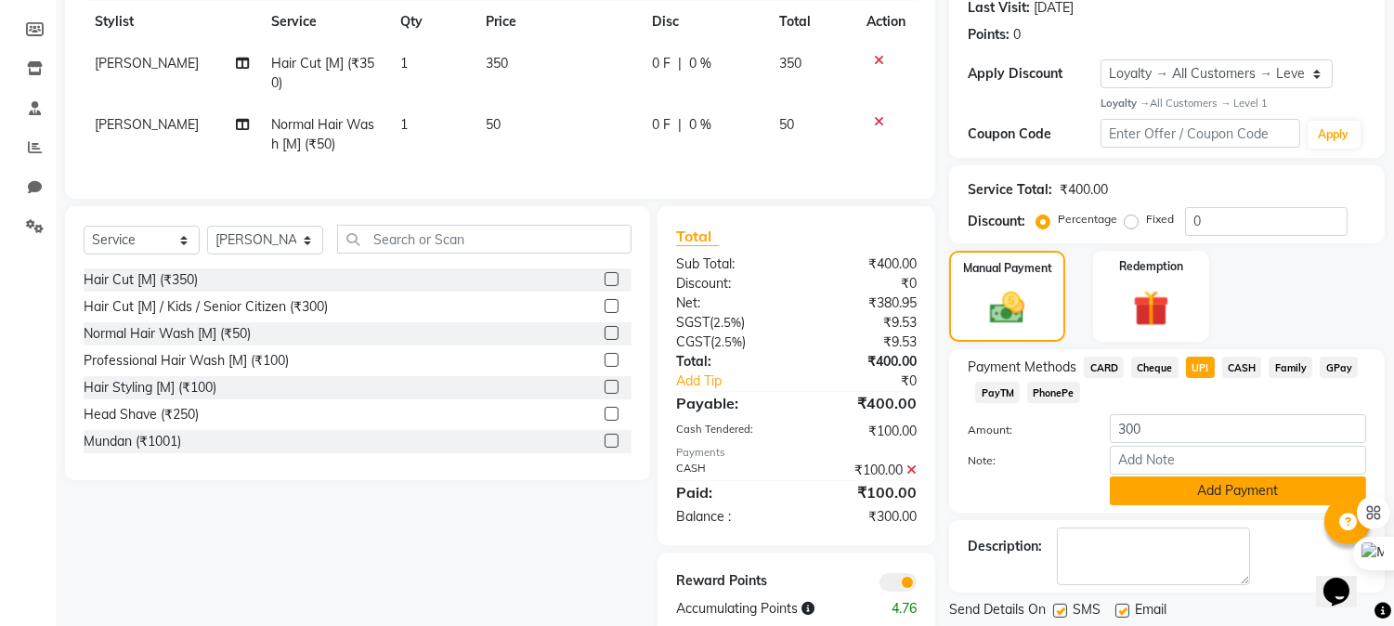
click at [1192, 495] on button "Add Payment" at bounding box center [1238, 490] width 256 height 29
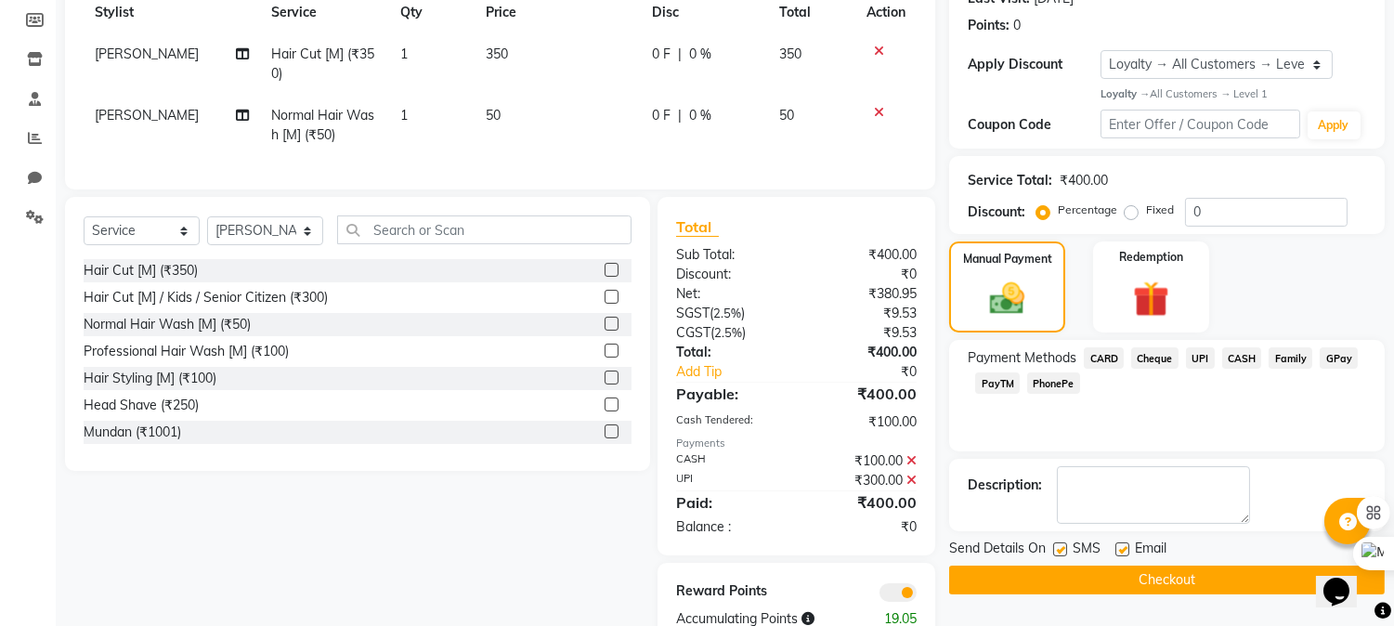
scroll to position [337, 0]
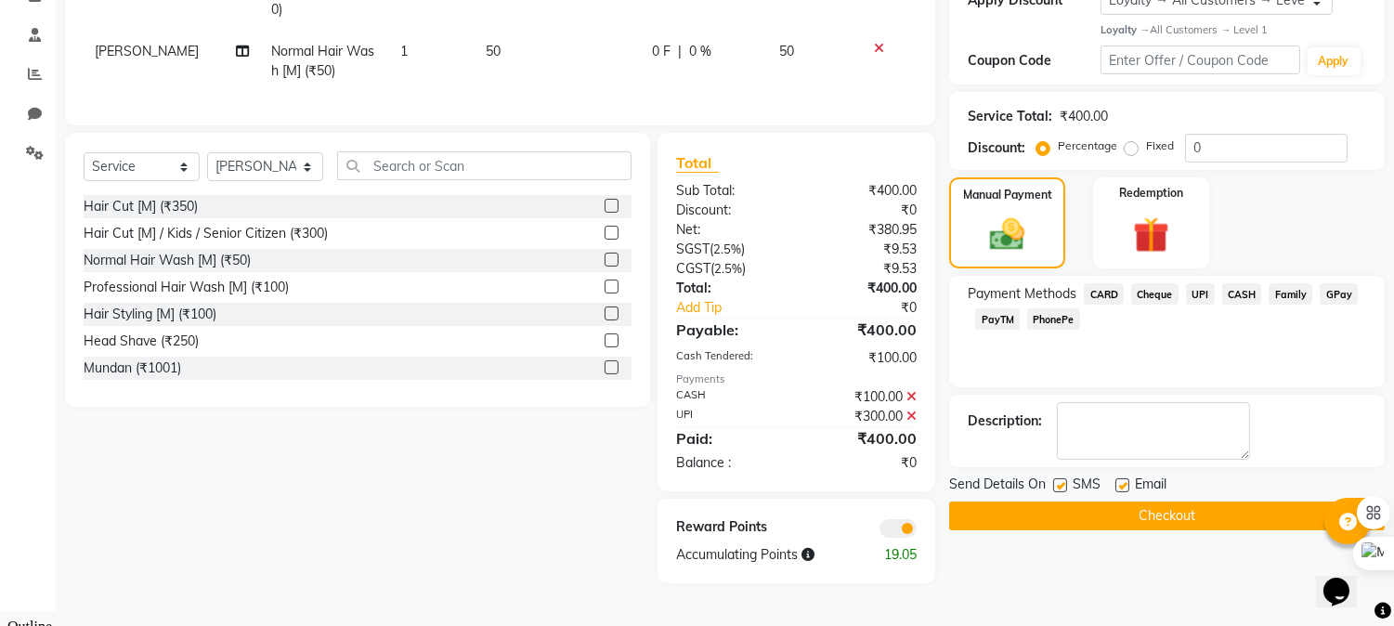
click at [1153, 506] on button "Checkout" at bounding box center [1166, 515] width 435 height 29
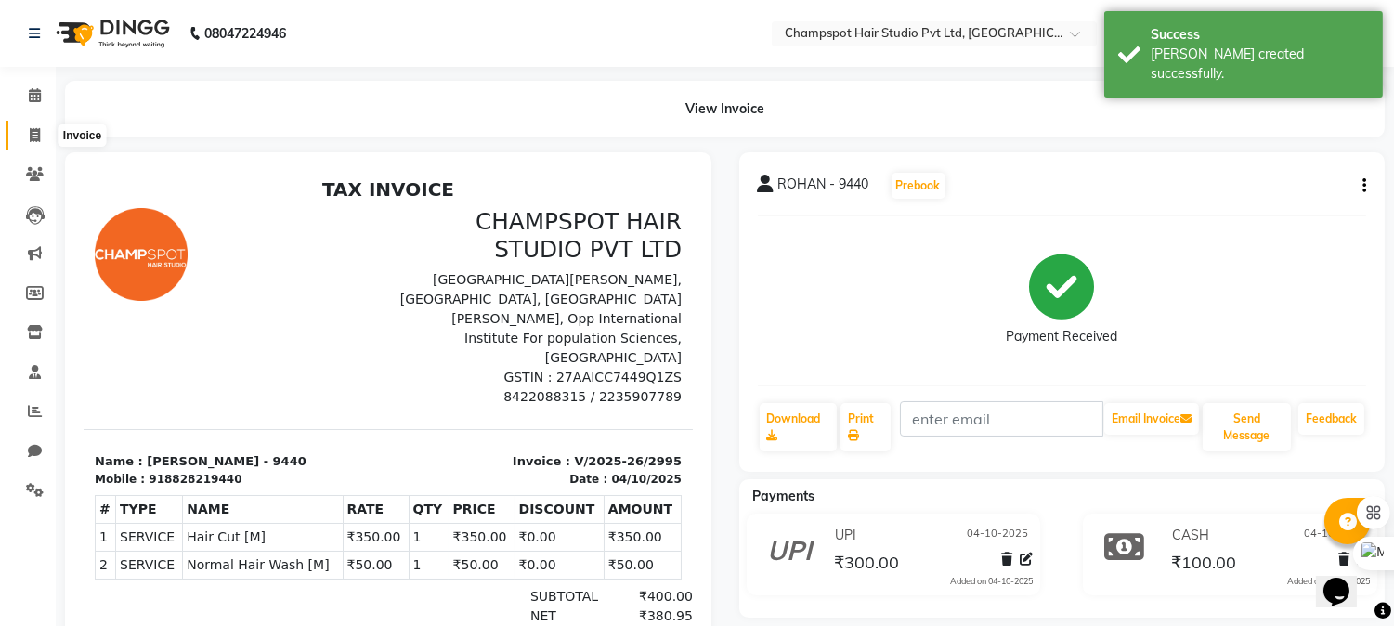
click at [24, 128] on span at bounding box center [35, 135] width 32 height 21
select select "service"
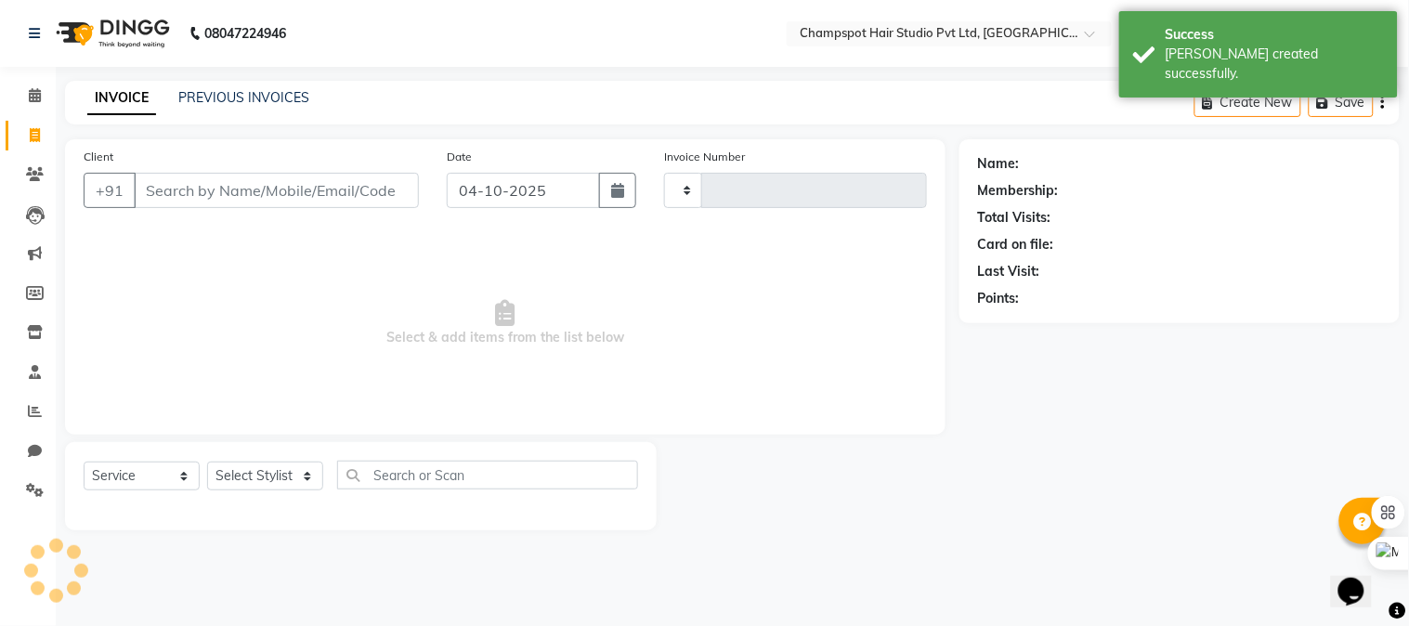
drag, startPoint x: 195, startPoint y: 189, endPoint x: 68, endPoint y: 2, distance: 226.6
click at [180, 176] on input "Client" at bounding box center [276, 190] width 285 height 35
type input "2996"
select select "7690"
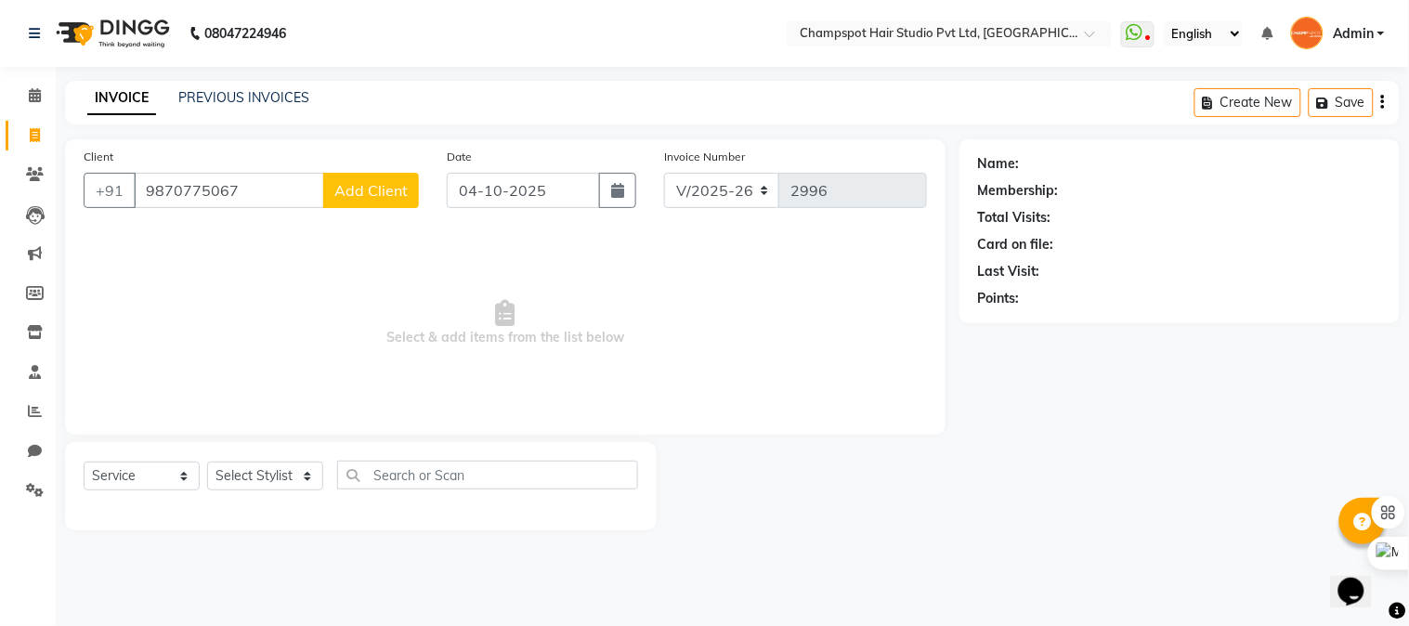
type input "9870775067"
click at [401, 195] on span "Add Client" at bounding box center [370, 190] width 73 height 19
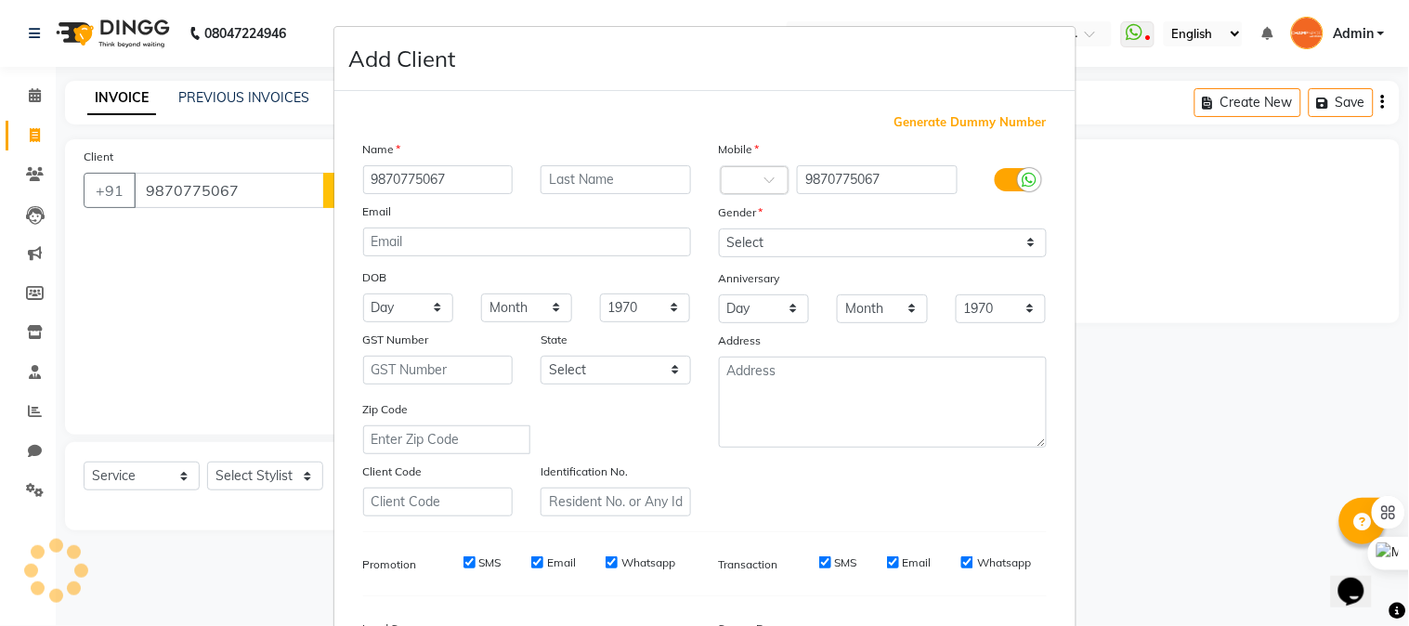
type input "9870775067"
click at [805, 233] on select "Select [DEMOGRAPHIC_DATA] [DEMOGRAPHIC_DATA] Other Prefer Not To Say" at bounding box center [883, 242] width 328 height 29
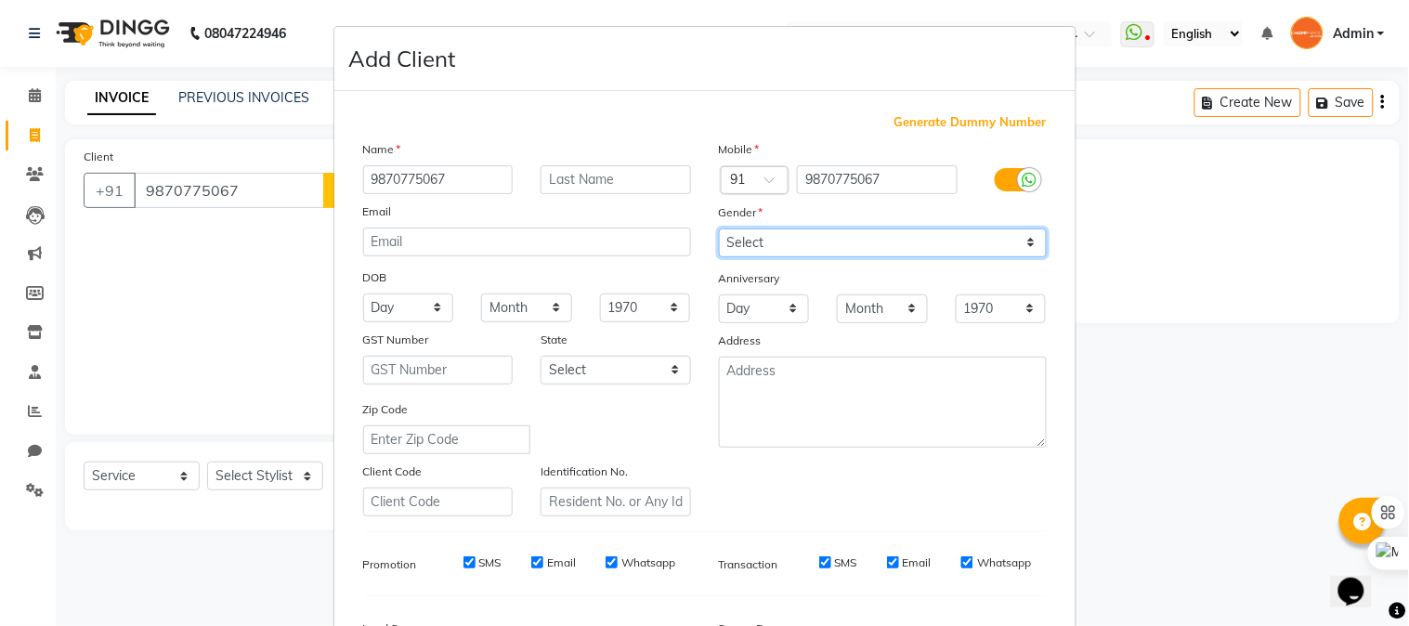
select select "[DEMOGRAPHIC_DATA]"
click at [719, 228] on select "Select [DEMOGRAPHIC_DATA] [DEMOGRAPHIC_DATA] Other Prefer Not To Say" at bounding box center [883, 242] width 328 height 29
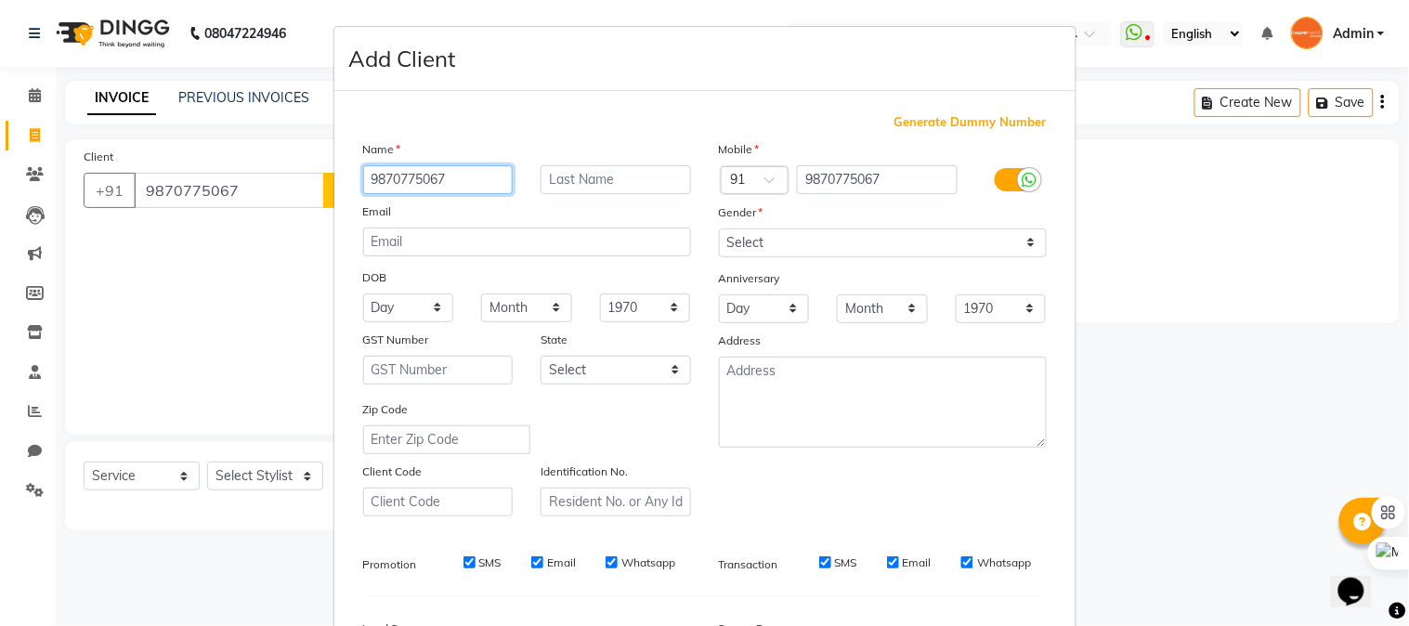
drag, startPoint x: 456, startPoint y: 173, endPoint x: 135, endPoint y: 145, distance: 322.5
click at [135, 145] on ngb-modal-window "Add Client Generate Dummy Number Name 9870775067 Email DOB Day 01 02 03 04 05 0…" at bounding box center [704, 313] width 1409 height 626
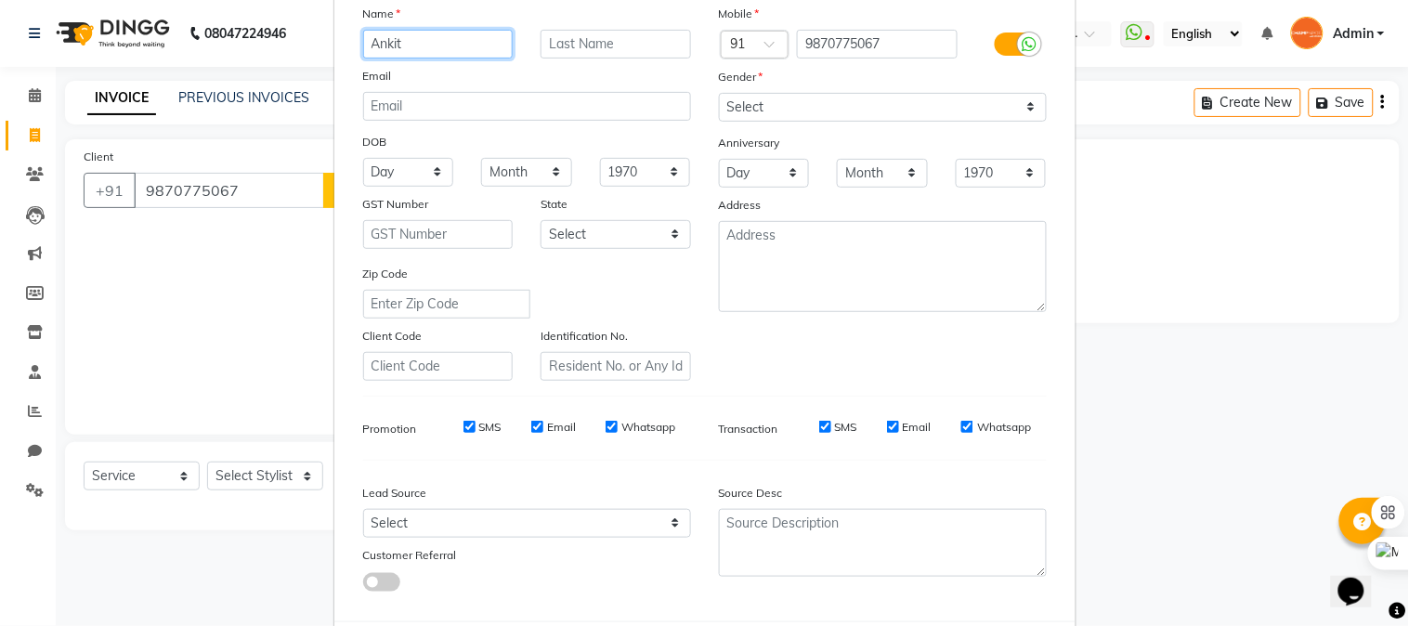
scroll to position [232, 0]
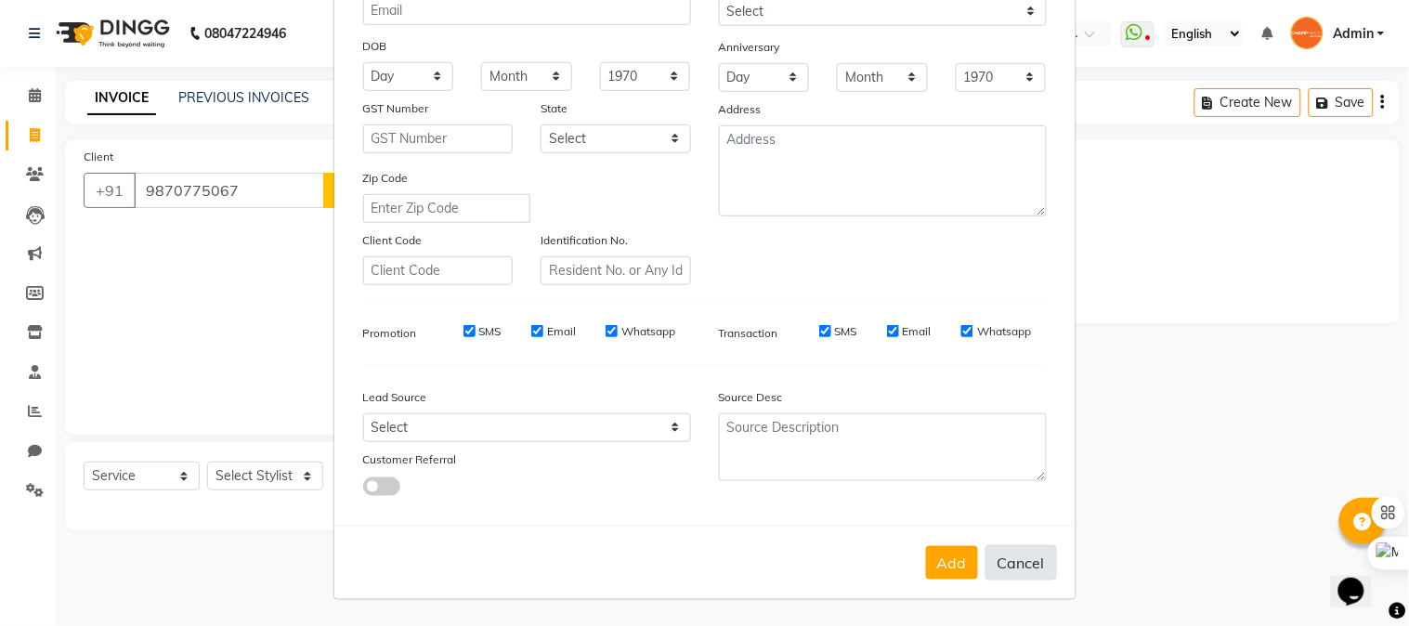
type input "Ankit"
click at [985, 565] on button "Cancel" at bounding box center [1020, 562] width 71 height 35
select select
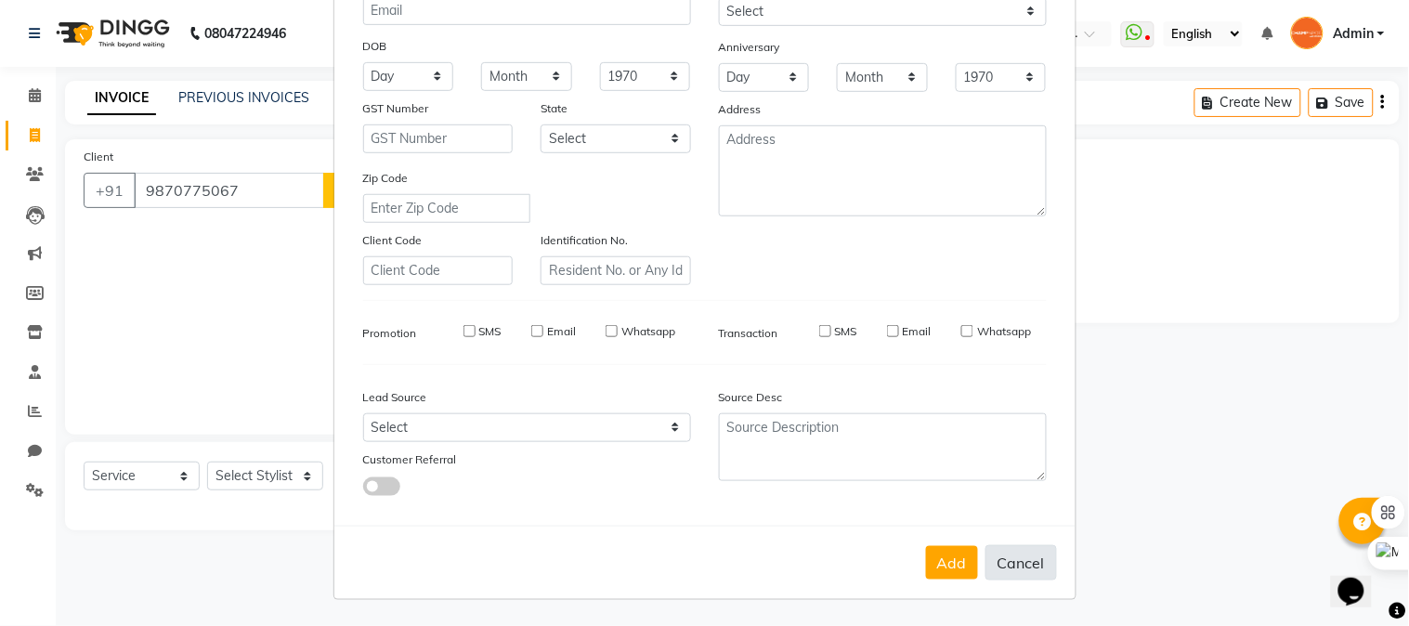
select select
checkbox input "false"
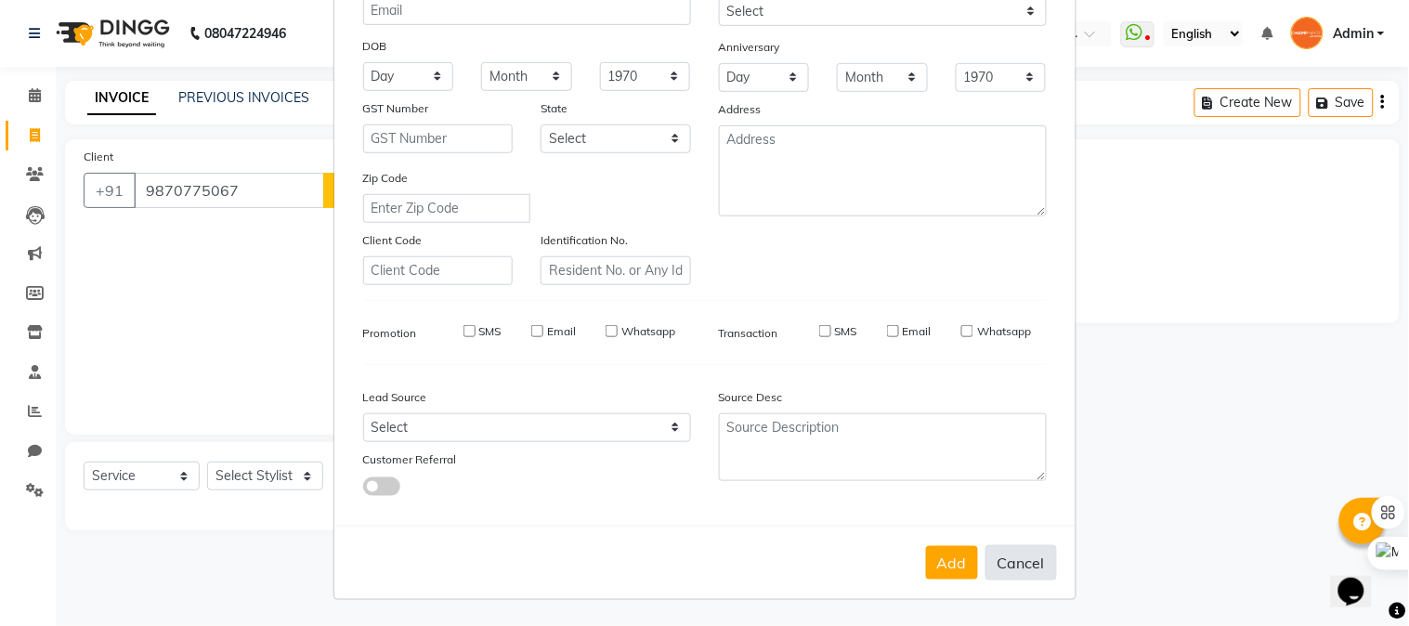
checkbox input "false"
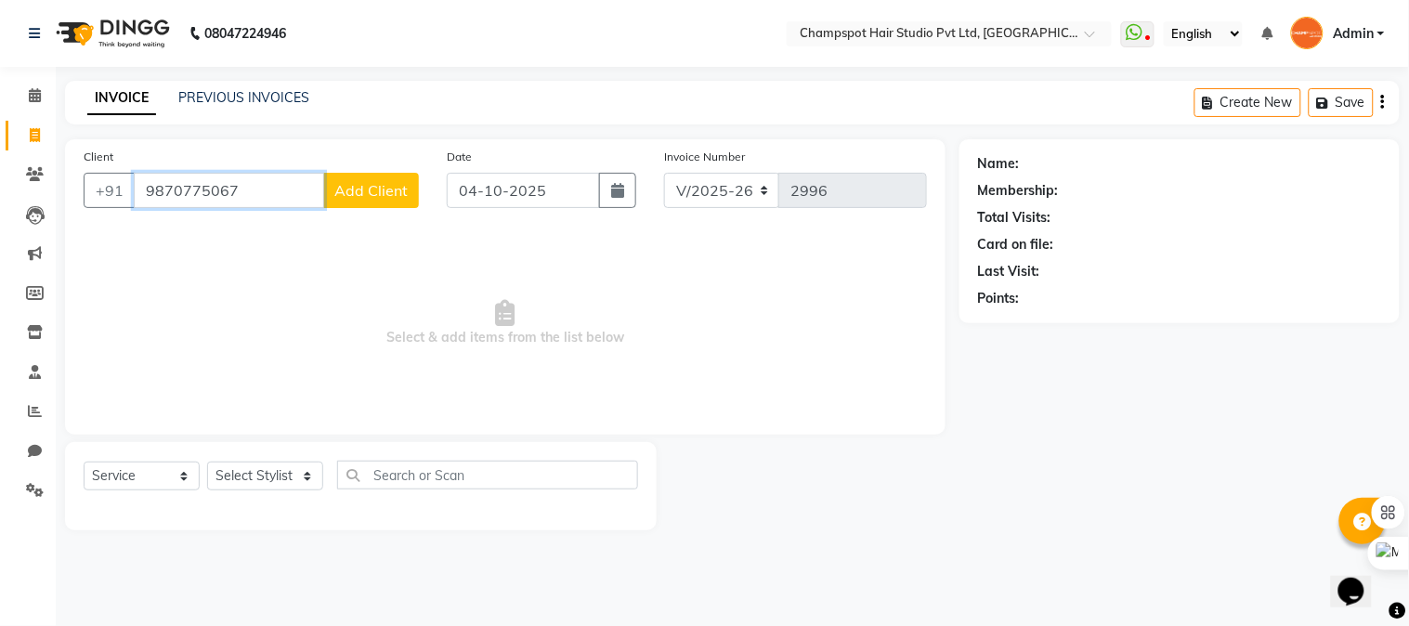
drag, startPoint x: 258, startPoint y: 186, endPoint x: 0, endPoint y: 167, distance: 258.8
click at [0, 167] on app-home "08047224946 Select Location × Champspot Hair Studio Pvt Ltd, Chembur WhatsApp S…" at bounding box center [704, 279] width 1409 height 558
click at [370, 195] on span "Add Client" at bounding box center [370, 190] width 73 height 19
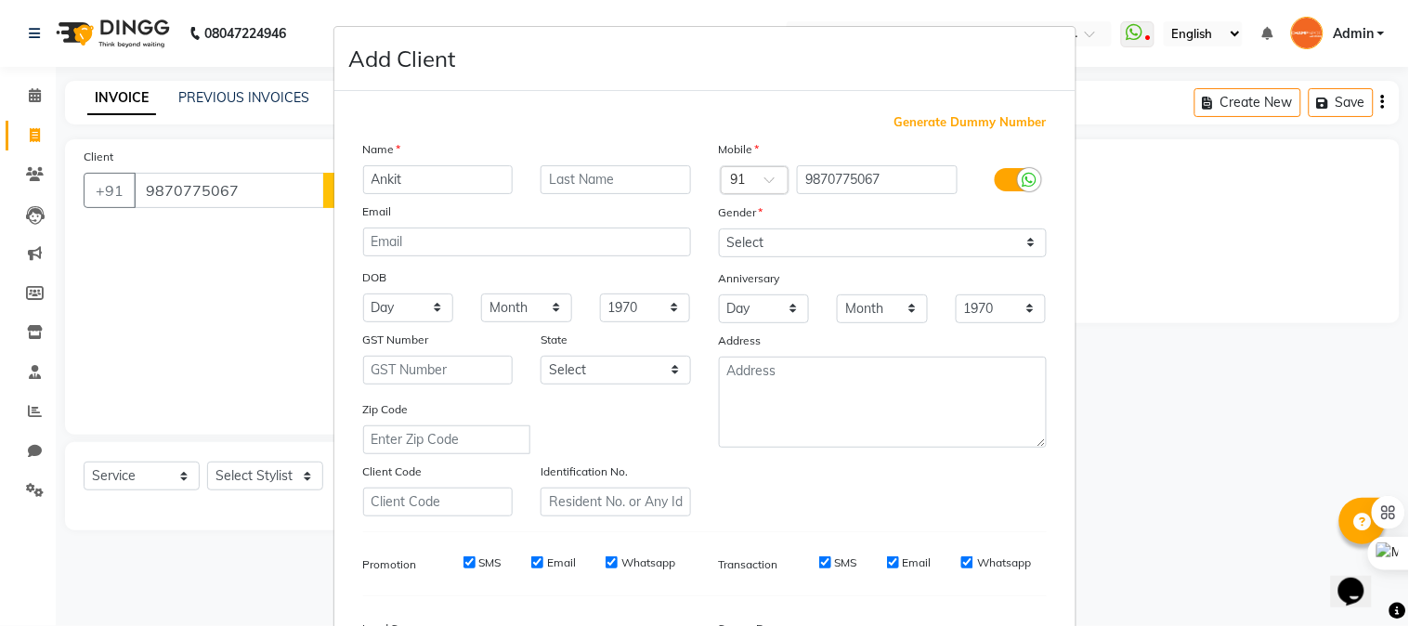
type input "Ankit"
drag, startPoint x: 759, startPoint y: 232, endPoint x: 755, endPoint y: 256, distance: 24.4
click at [759, 232] on select "Select [DEMOGRAPHIC_DATA] [DEMOGRAPHIC_DATA] Other Prefer Not To Say" at bounding box center [883, 242] width 328 height 29
select select "[DEMOGRAPHIC_DATA]"
click at [719, 228] on select "Select [DEMOGRAPHIC_DATA] [DEMOGRAPHIC_DATA] Other Prefer Not To Say" at bounding box center [883, 242] width 328 height 29
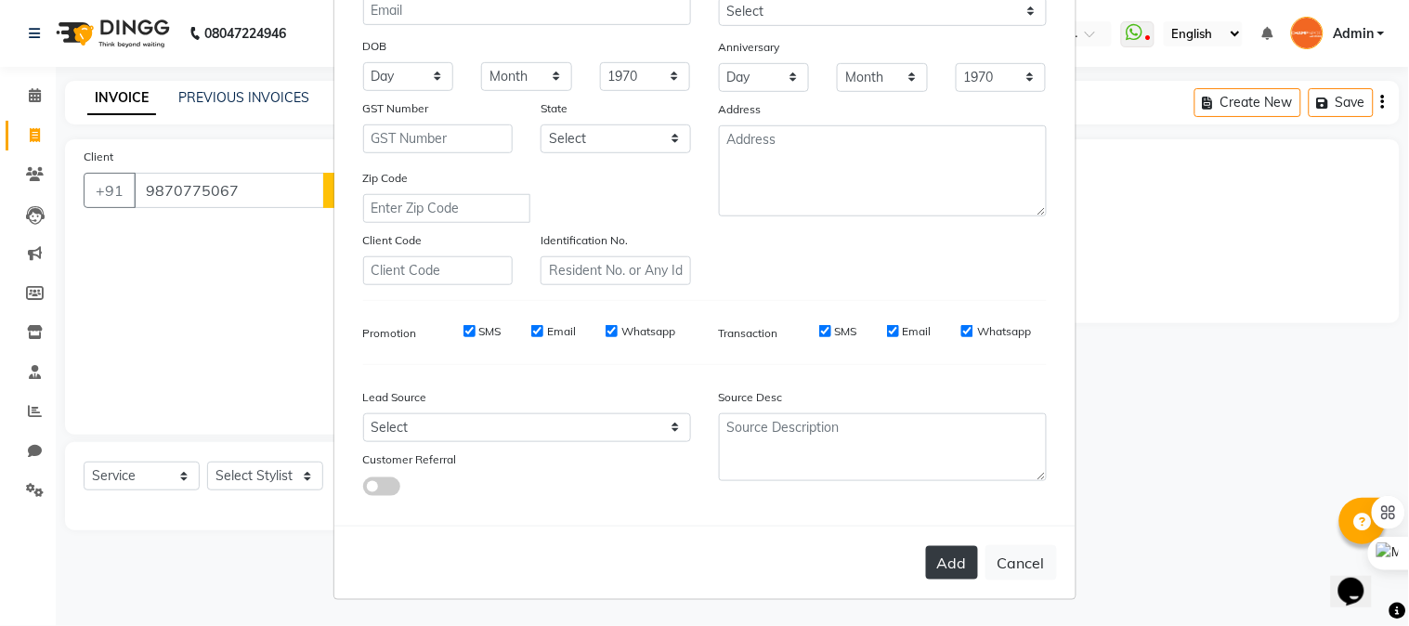
click at [942, 563] on button "Add" at bounding box center [952, 562] width 52 height 33
select select
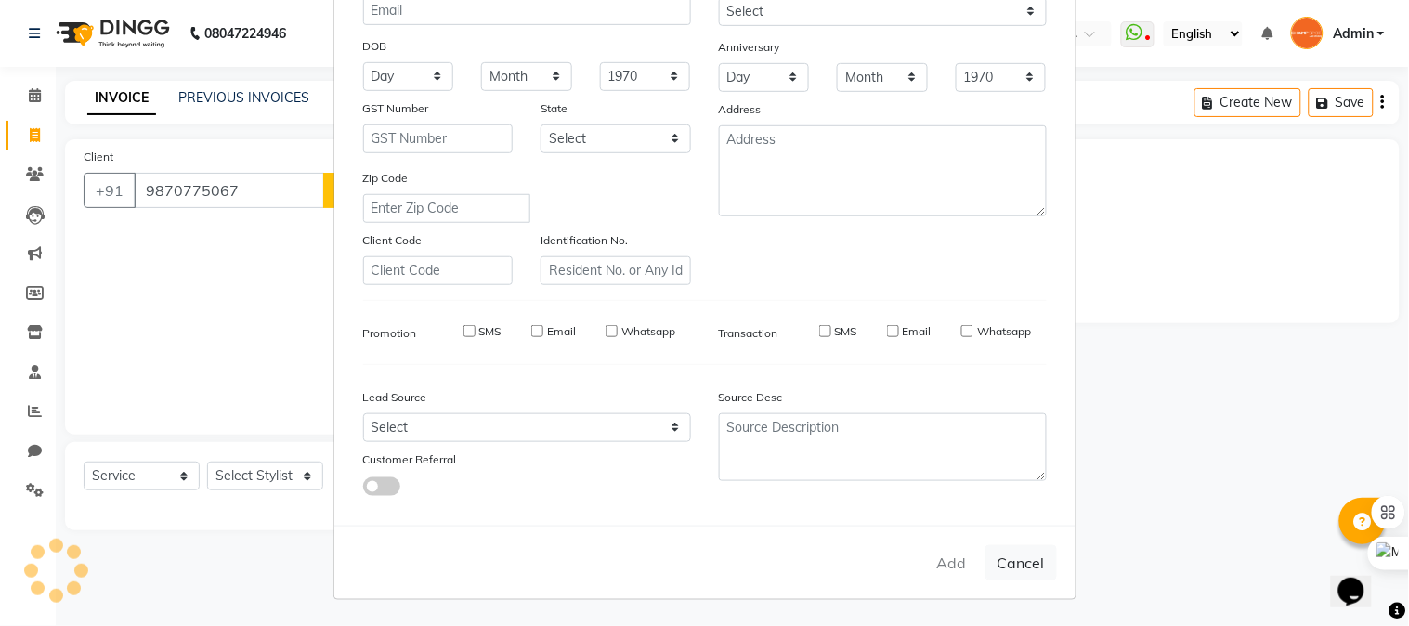
select select
checkbox input "false"
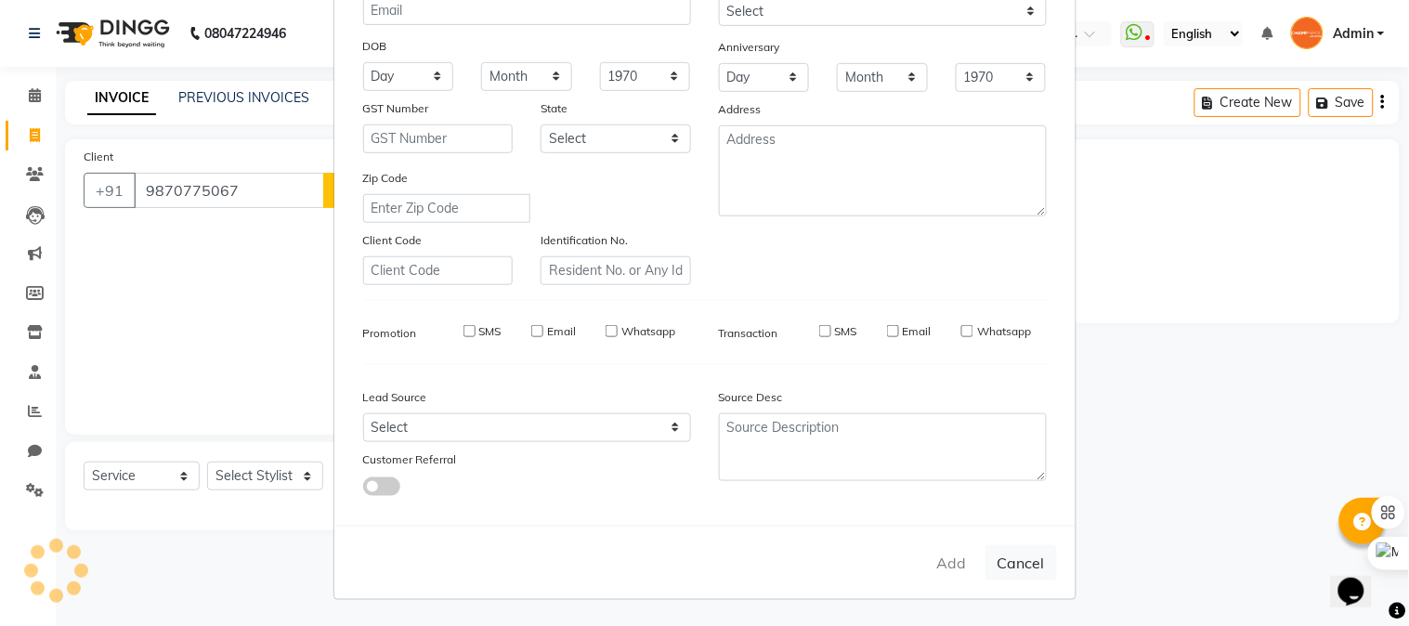
checkbox input "false"
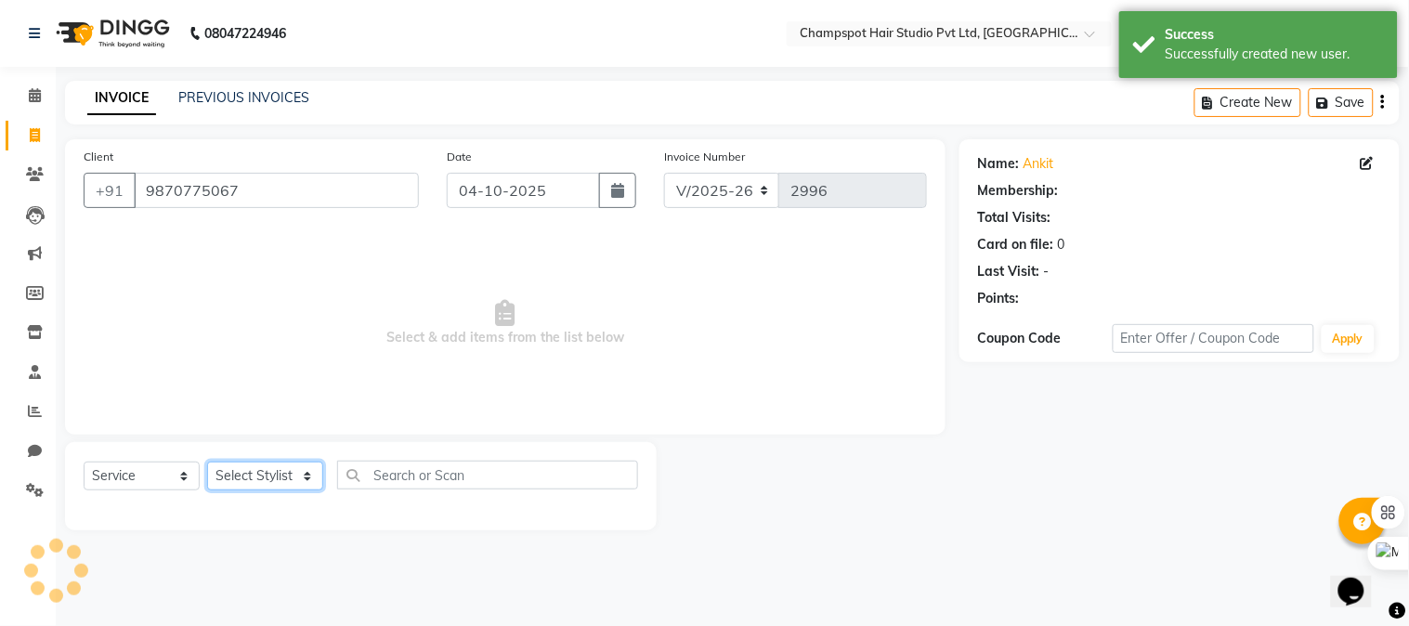
click at [279, 470] on select "Select Stylist Admin [PERSON_NAME] [PERSON_NAME] [PERSON_NAME] [PERSON_NAME] [P…" at bounding box center [265, 475] width 116 height 29
select select "1: Object"
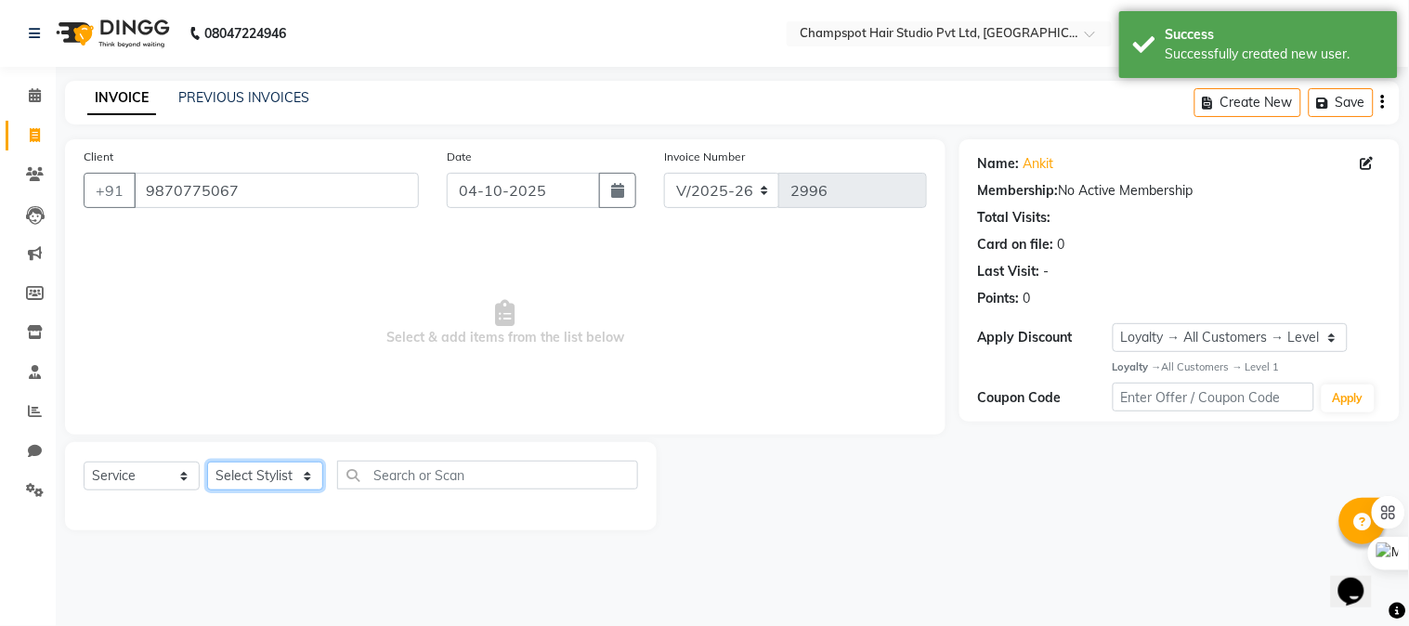
select select "69005"
click at [207, 462] on select "Select Stylist Admin [PERSON_NAME] [PERSON_NAME] [PERSON_NAME] [PERSON_NAME] [P…" at bounding box center [265, 475] width 116 height 29
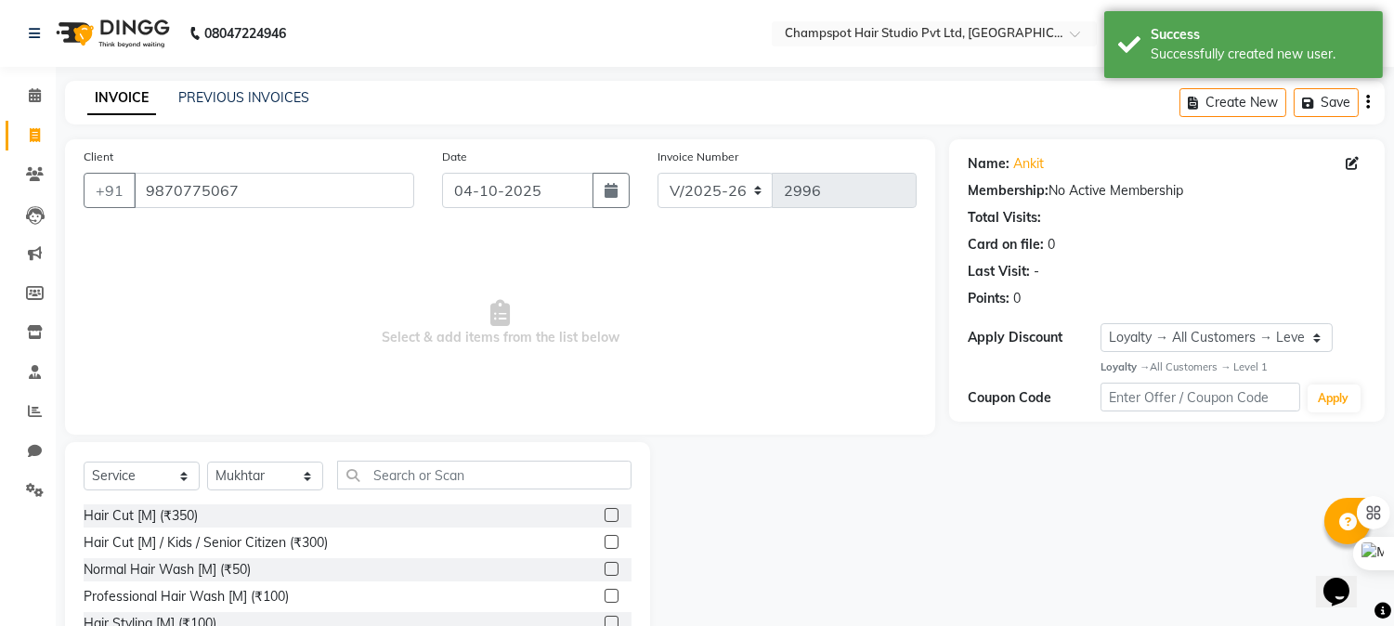
click at [441, 457] on div "Select Service Product Membership Package Voucher Prepaid Gift Card Select Styl…" at bounding box center [357, 579] width 585 height 274
click at [431, 480] on input "text" at bounding box center [484, 475] width 294 height 29
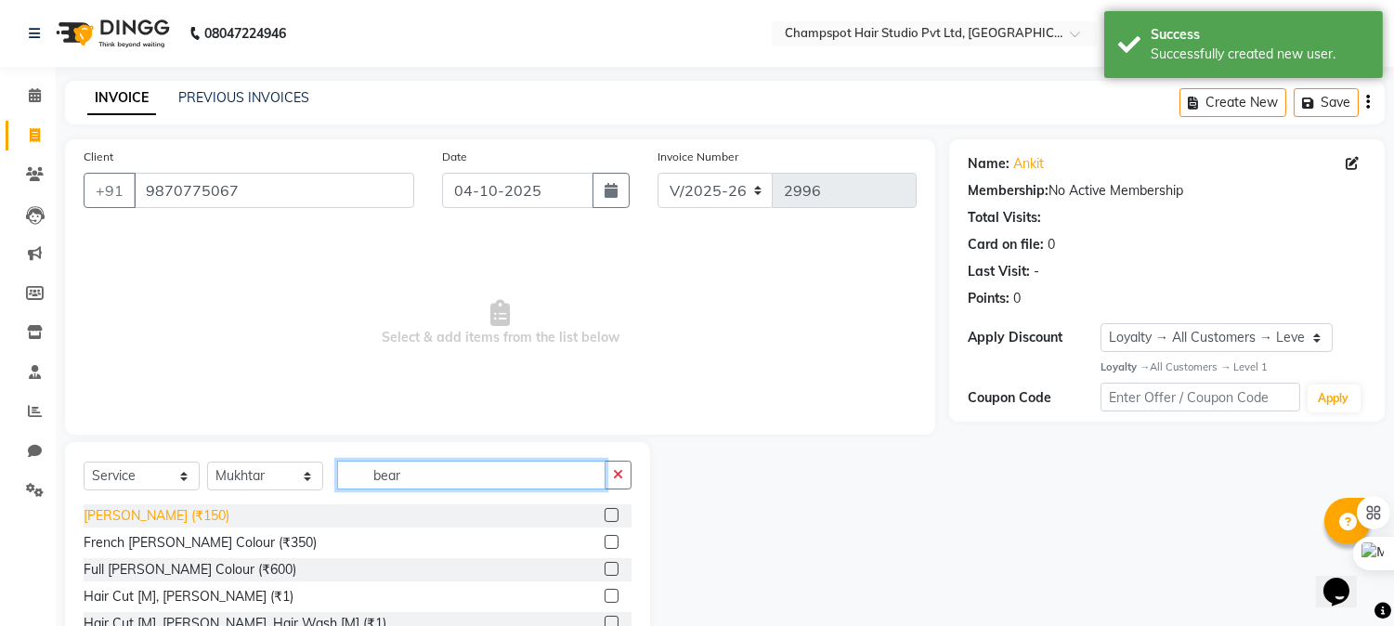
type input "bear"
click at [123, 517] on div "[PERSON_NAME] (₹150)" at bounding box center [157, 515] width 146 height 19
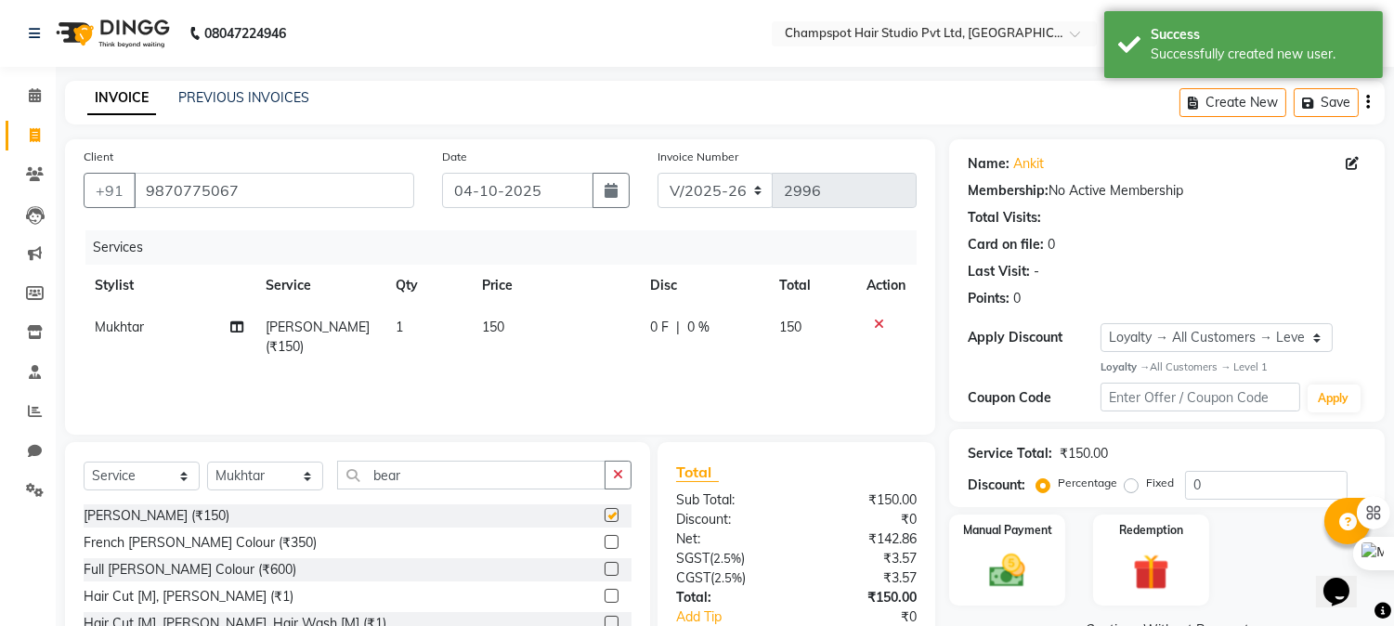
checkbox input "false"
click at [240, 470] on select "Select Stylist Admin [PERSON_NAME] [PERSON_NAME] [PERSON_NAME] [PERSON_NAME] [P…" at bounding box center [265, 475] width 116 height 29
select select "69009"
click at [207, 462] on select "Select Stylist Admin [PERSON_NAME] [PERSON_NAME] [PERSON_NAME] [PERSON_NAME] [P…" at bounding box center [265, 475] width 116 height 29
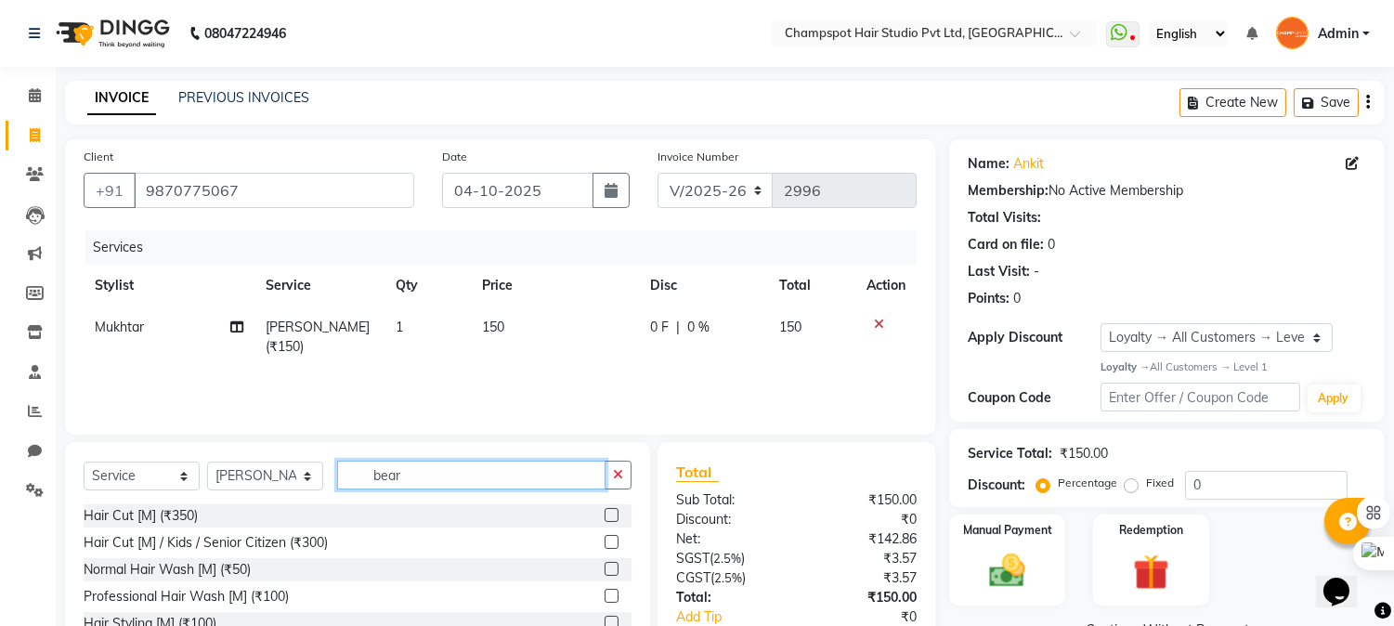
drag, startPoint x: 341, startPoint y: 467, endPoint x: 214, endPoint y: 466, distance: 127.2
click at [215, 465] on div "Select Service Product Membership Package Voucher Prepaid Gift Card Select Styl…" at bounding box center [358, 483] width 548 height 44
click at [137, 521] on div "Hair Cut [M] (₹350)" at bounding box center [141, 515] width 114 height 19
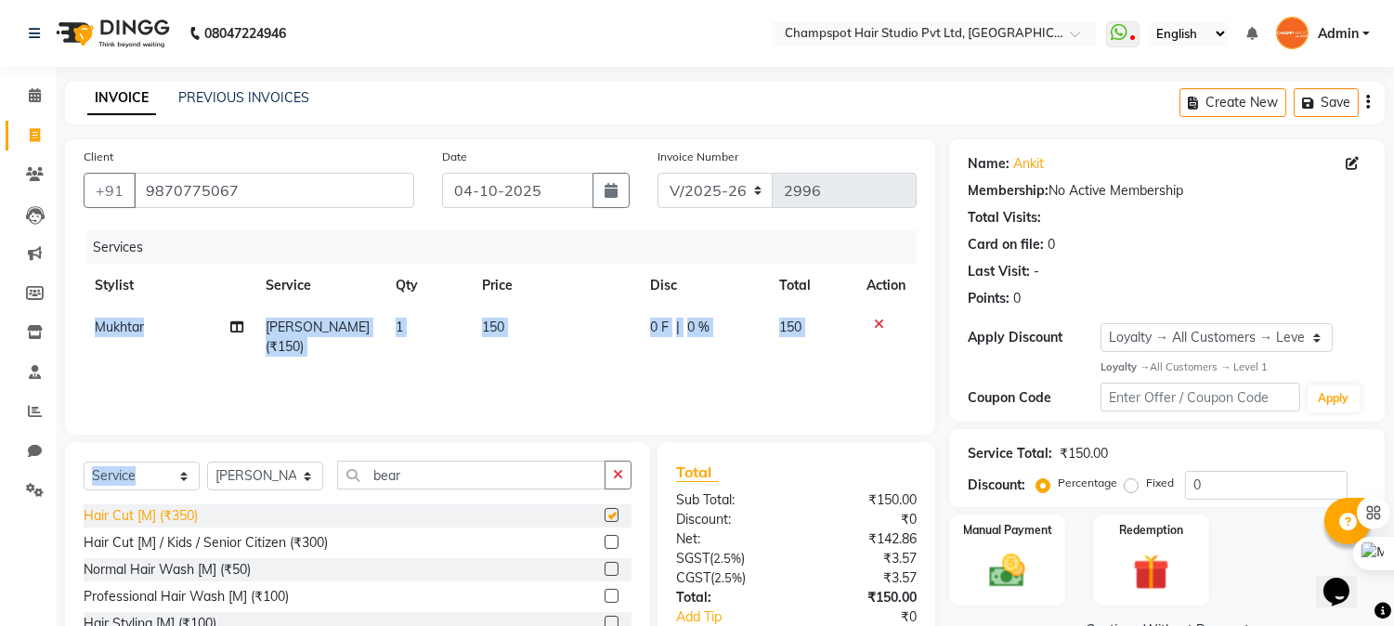
click at [137, 504] on div "Select Service Product Membership Package Voucher Prepaid Gift Card Select Styl…" at bounding box center [358, 483] width 548 height 44
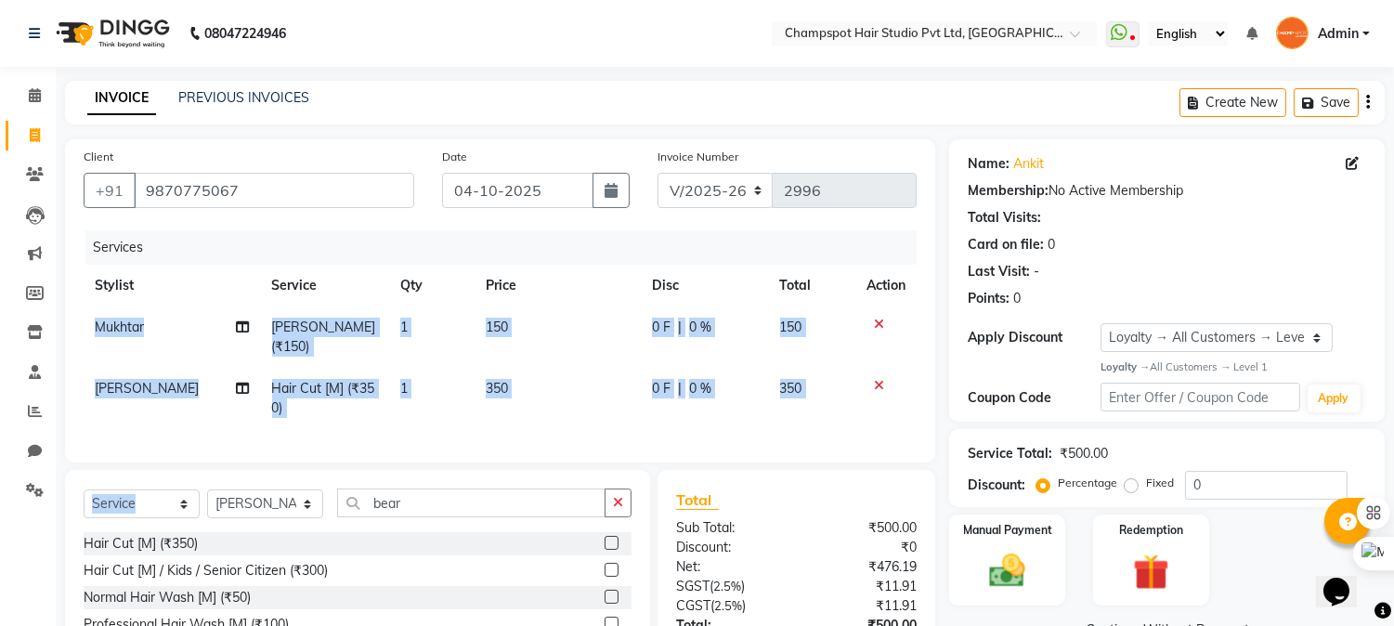
checkbox input "false"
click at [258, 497] on select "Select Stylist Admin [PERSON_NAME] [PERSON_NAME] [PERSON_NAME] [PERSON_NAME] [P…" at bounding box center [265, 503] width 116 height 29
select select "68266"
click at [207, 489] on select "Select Stylist Admin [PERSON_NAME] [PERSON_NAME] [PERSON_NAME] [PERSON_NAME] [P…" at bounding box center [265, 503] width 116 height 29
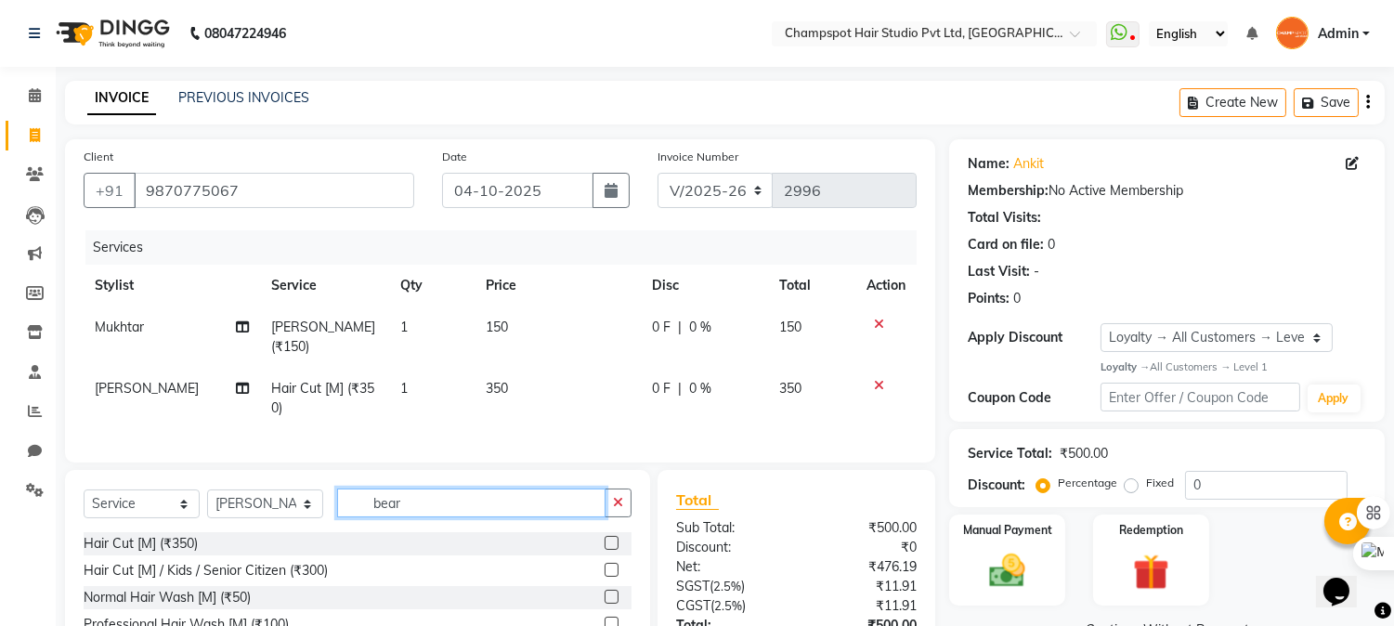
drag, startPoint x: 432, startPoint y: 502, endPoint x: 318, endPoint y: 506, distance: 113.3
click at [318, 506] on div "Select Service Product Membership Package Voucher Prepaid Gift Card Select Styl…" at bounding box center [358, 510] width 548 height 44
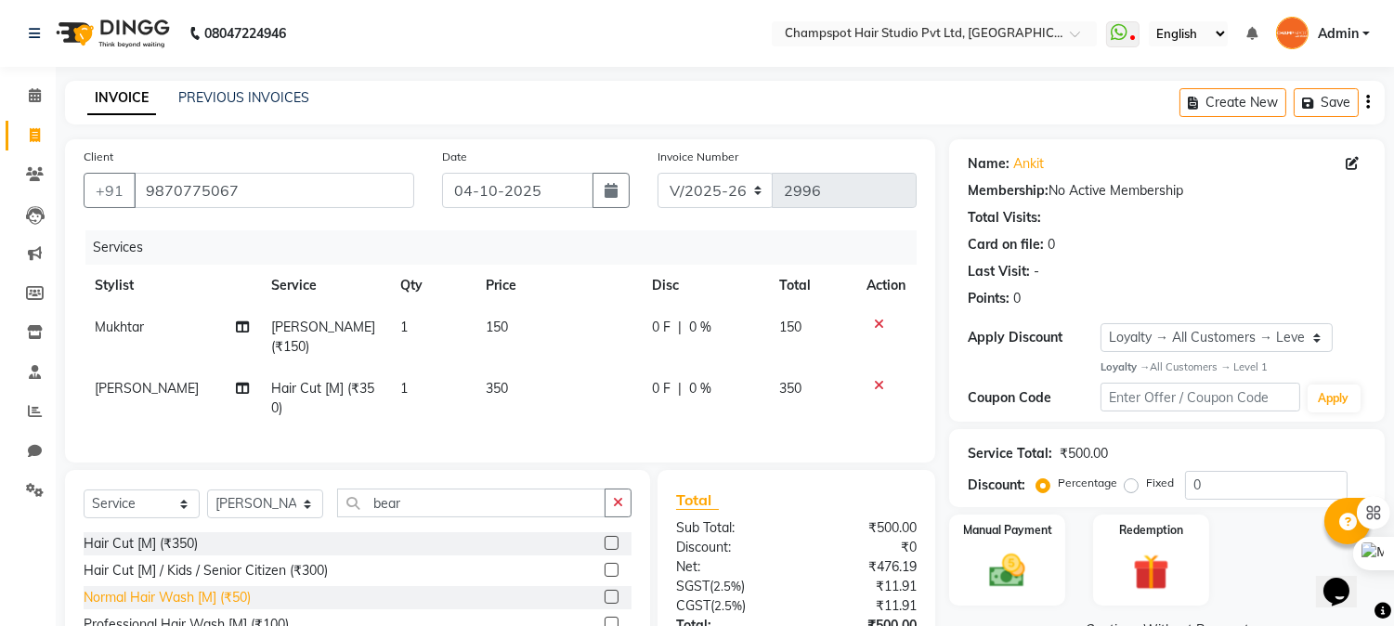
click at [219, 594] on div "Normal Hair Wash [M] (₹50)" at bounding box center [167, 597] width 167 height 19
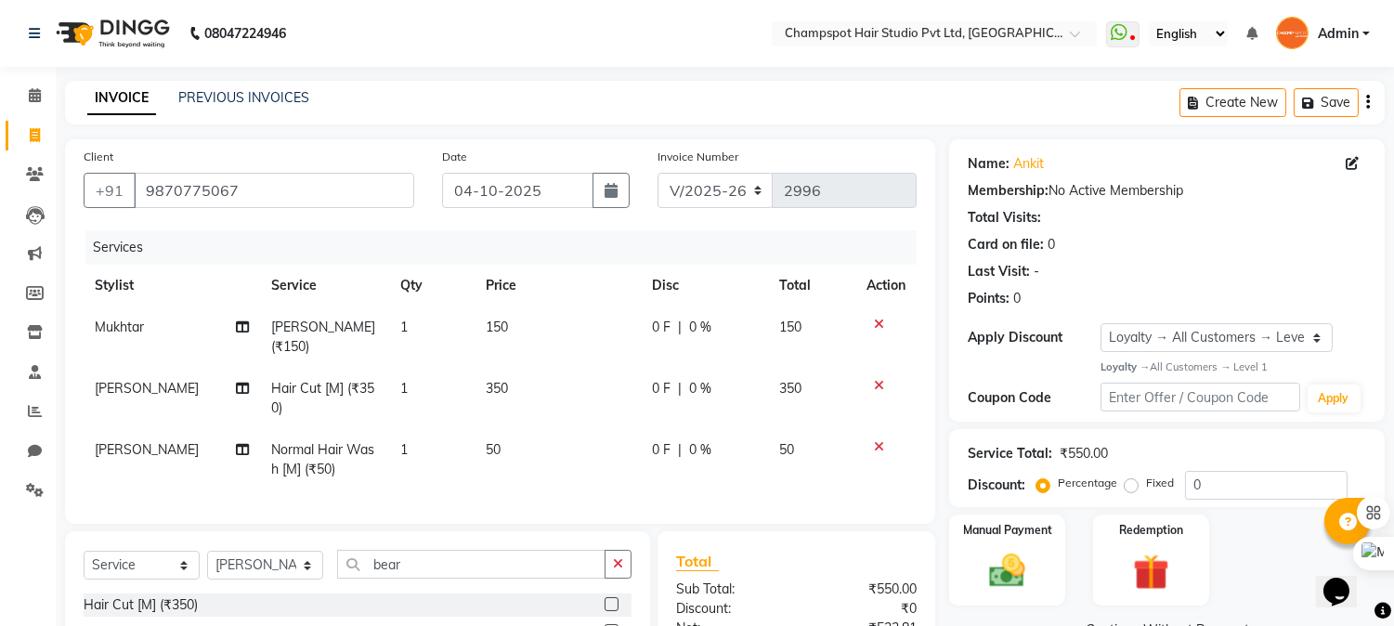
checkbox input "false"
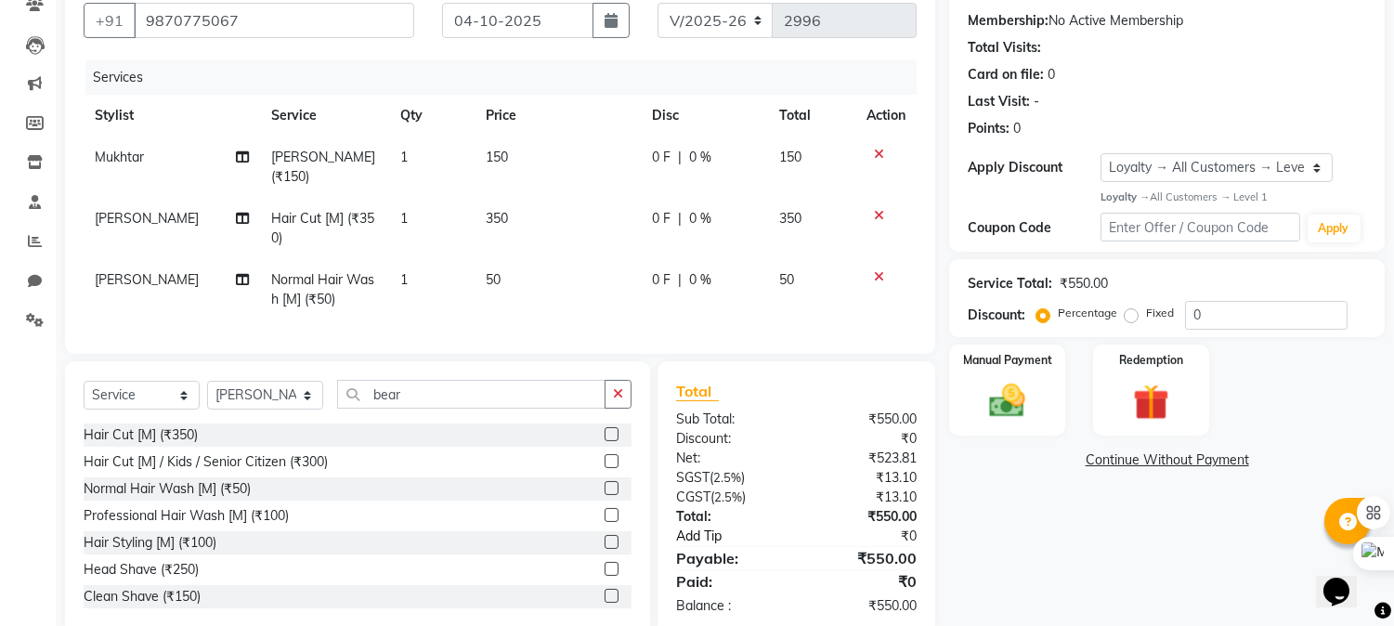
scroll to position [202, 0]
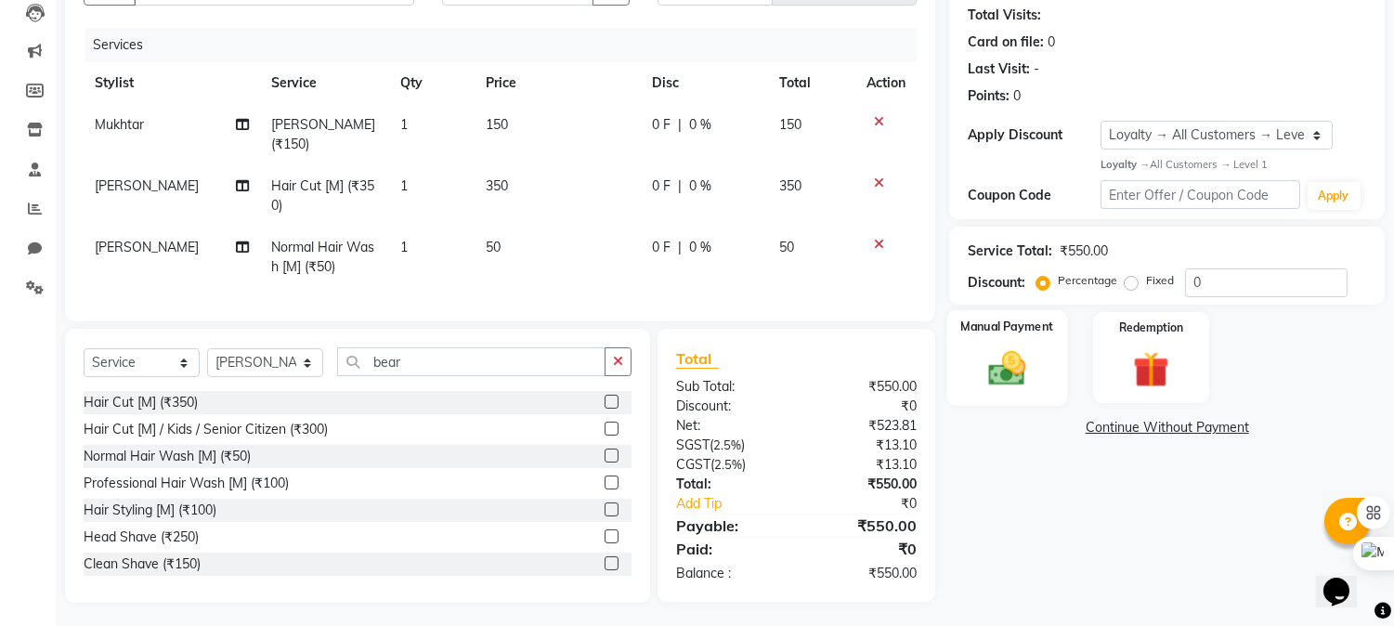
click at [997, 373] on img at bounding box center [1007, 368] width 61 height 44
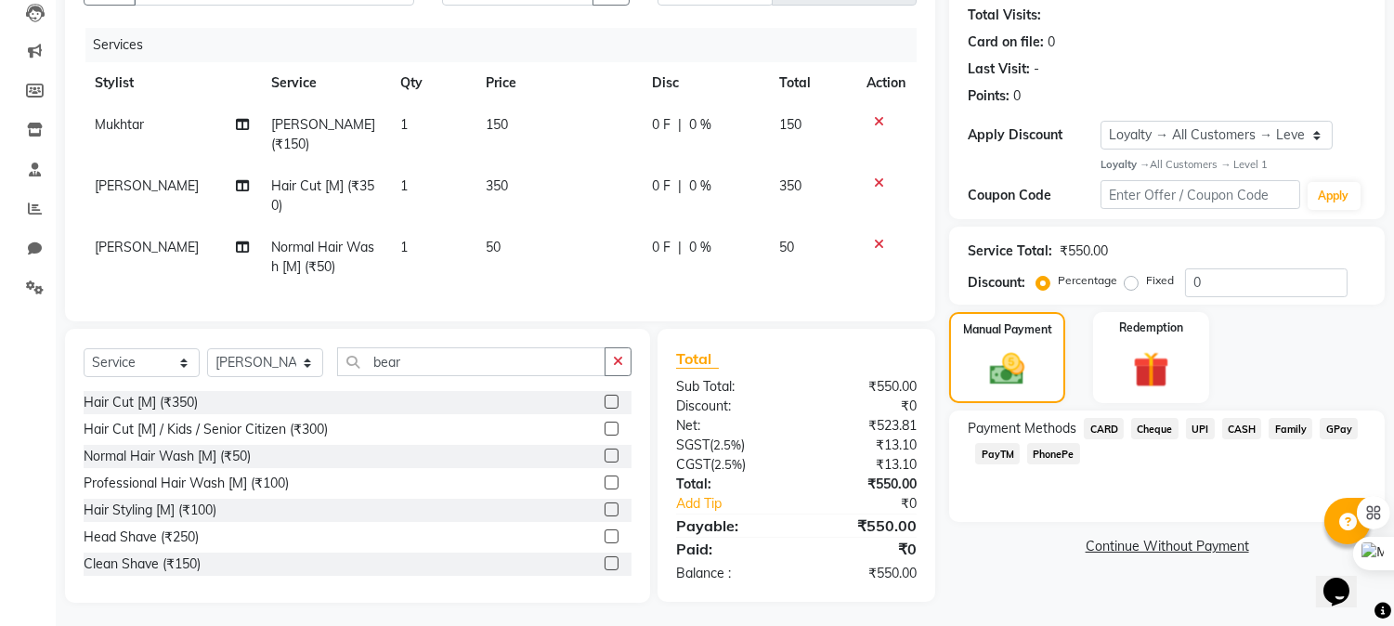
click at [1233, 425] on span "CASH" at bounding box center [1242, 428] width 40 height 21
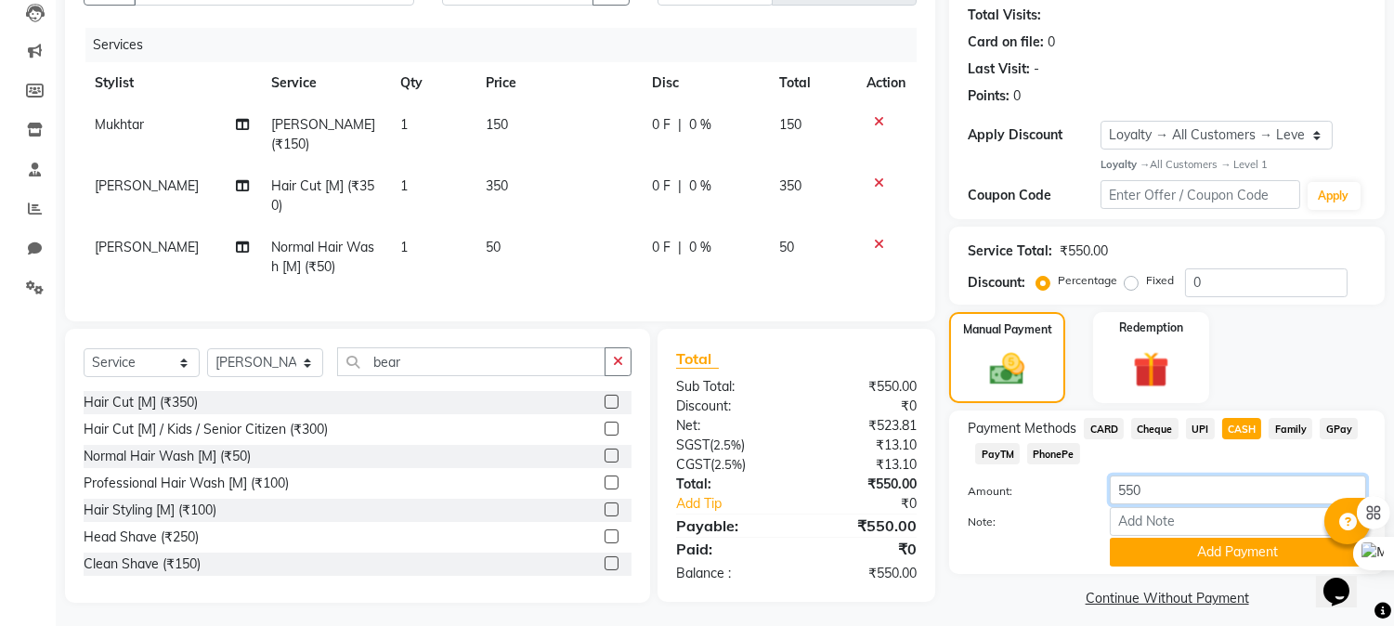
drag, startPoint x: 1162, startPoint y: 484, endPoint x: 1003, endPoint y: 468, distance: 160.5
click at [1004, 468] on div "Payment Methods CARD Cheque UPI CASH Family GPay PayTM PhonePe Amount: 550 Note…" at bounding box center [1167, 492] width 398 height 149
type input "50"
click at [1161, 551] on button "Add Payment" at bounding box center [1238, 552] width 256 height 29
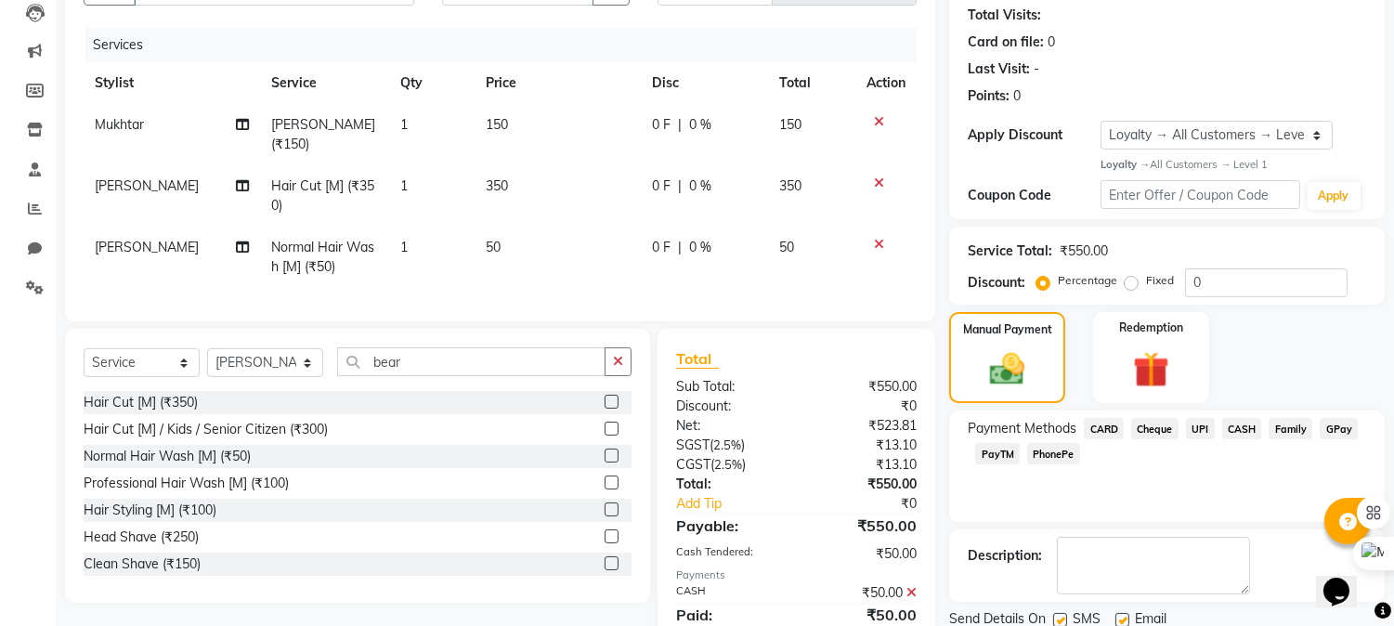
click at [1193, 423] on span "UPI" at bounding box center [1200, 428] width 29 height 21
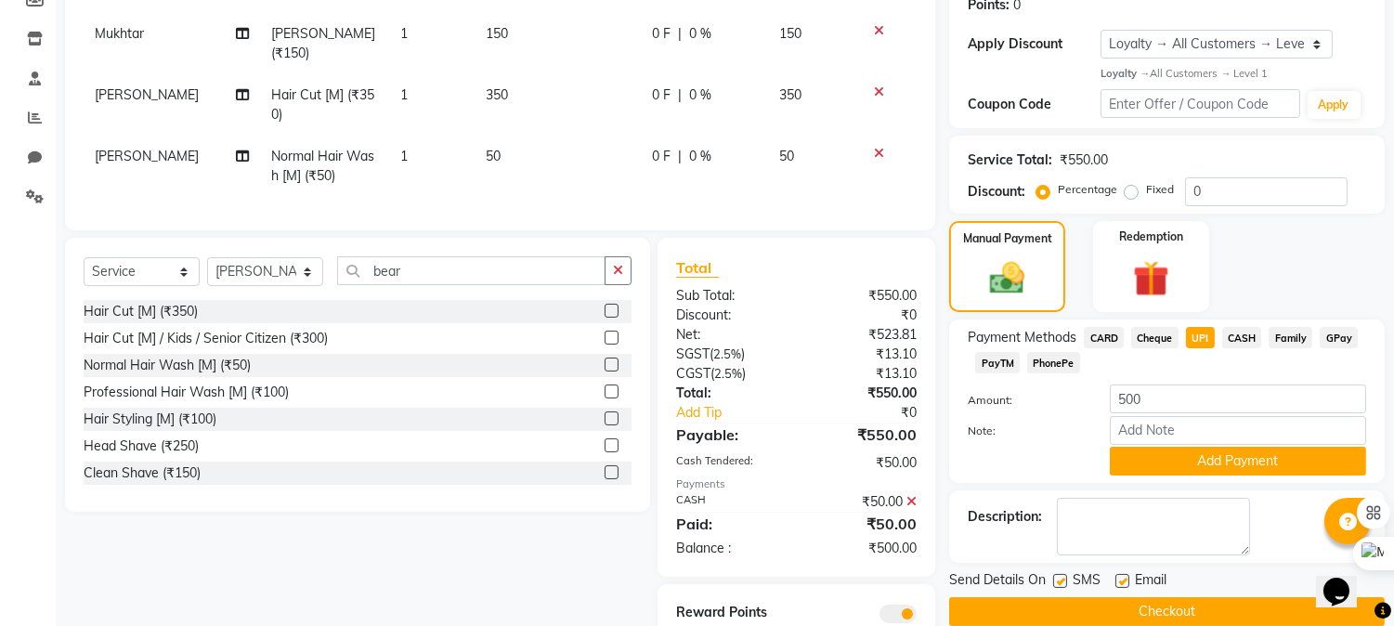
scroll to position [359, 0]
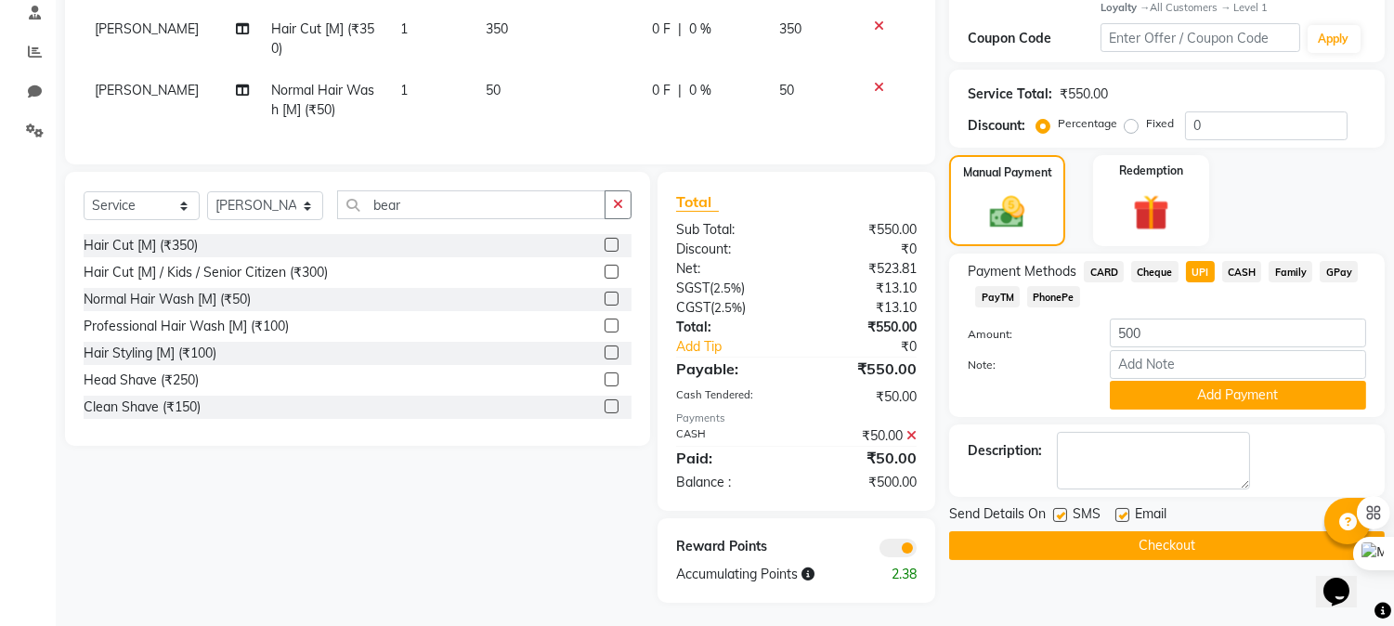
click at [1231, 418] on div "Name: Ankit Membership: No Active Membership Total Visits: Card on file: 0 Last…" at bounding box center [1173, 191] width 449 height 823
click at [1240, 391] on button "Add Payment" at bounding box center [1238, 395] width 256 height 29
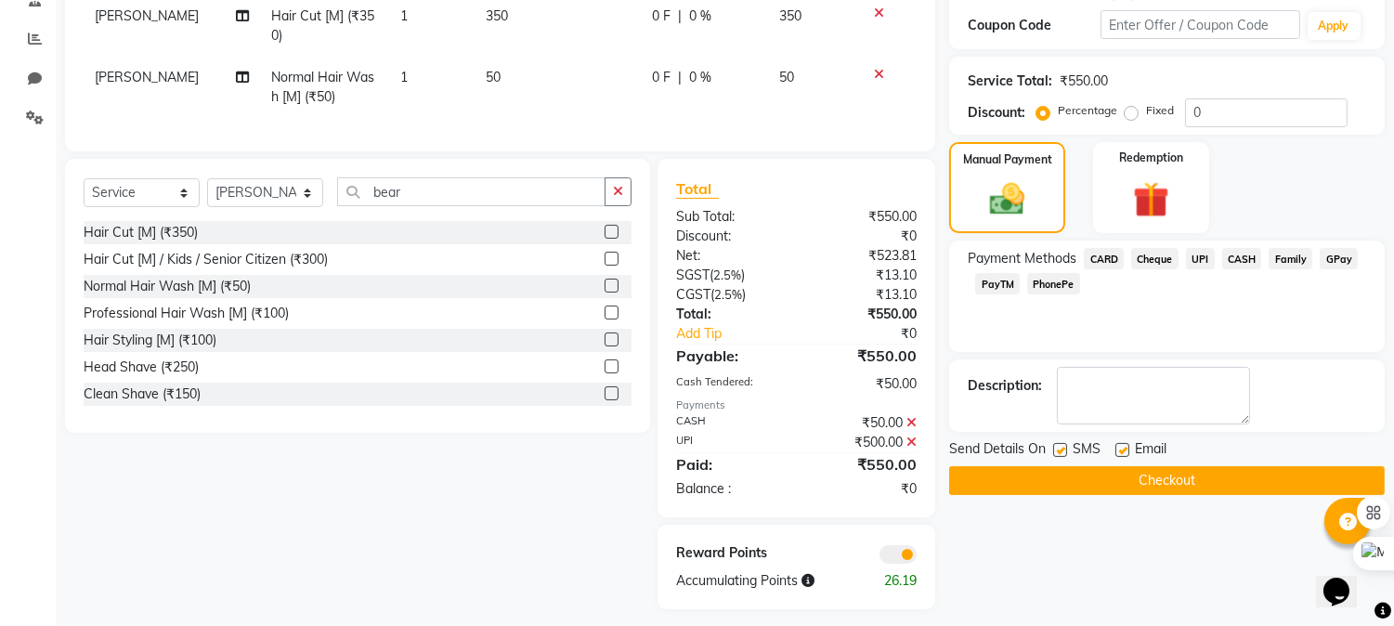
scroll to position [379, 0]
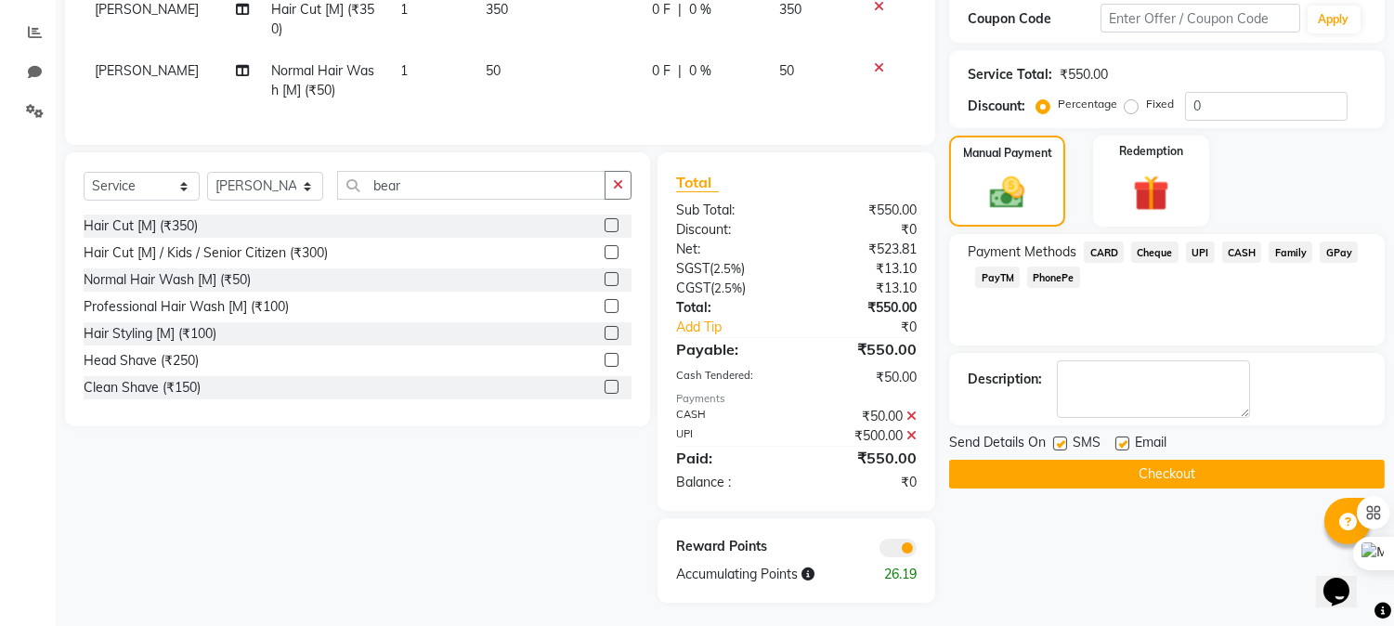
click at [1217, 477] on button "Checkout" at bounding box center [1166, 474] width 435 height 29
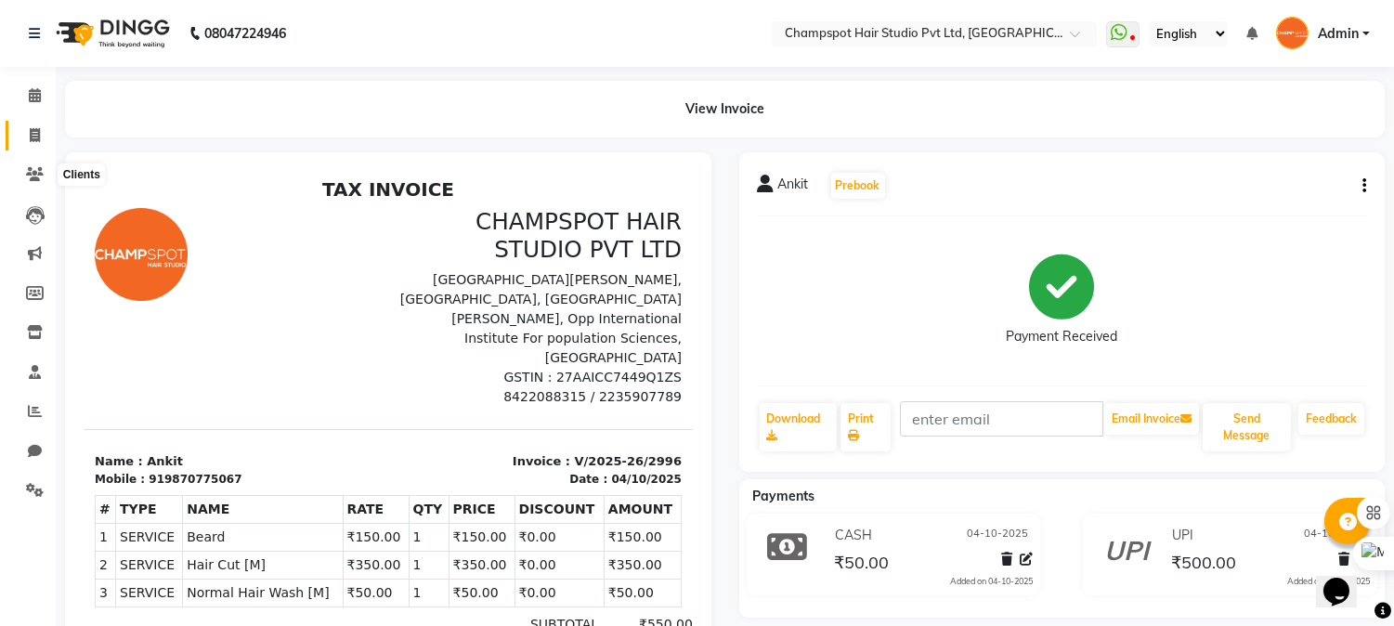
click at [30, 123] on link "Invoice" at bounding box center [28, 136] width 45 height 31
select select "service"
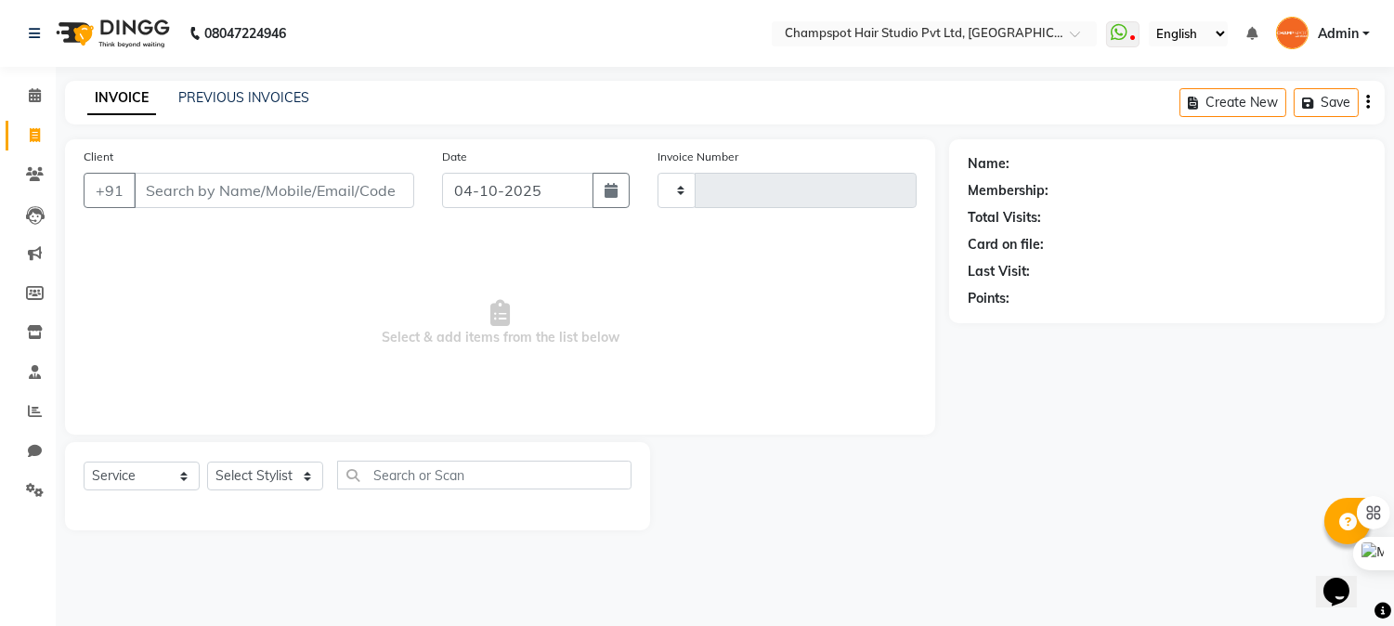
type input "2997"
select select "7690"
click at [177, 183] on input "Client" at bounding box center [276, 190] width 285 height 35
drag, startPoint x: 243, startPoint y: 474, endPoint x: 249, endPoint y: 506, distance: 33.0
click at [245, 476] on select "Select Stylist Admin [PERSON_NAME] [PERSON_NAME] [PERSON_NAME] [PERSON_NAME] [P…" at bounding box center [265, 475] width 116 height 29
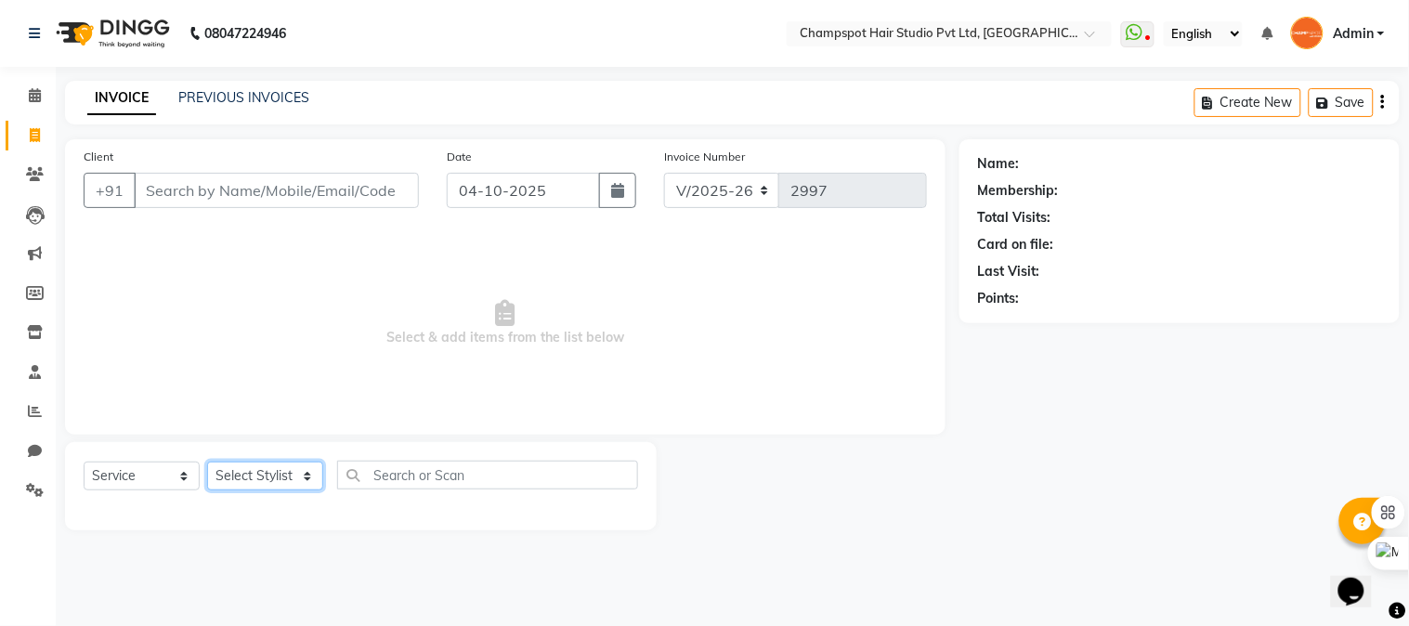
select select "69008"
click at [207, 462] on select "Select Stylist Admin [PERSON_NAME] [PERSON_NAME] [PERSON_NAME] [PERSON_NAME] [P…" at bounding box center [265, 475] width 116 height 29
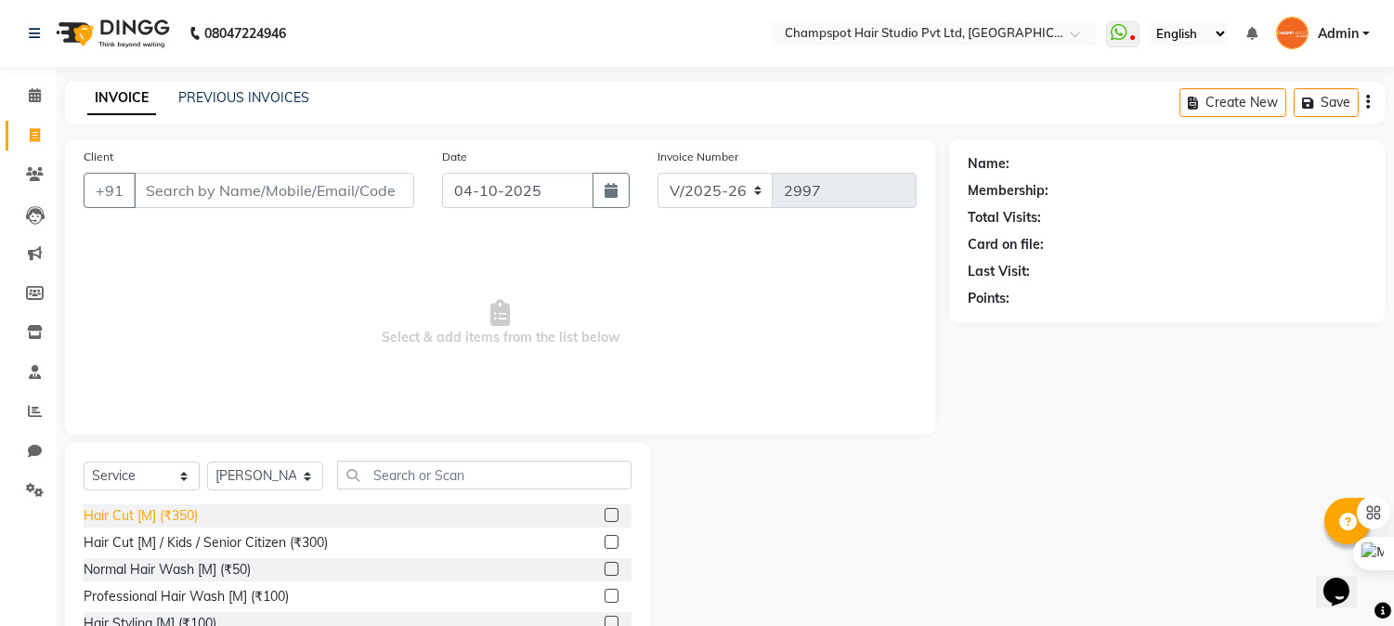
click at [174, 516] on div "Hair Cut [M] (₹350)" at bounding box center [141, 515] width 114 height 19
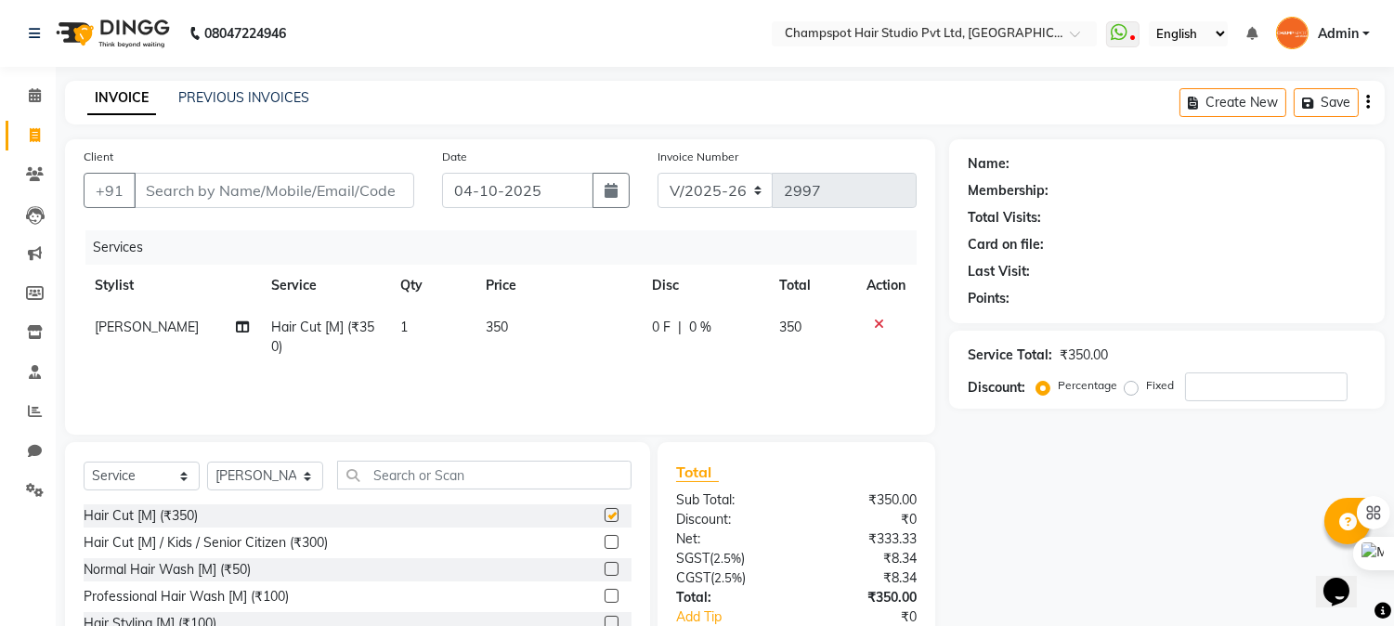
checkbox input "false"
click at [409, 477] on input "text" at bounding box center [484, 475] width 294 height 29
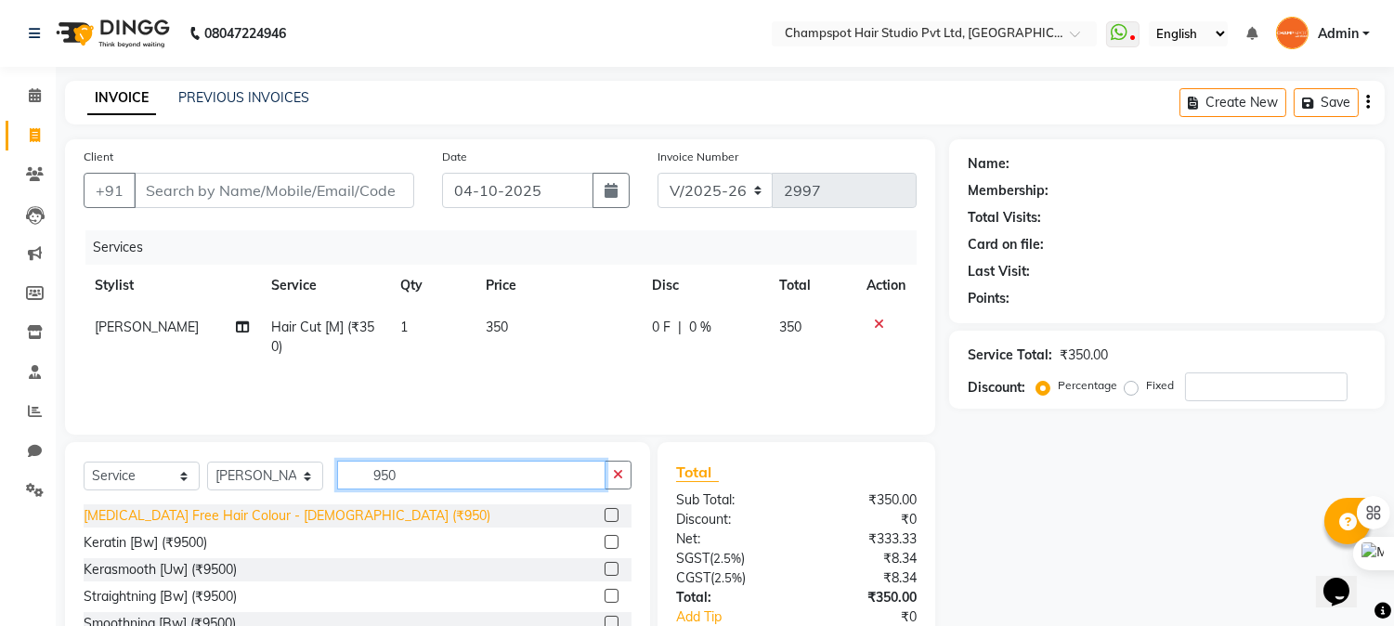
type input "950"
click at [186, 518] on div "[MEDICAL_DATA] Free Hair Colour - [DEMOGRAPHIC_DATA] (₹950)" at bounding box center [287, 515] width 407 height 19
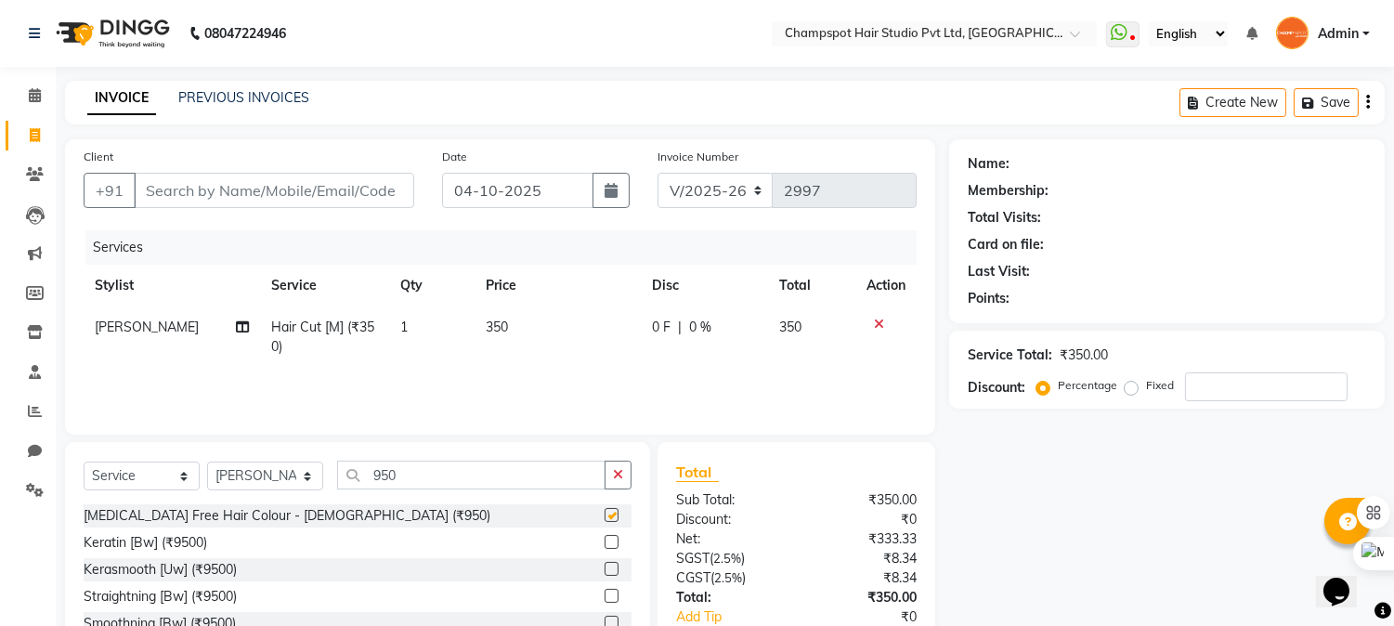
checkbox input "false"
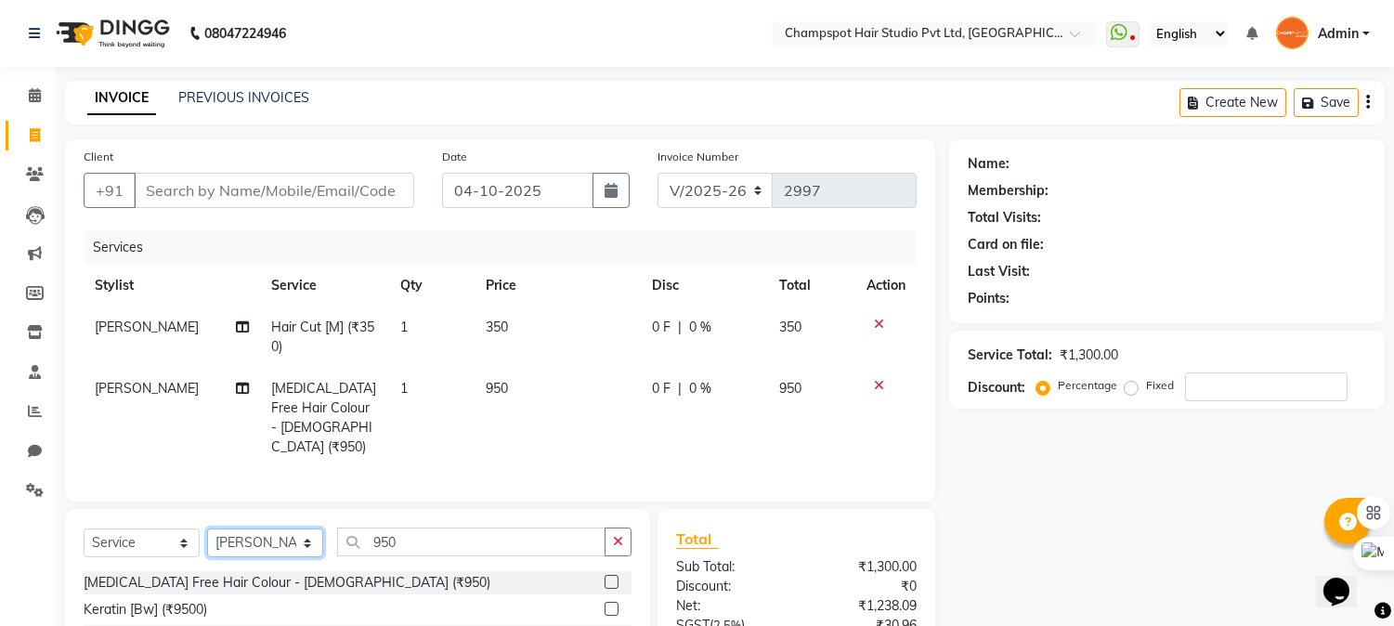
click at [256, 545] on select "Select Stylist Admin [PERSON_NAME] [PERSON_NAME] [PERSON_NAME] [PERSON_NAME] [P…" at bounding box center [265, 542] width 116 height 29
select select "69489"
click at [207, 528] on select "Select Stylist Admin [PERSON_NAME] [PERSON_NAME] [PERSON_NAME] [PERSON_NAME] [P…" at bounding box center [265, 542] width 116 height 29
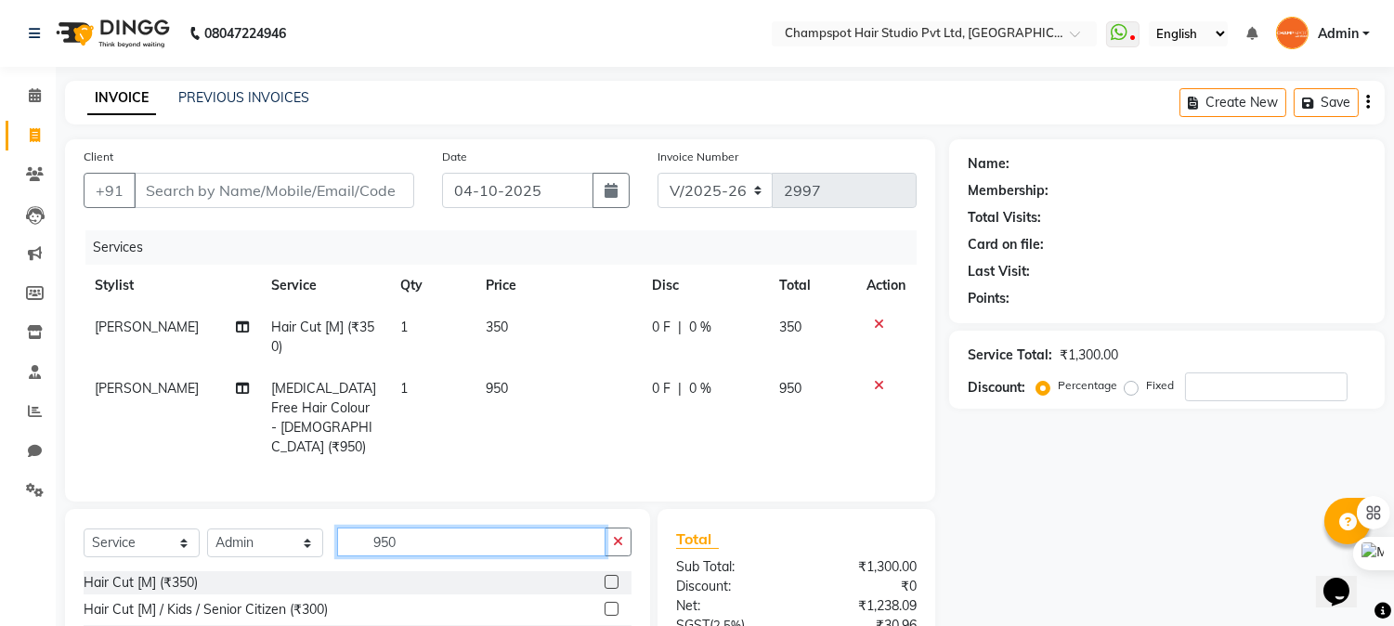
drag, startPoint x: 436, startPoint y: 539, endPoint x: 224, endPoint y: 525, distance: 213.1
click at [224, 527] on div "Select Service Product Membership Package Voucher Prepaid Gift Card Select Styl…" at bounding box center [358, 549] width 548 height 44
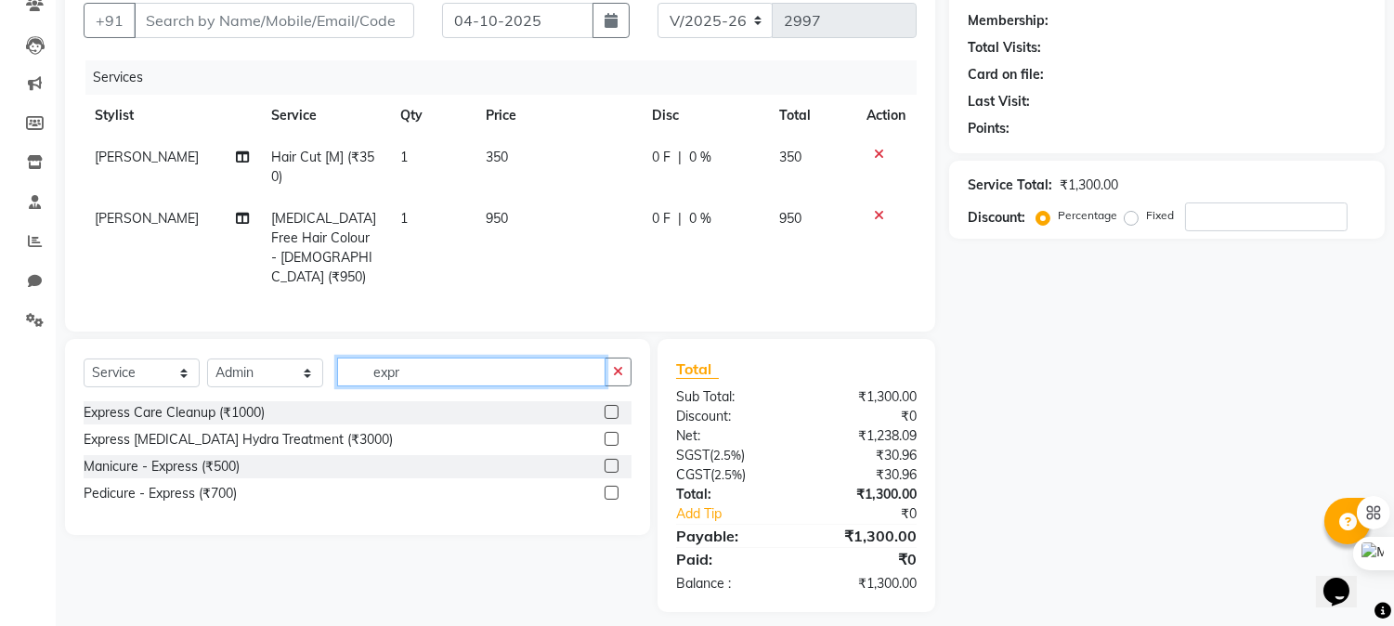
scroll to position [179, 0]
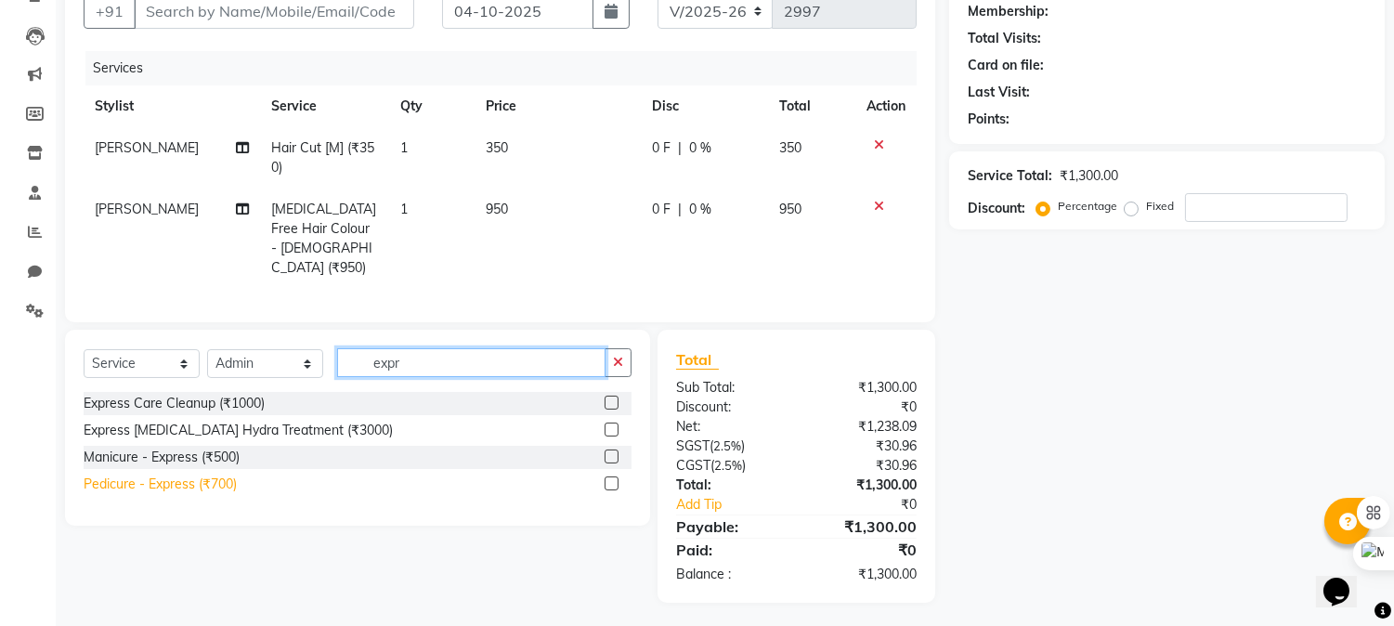
type input "expr"
click at [172, 478] on div "Pedicure - Express (₹700)" at bounding box center [160, 483] width 153 height 19
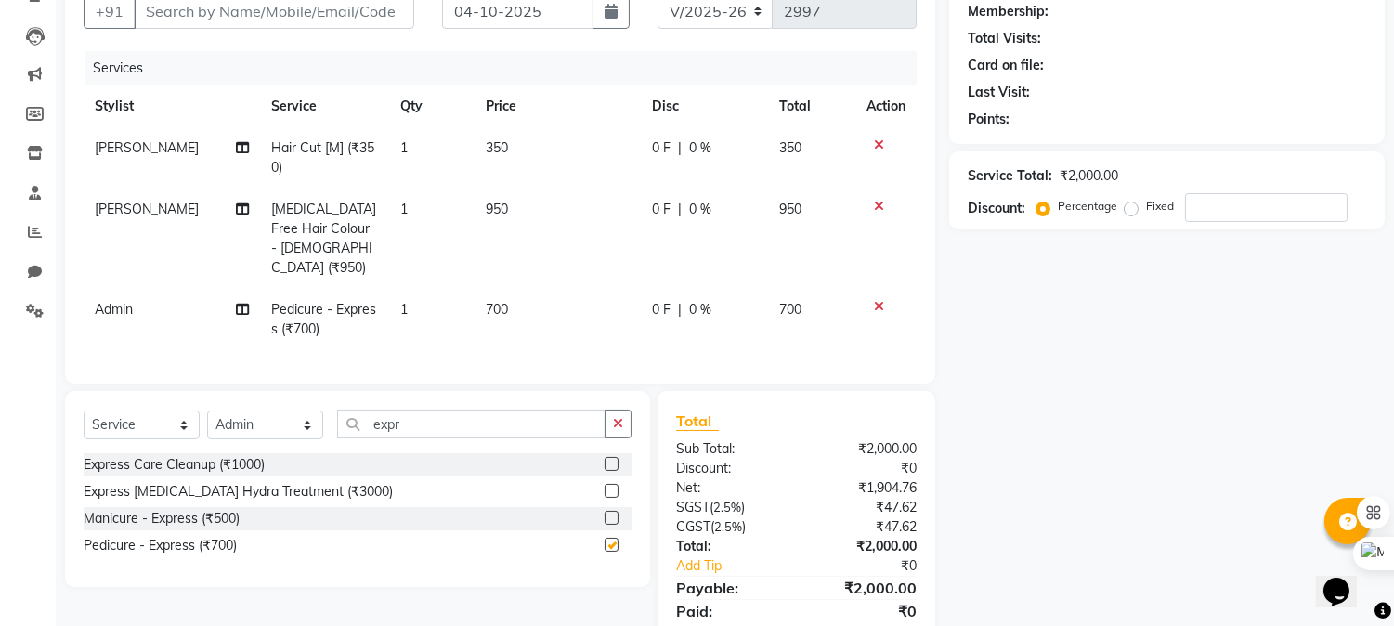
checkbox input "false"
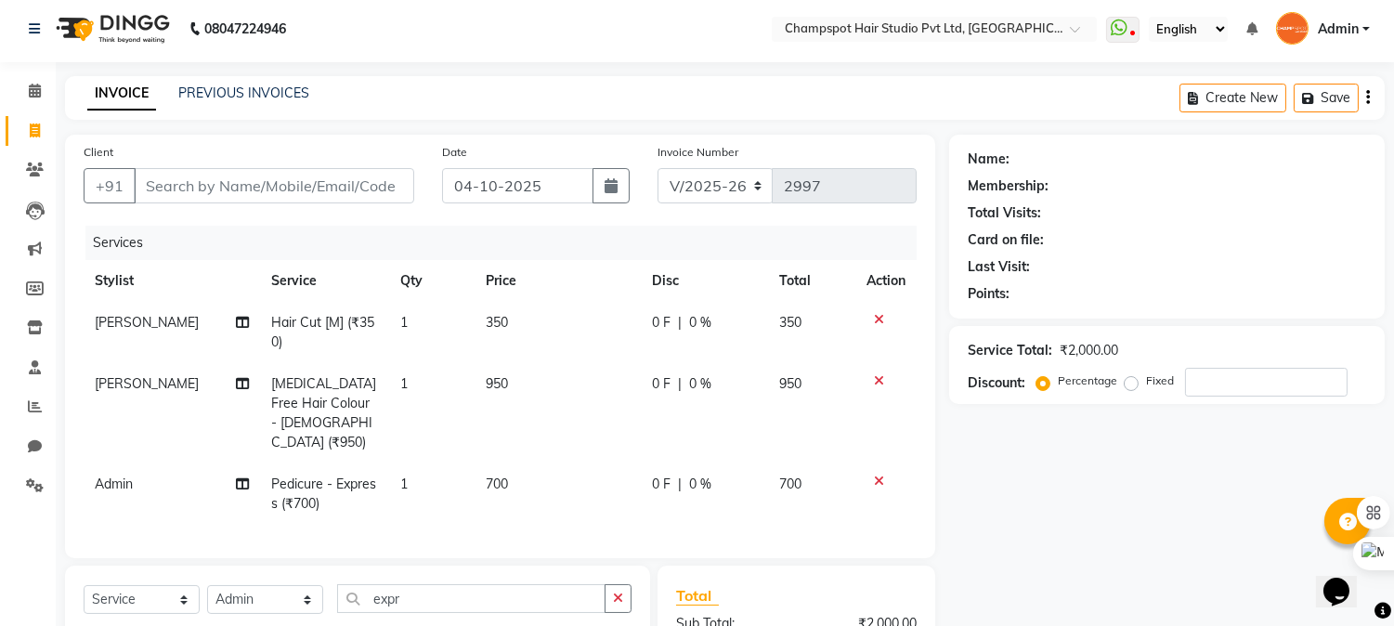
scroll to position [0, 0]
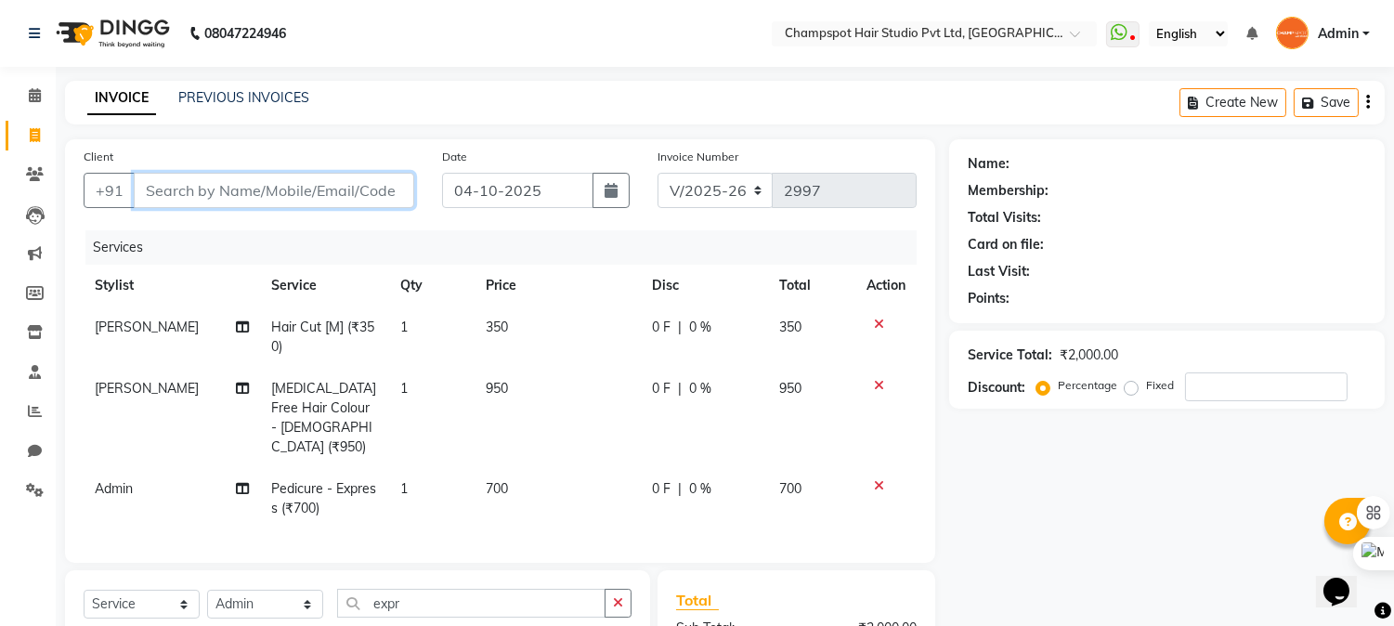
drag, startPoint x: 209, startPoint y: 195, endPoint x: 0, endPoint y: 22, distance: 271.1
click at [207, 195] on input "Client" at bounding box center [274, 190] width 280 height 35
type input "9"
type input "0"
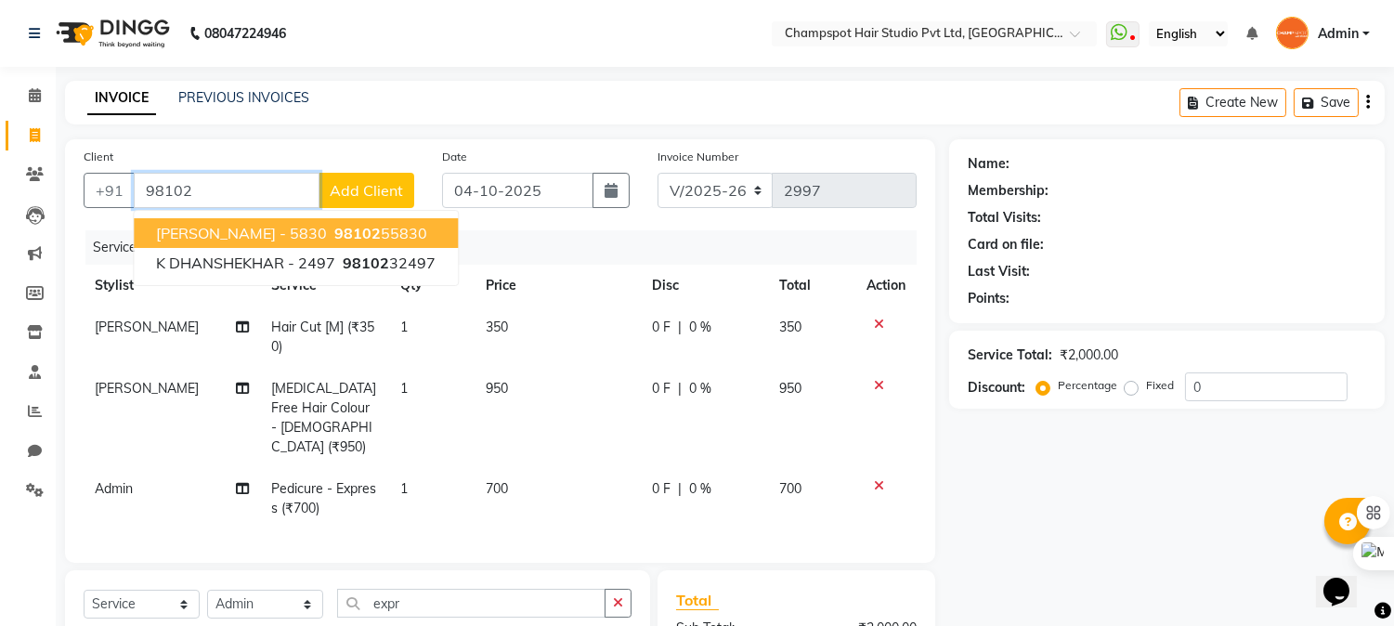
click at [334, 227] on span "98102" at bounding box center [357, 233] width 46 height 19
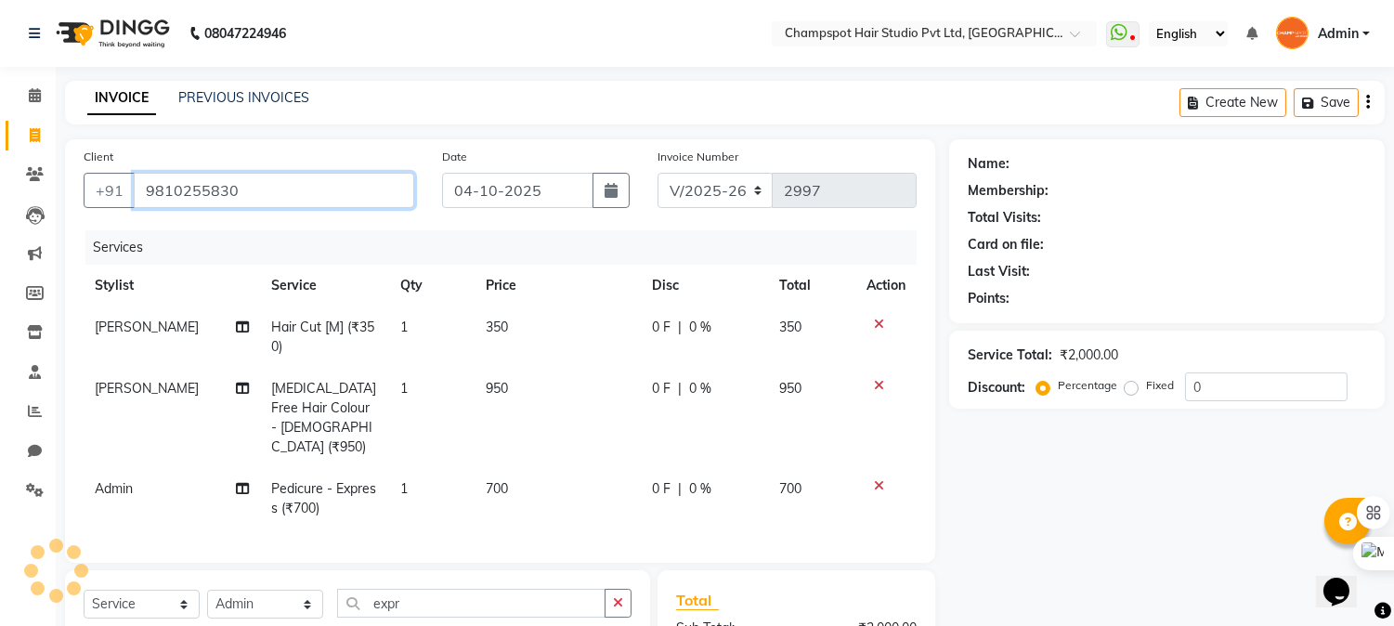
type input "9810255830"
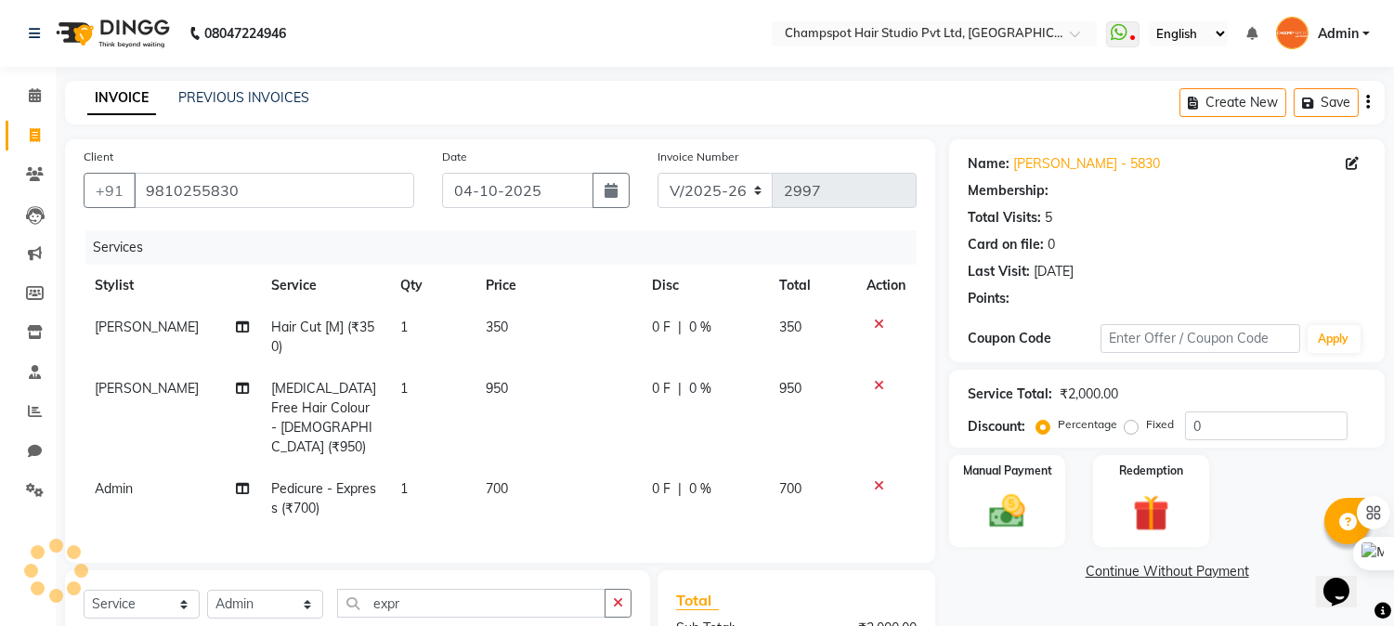
select select "1: Object"
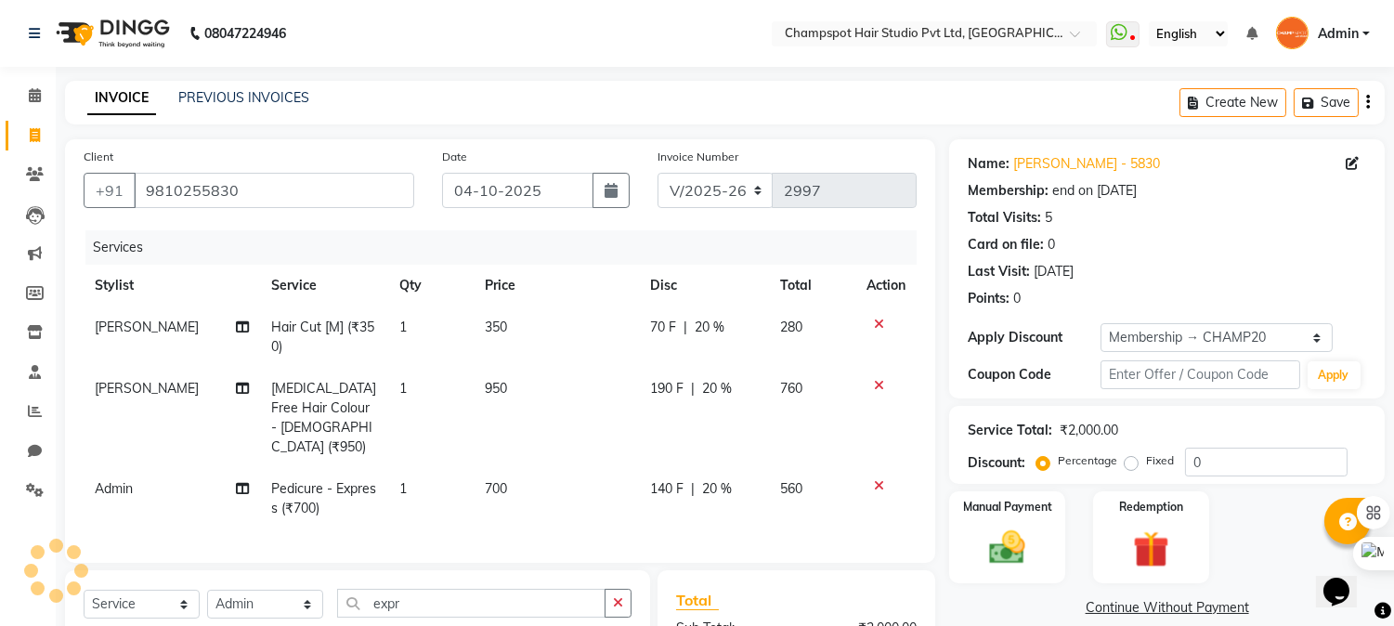
type input "20"
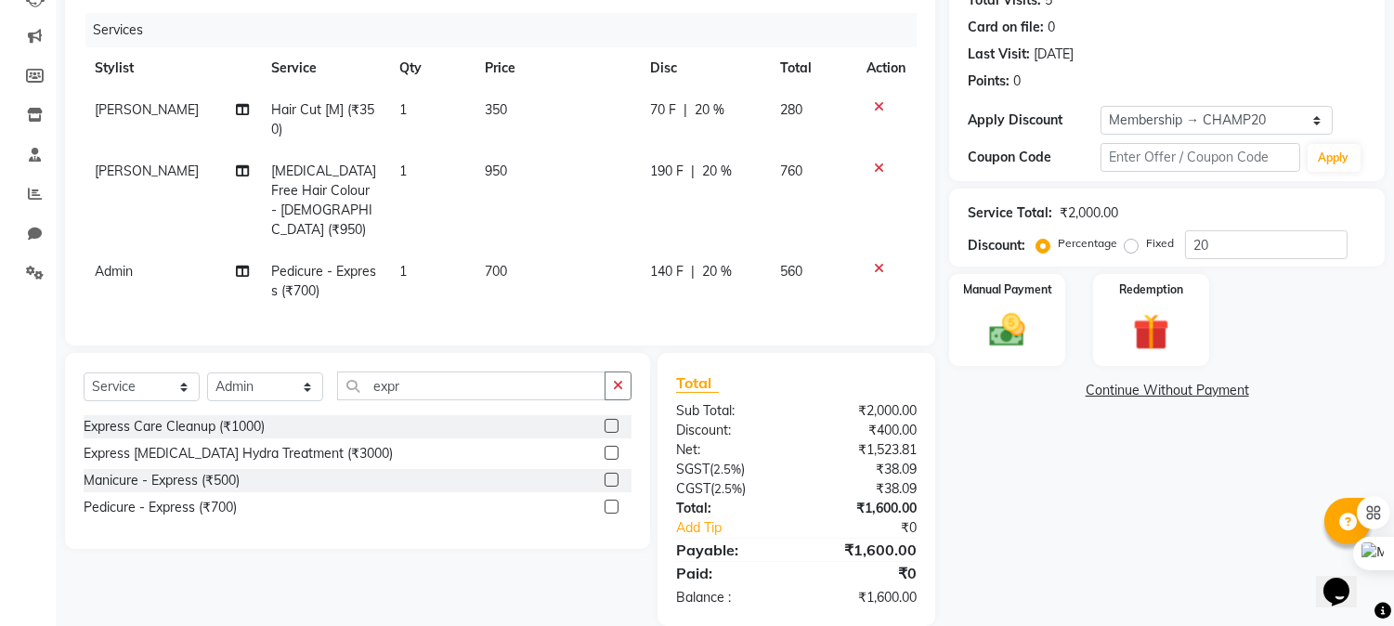
scroll to position [241, 0]
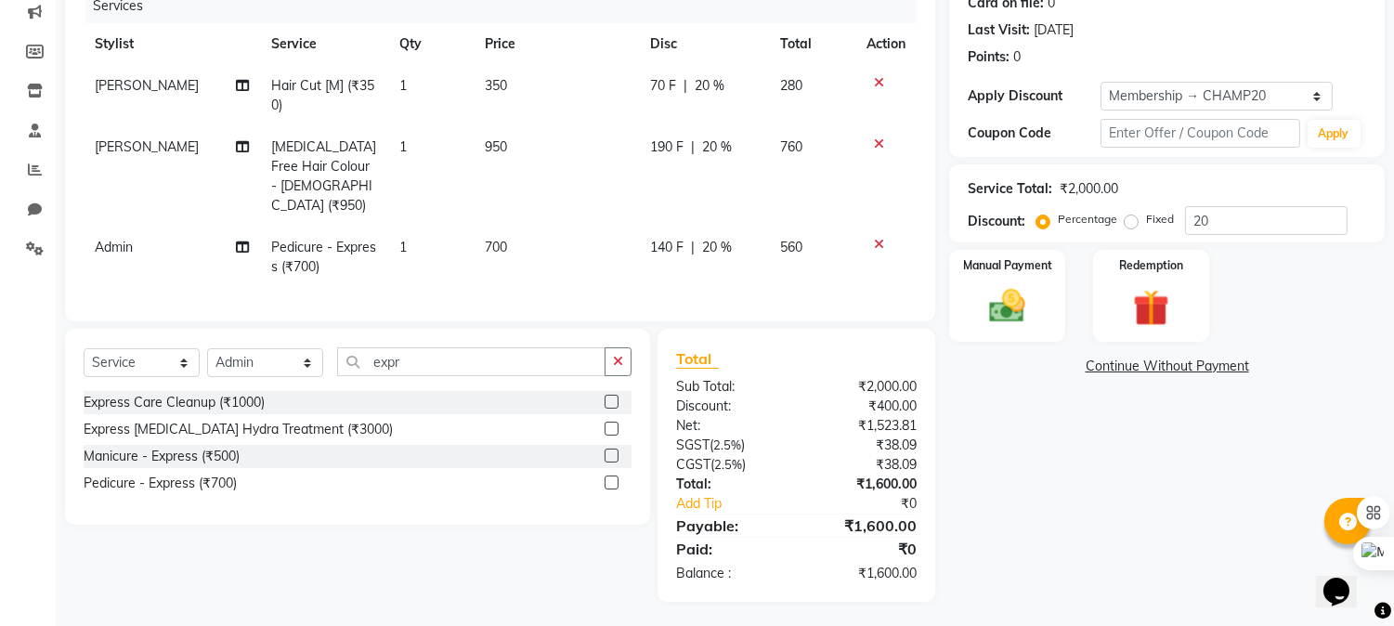
click at [871, 570] on div "₹1,600.00" at bounding box center [864, 573] width 135 height 19
click at [1012, 465] on div "Name: [PERSON_NAME] - 5830 Membership: end on [DATE] Total Visits: 5 Card on fi…" at bounding box center [1173, 250] width 449 height 704
click at [1018, 319] on img at bounding box center [1007, 307] width 61 height 44
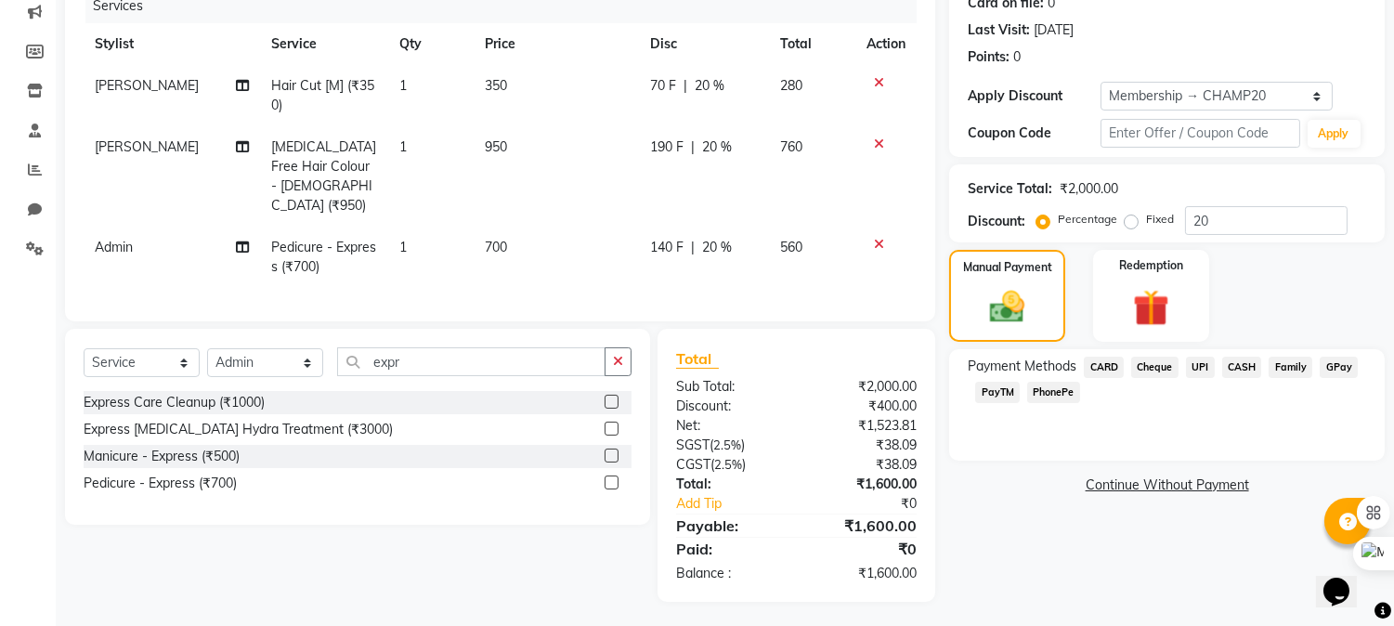
click at [1191, 366] on span "UPI" at bounding box center [1200, 367] width 29 height 21
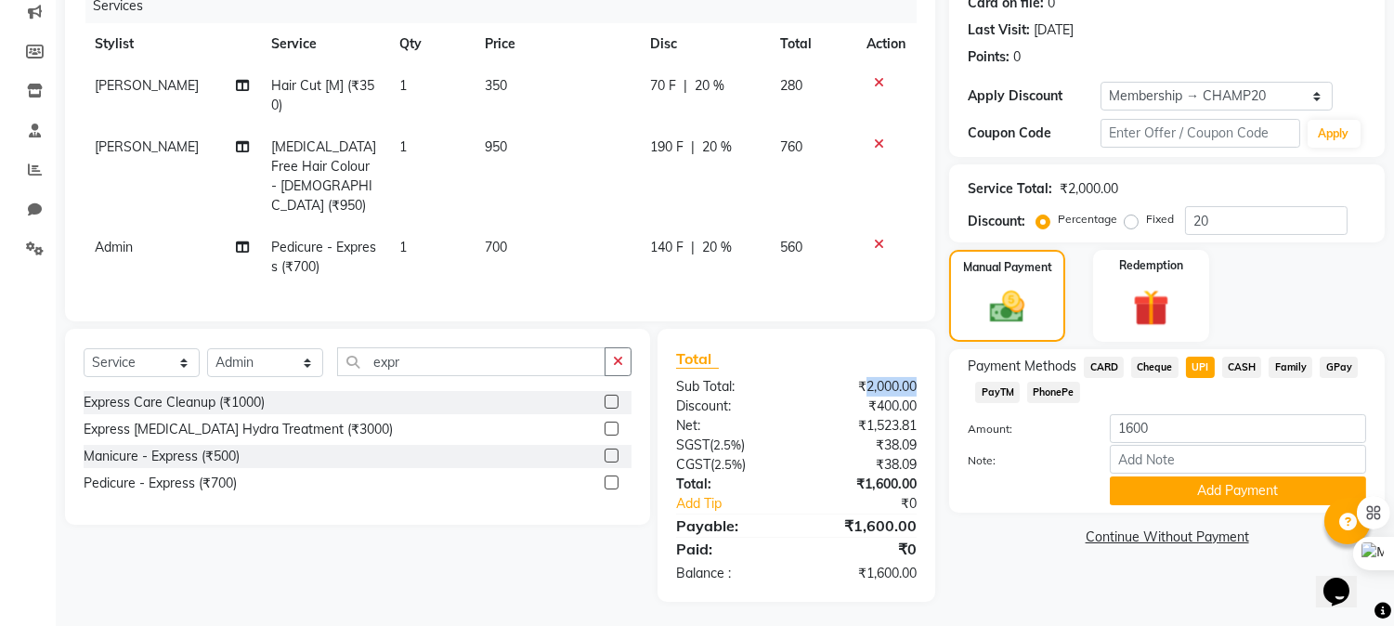
drag, startPoint x: 865, startPoint y: 382, endPoint x: 915, endPoint y: 384, distance: 49.3
click at [915, 384] on div "₹2,000.00" at bounding box center [864, 386] width 135 height 19
drag, startPoint x: 687, startPoint y: 420, endPoint x: 721, endPoint y: 405, distance: 37.4
click at [688, 419] on div "Net:" at bounding box center [729, 425] width 135 height 19
drag, startPoint x: 905, startPoint y: 394, endPoint x: 936, endPoint y: 401, distance: 31.5
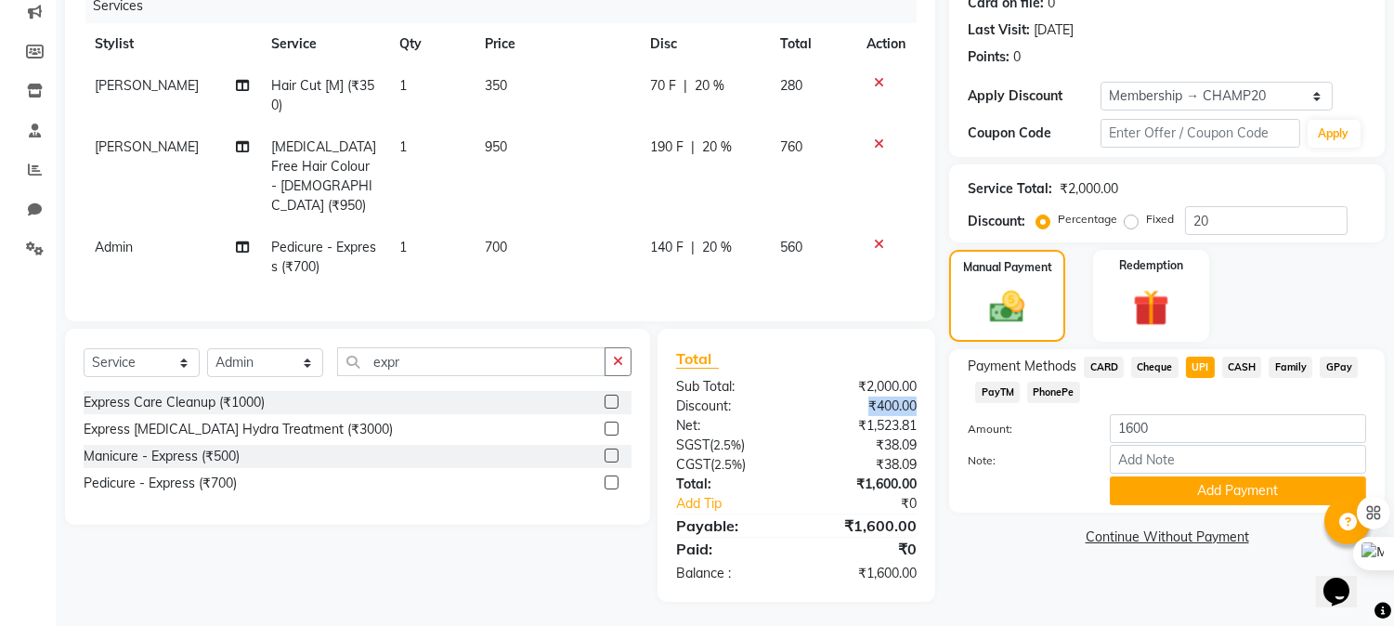
click at [929, 396] on div "₹400.00" at bounding box center [864, 405] width 135 height 19
click at [875, 565] on div "₹1,600.00" at bounding box center [864, 573] width 135 height 19
click at [1201, 488] on button "Add Payment" at bounding box center [1238, 490] width 256 height 29
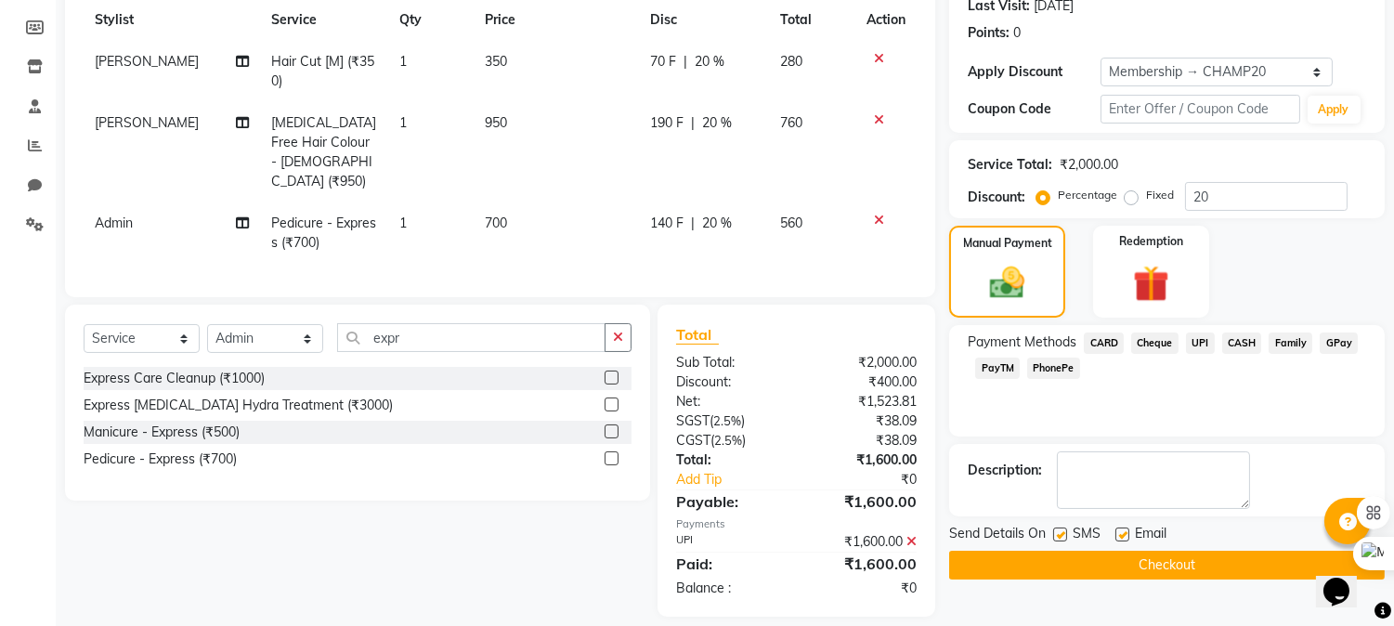
scroll to position [279, 0]
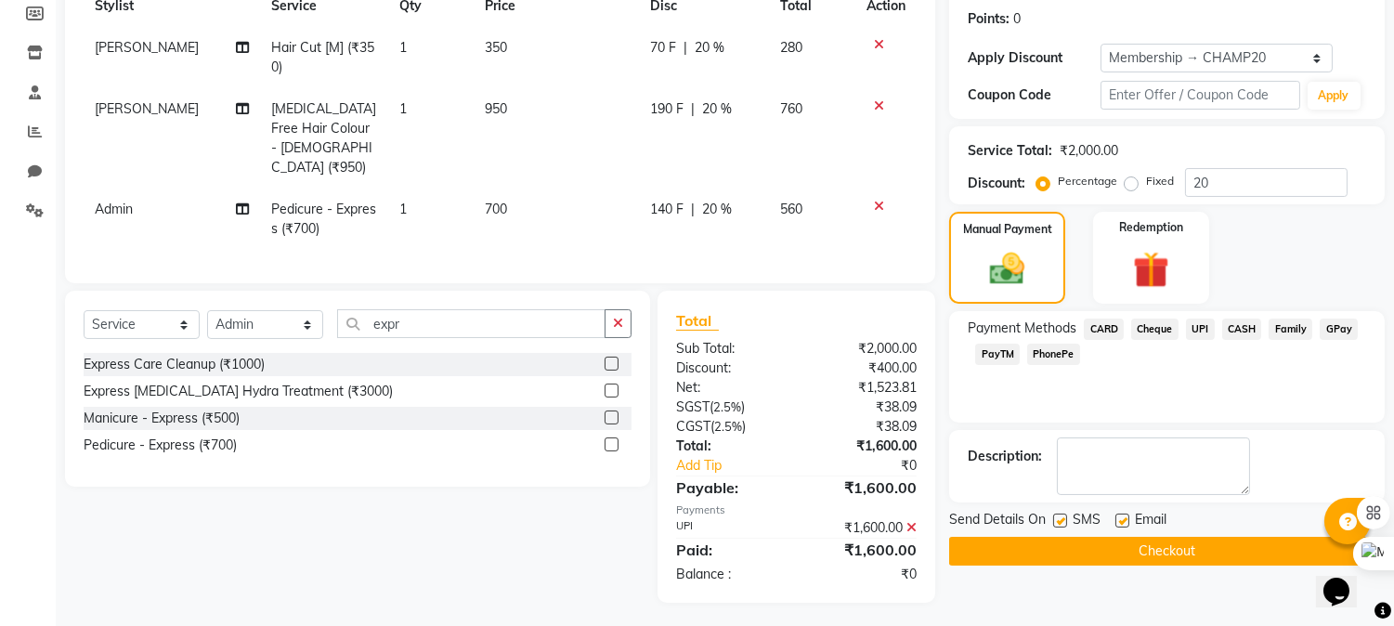
click at [1045, 545] on button "Checkout" at bounding box center [1166, 551] width 435 height 29
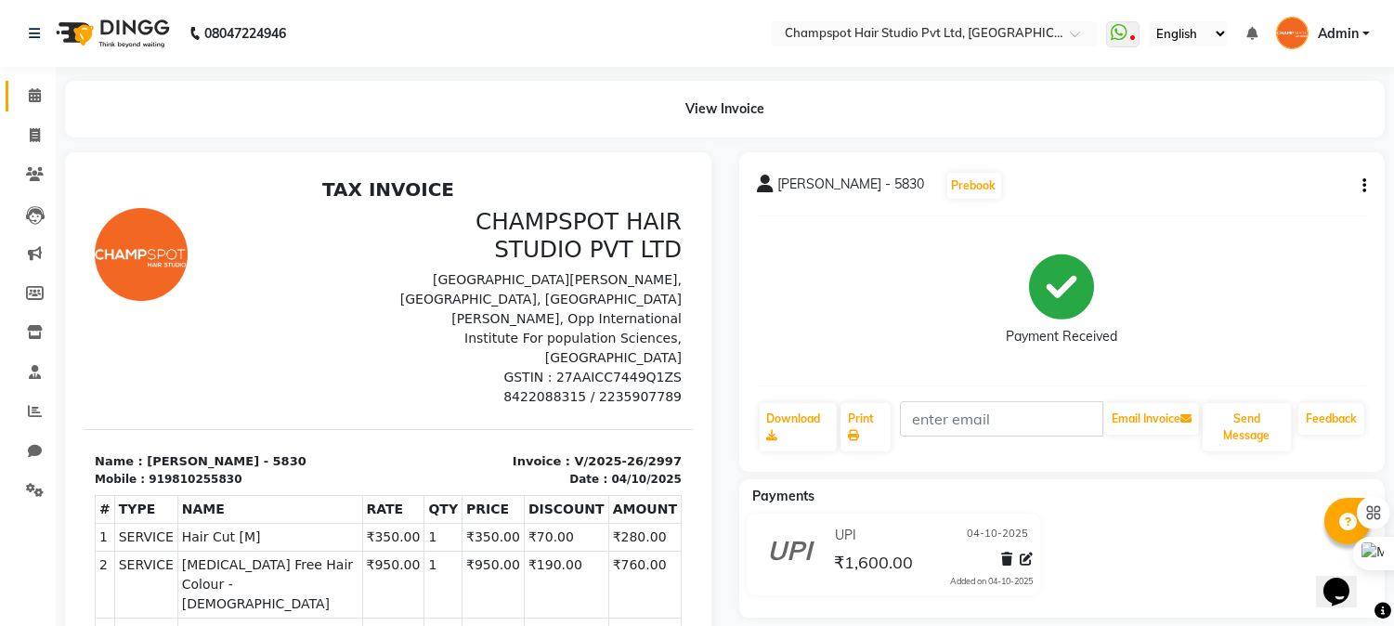
click at [34, 95] on icon at bounding box center [35, 95] width 12 height 14
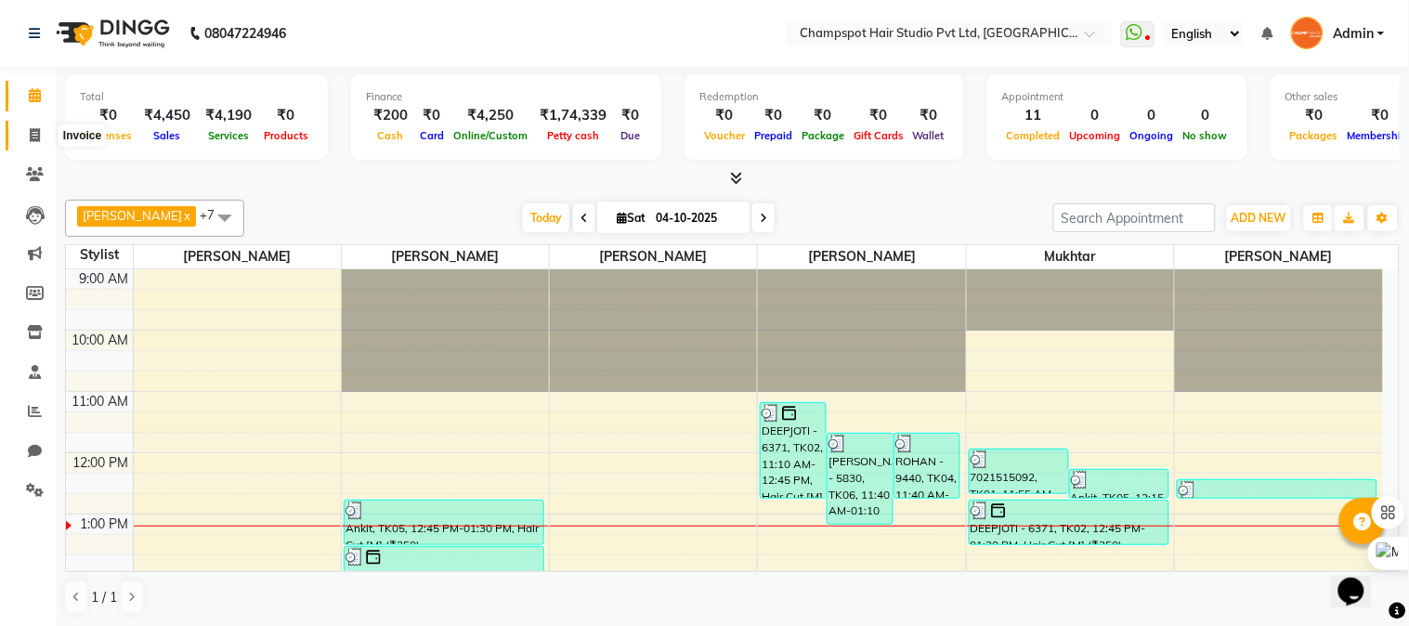
click at [34, 131] on icon at bounding box center [35, 135] width 10 height 14
select select "7690"
select select "service"
